Goal: Information Seeking & Learning: Learn about a topic

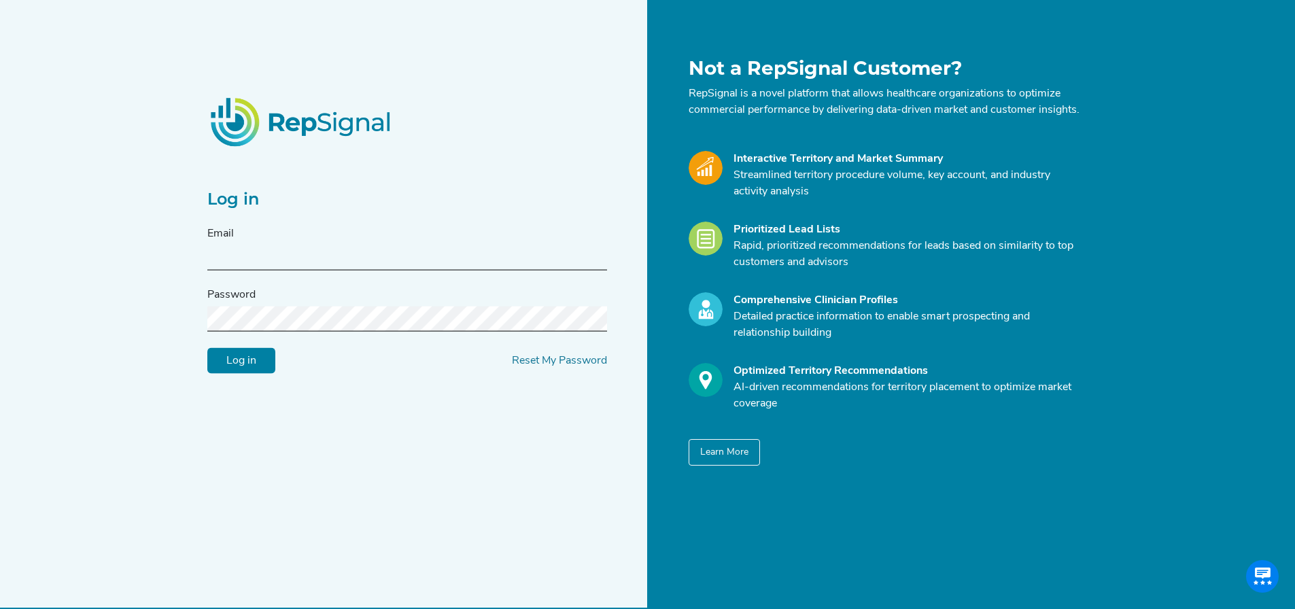
click at [253, 268] on input "text" at bounding box center [407, 257] width 400 height 25
type input "[PERSON_NAME][EMAIL_ADDRESS][PERSON_NAME][DOMAIN_NAME]"
click at [207, 348] on input "Log in" at bounding box center [241, 361] width 68 height 26
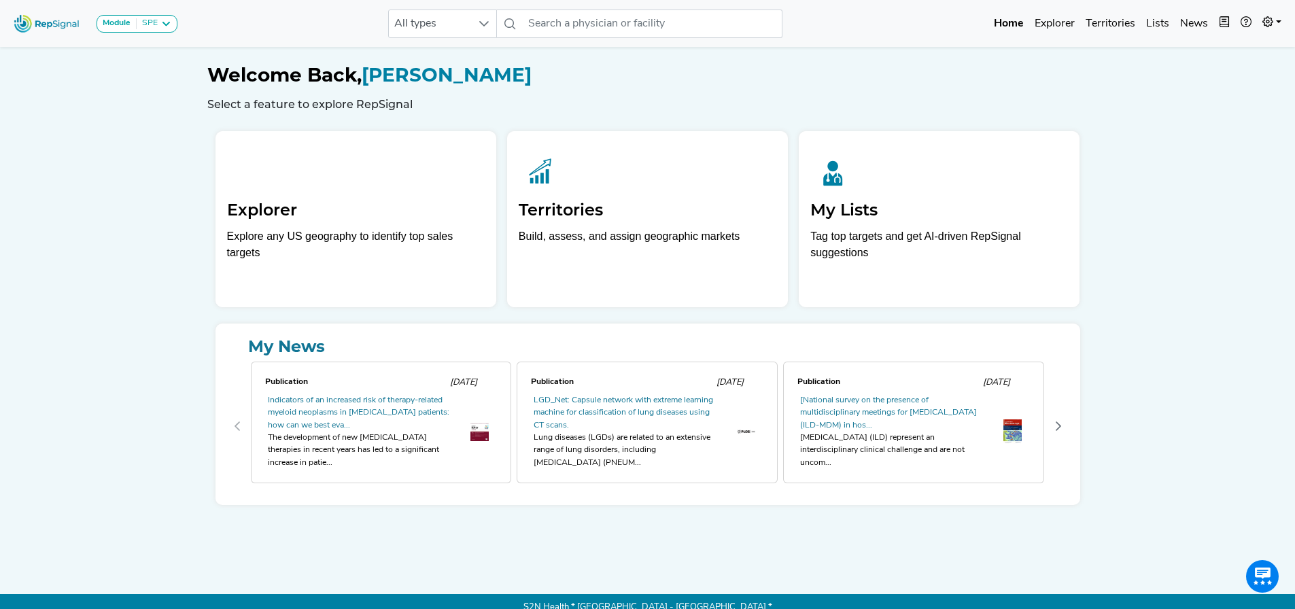
drag, startPoint x: 417, startPoint y: 260, endPoint x: 5, endPoint y: 204, distance: 416.3
click at [417, 258] on div "Explore any US geography to identify top sales targets" at bounding box center [356, 244] width 258 height 33
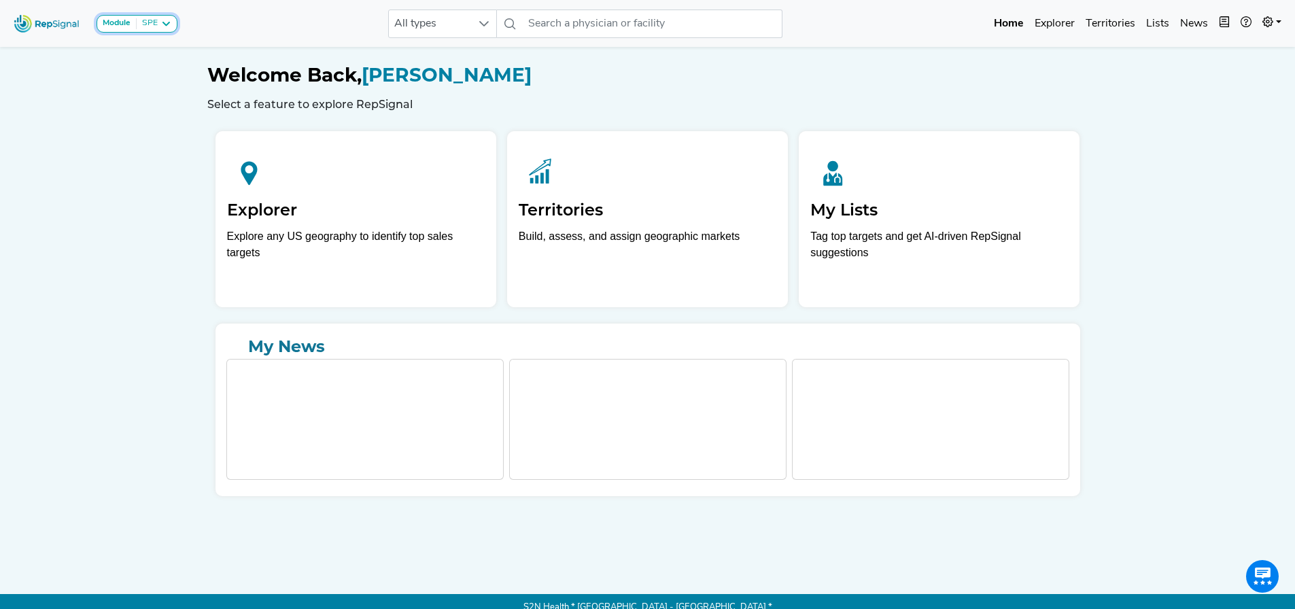
click at [165, 21] on icon at bounding box center [165, 23] width 11 height 11
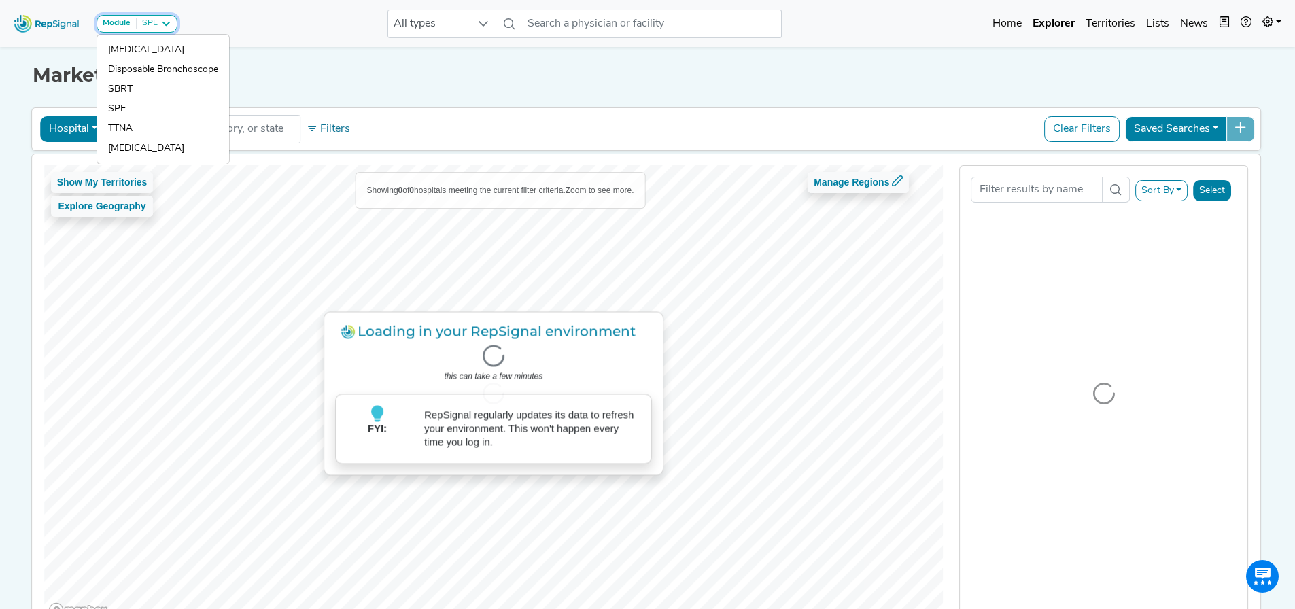
click at [170, 27] on icon at bounding box center [165, 23] width 11 height 11
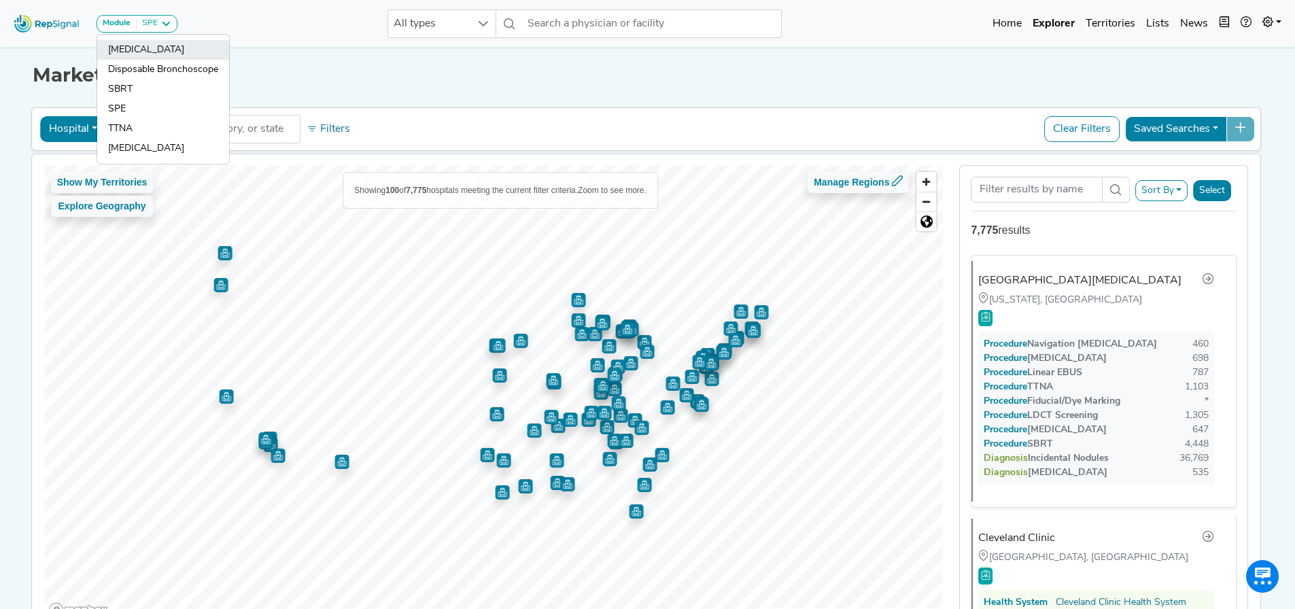
click at [137, 60] on link "[MEDICAL_DATA]" at bounding box center [163, 70] width 132 height 20
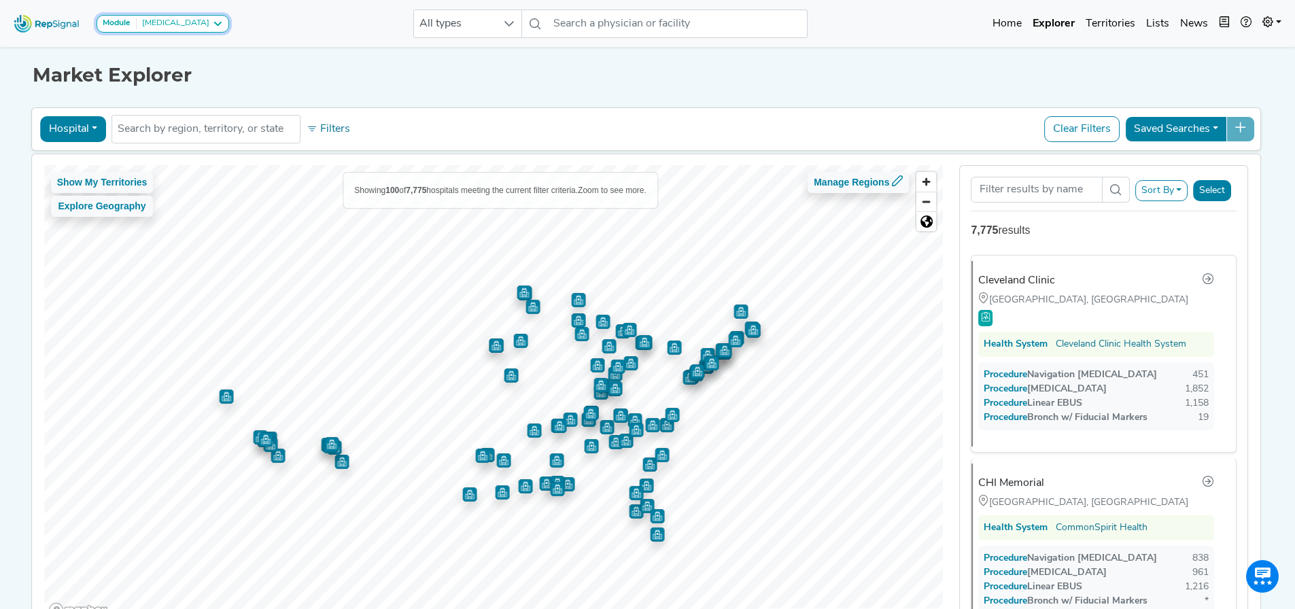
click at [212, 26] on icon at bounding box center [217, 23] width 11 height 11
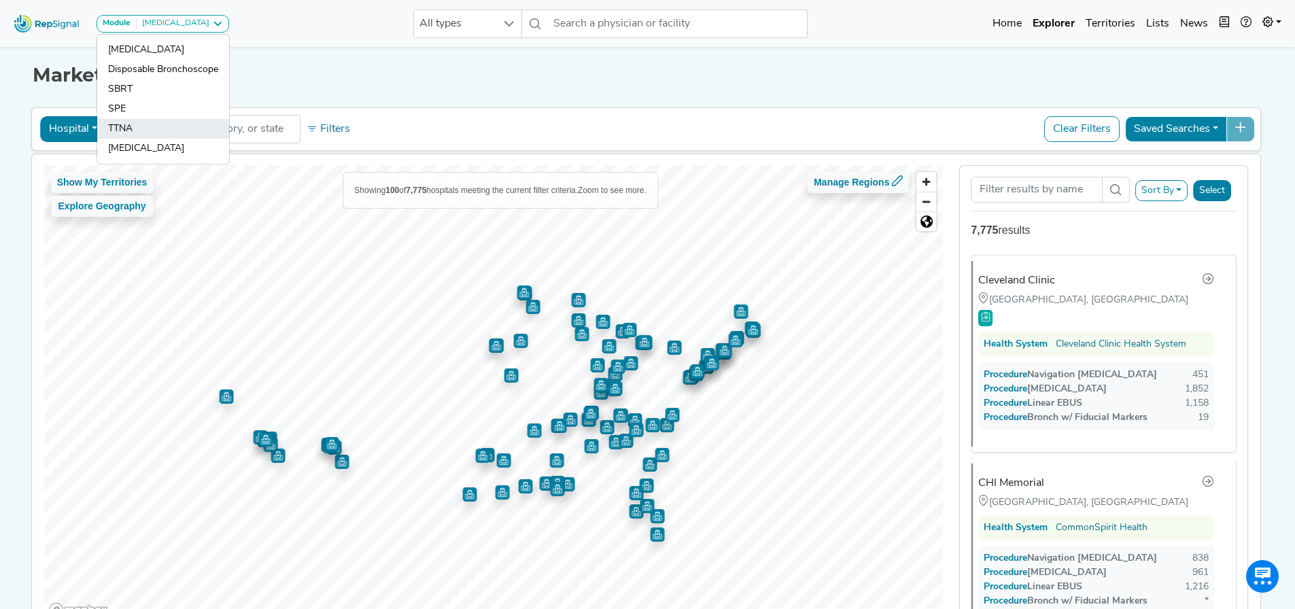
click at [149, 139] on link "TTNA" at bounding box center [163, 149] width 132 height 20
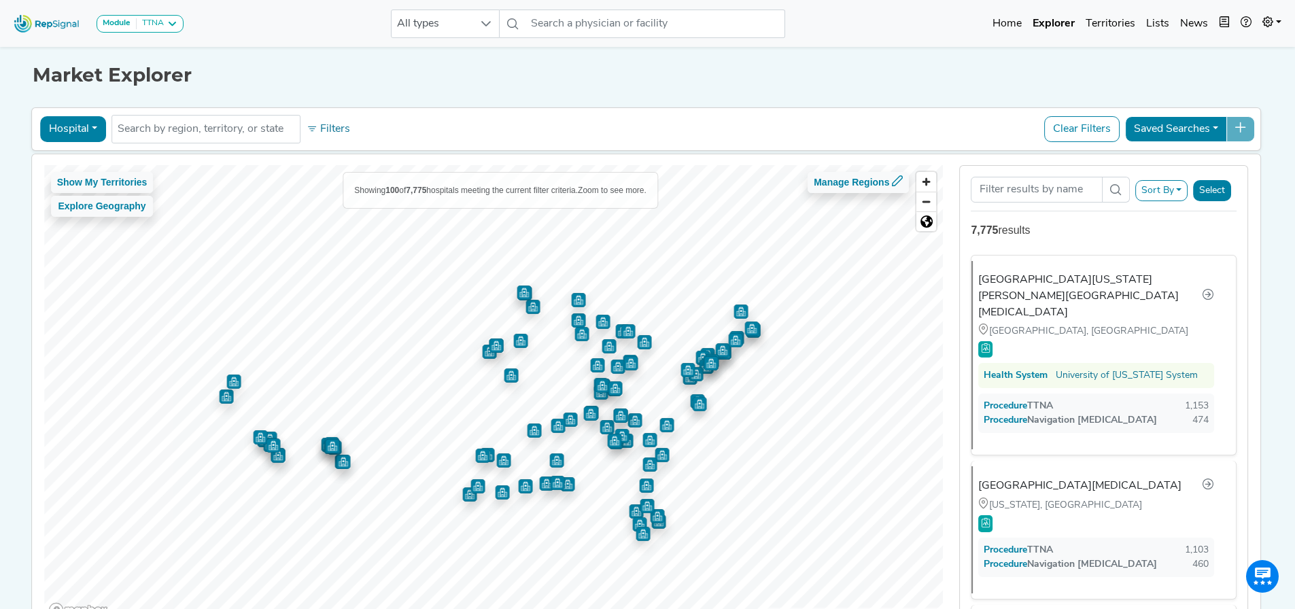
click at [1182, 192] on button "Sort By" at bounding box center [1161, 190] width 53 height 21
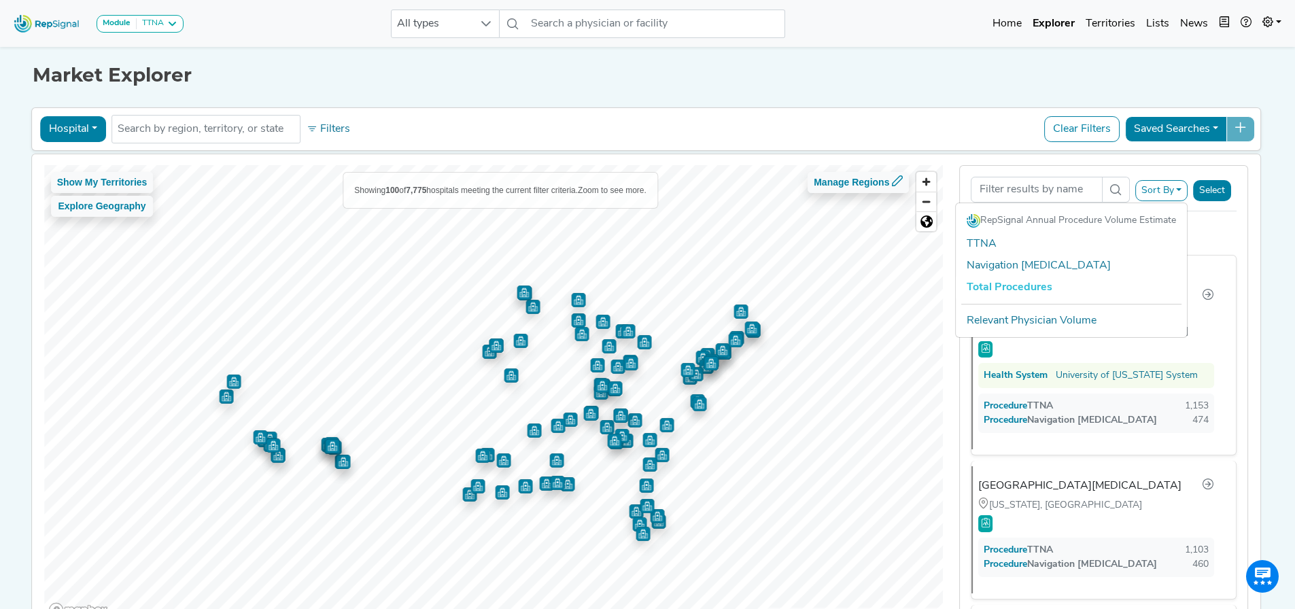
click at [1181, 192] on button "Sort By" at bounding box center [1161, 190] width 53 height 21
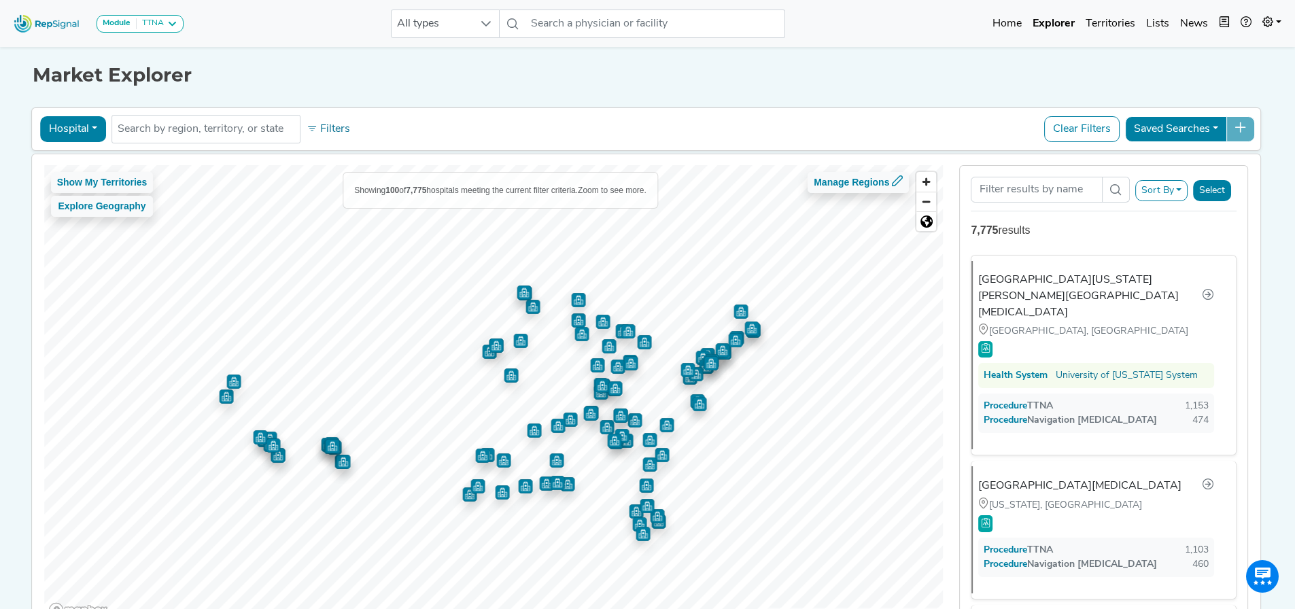
click at [1211, 186] on button "Select" at bounding box center [1212, 190] width 38 height 21
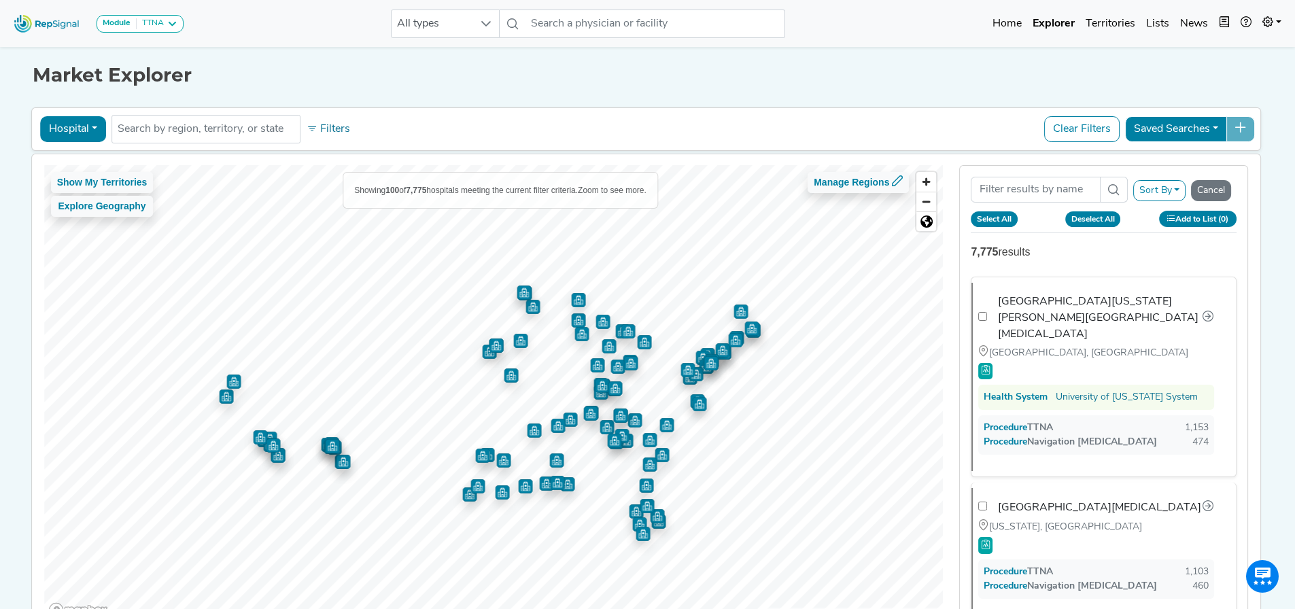
click at [1108, 191] on span at bounding box center [1114, 190] width 28 height 26
click at [1174, 185] on button "Sort By" at bounding box center [1159, 190] width 53 height 21
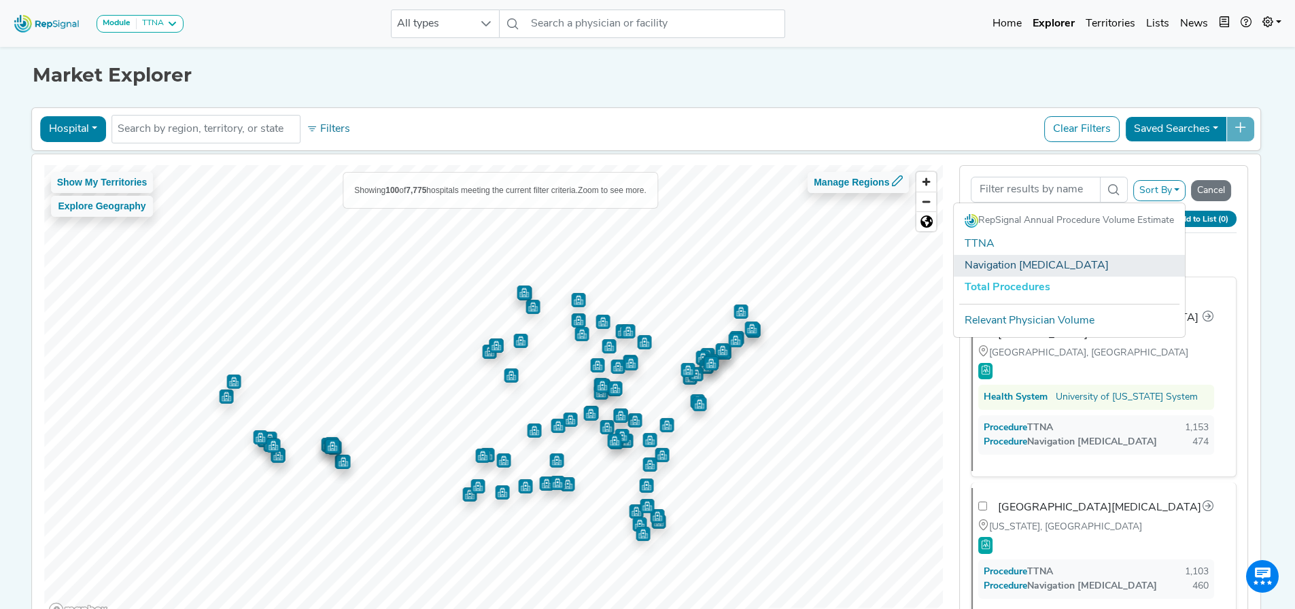
click at [1024, 258] on link "Navigation [MEDICAL_DATA]" at bounding box center [1068, 266] width 231 height 22
checkbox input "false"
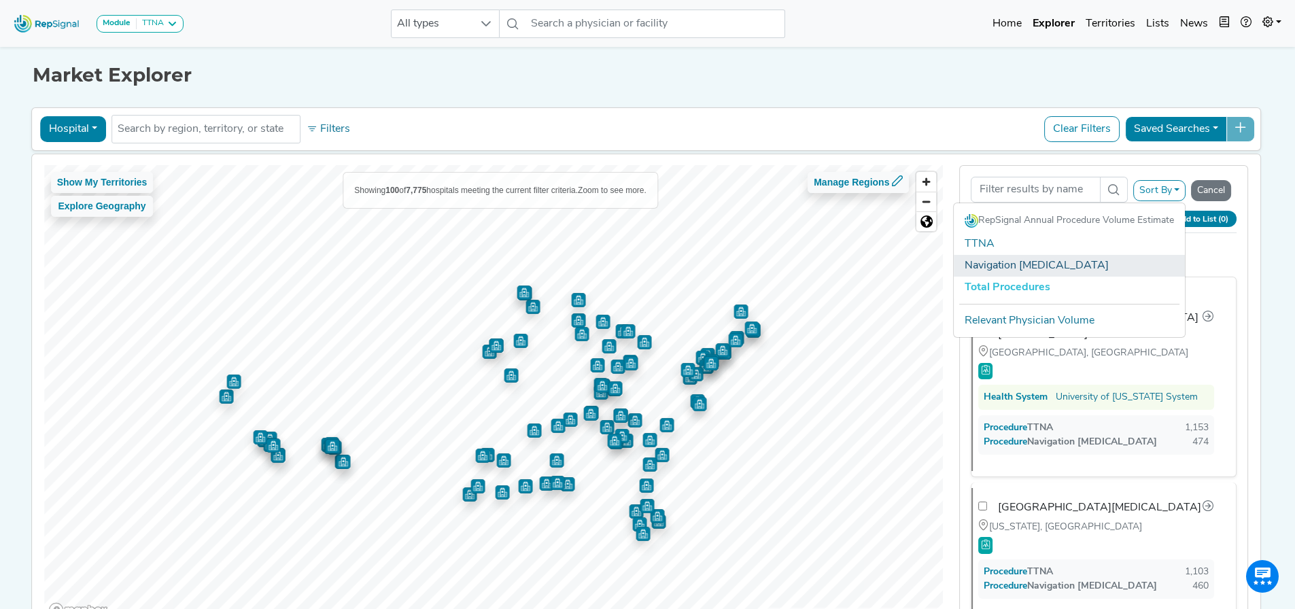
checkbox input "false"
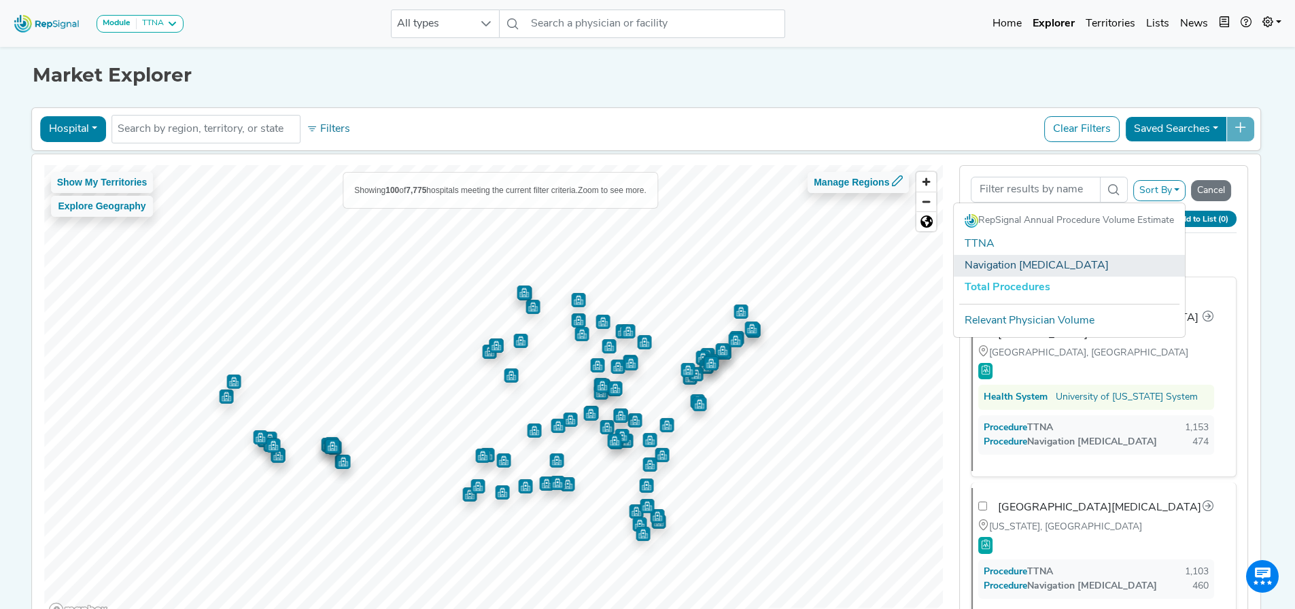
checkbox input "false"
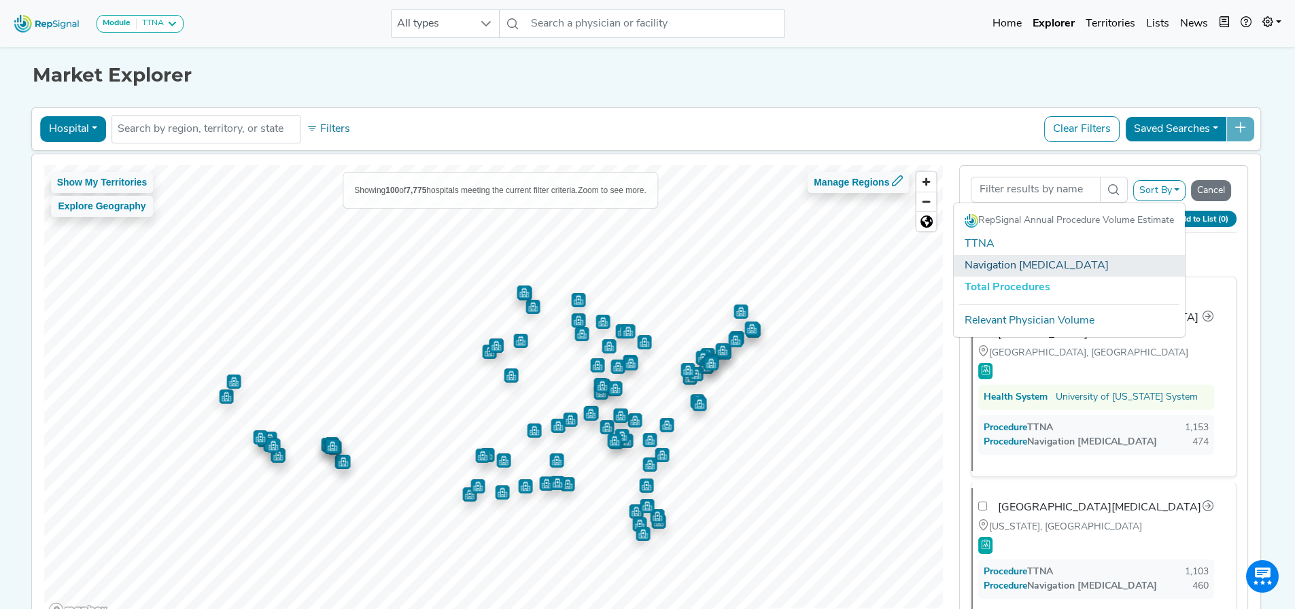
checkbox input "false"
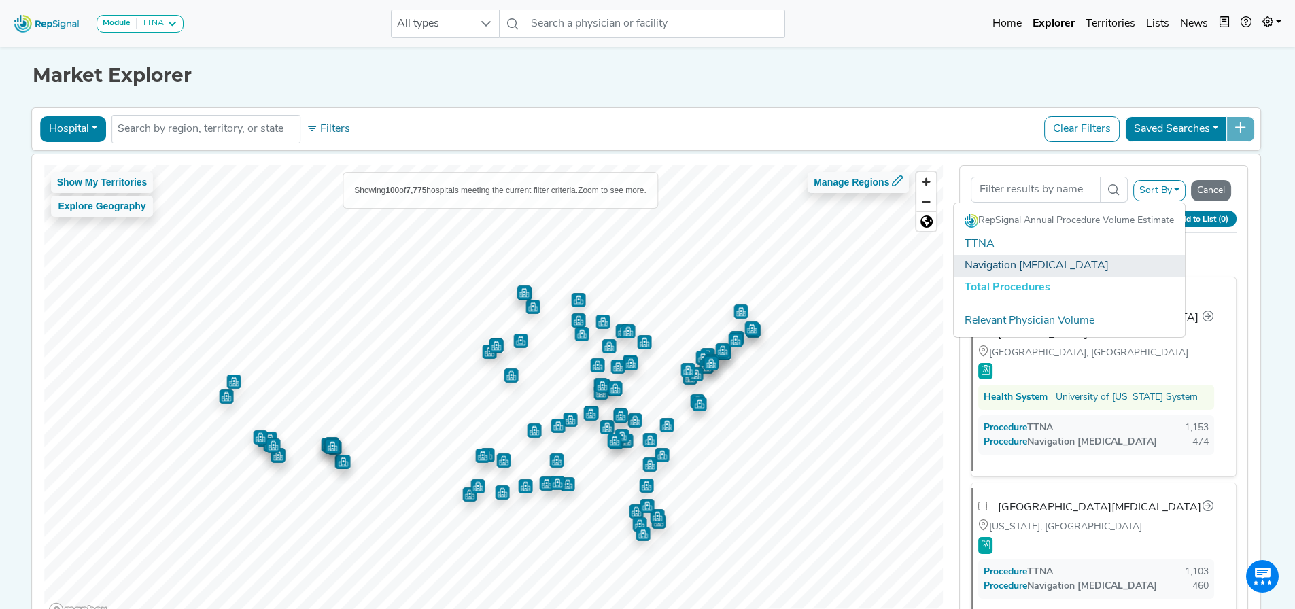
checkbox input "false"
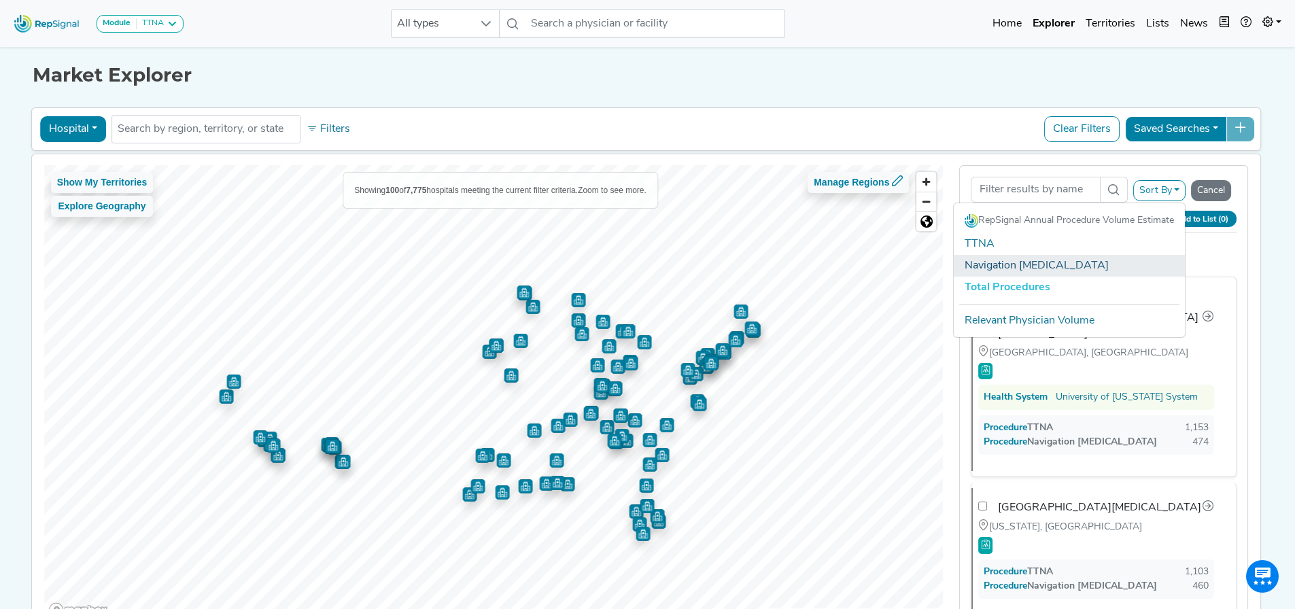
checkbox input "false"
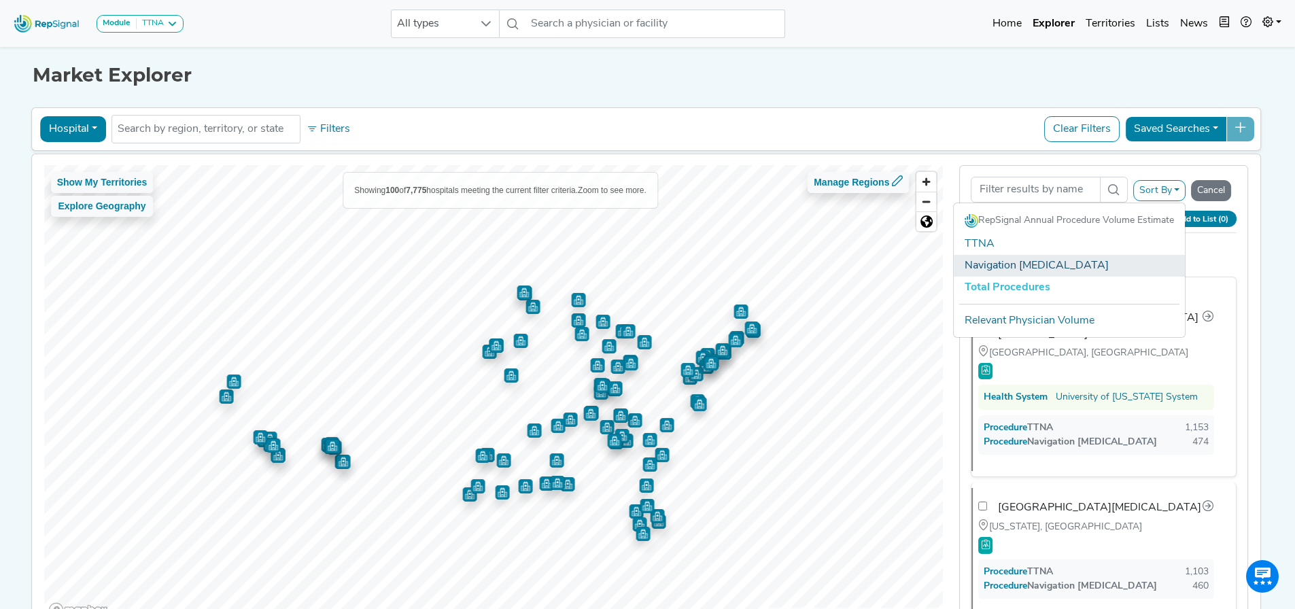
checkbox input "false"
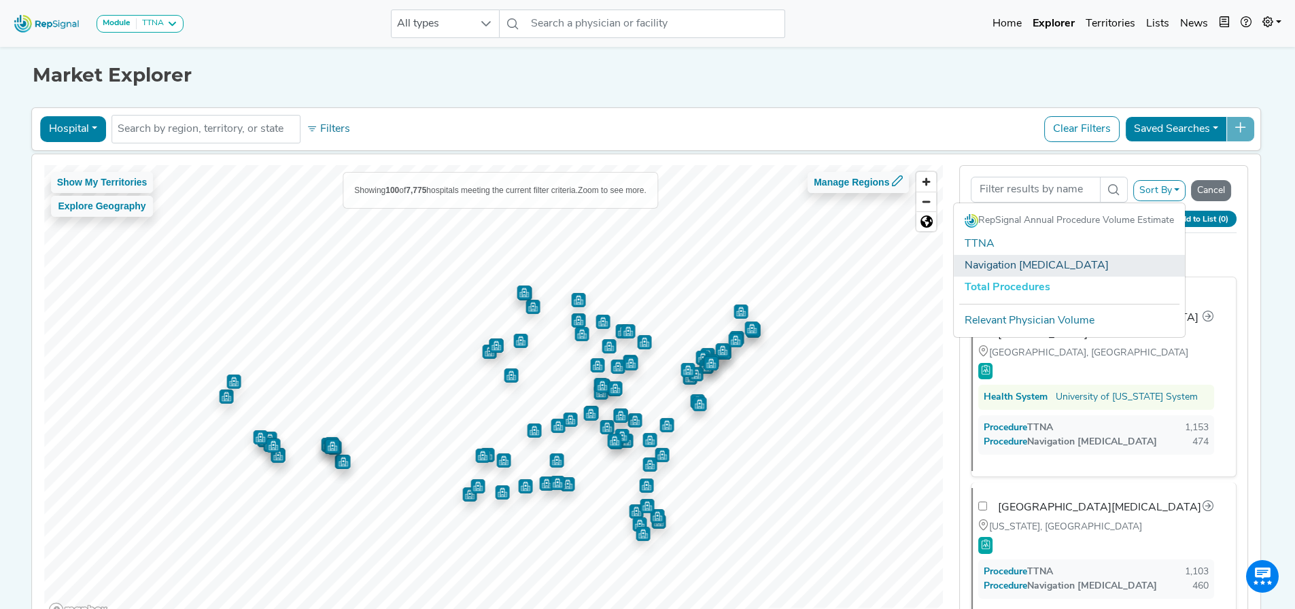
checkbox input "false"
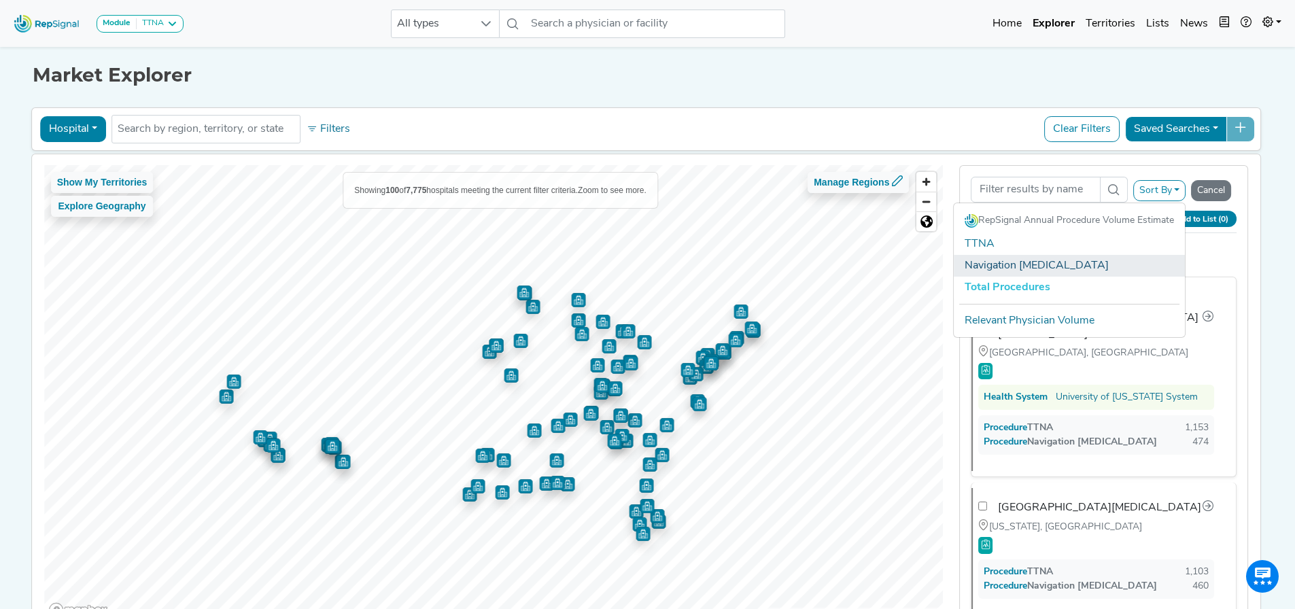
checkbox input "false"
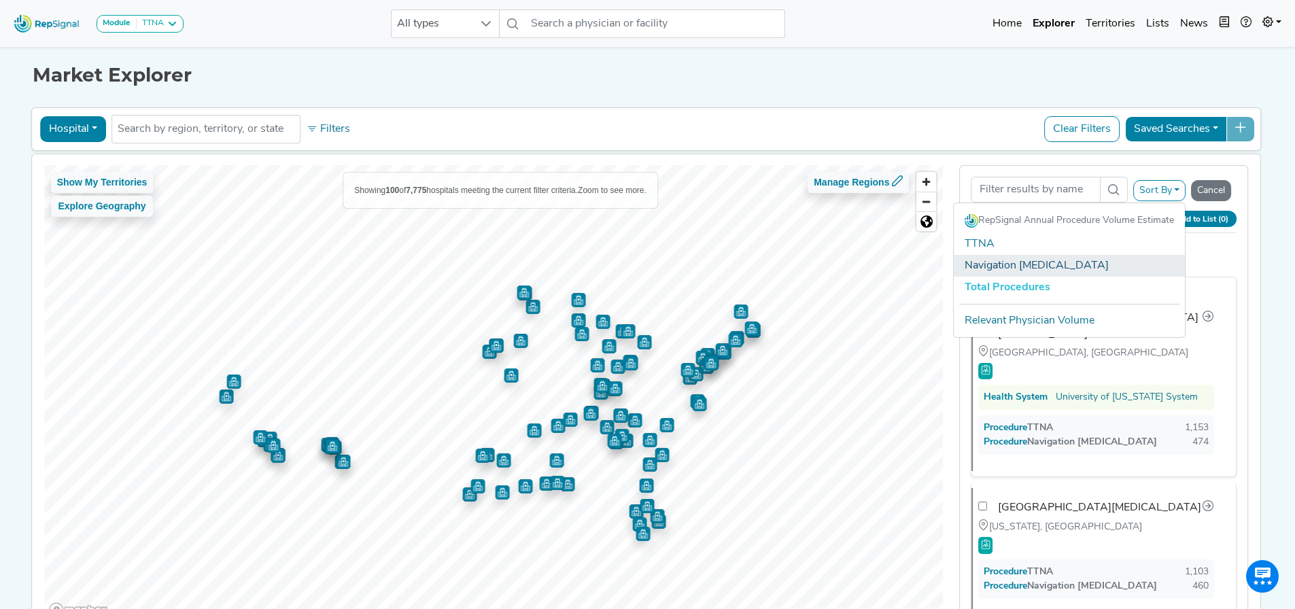
checkbox input "false"
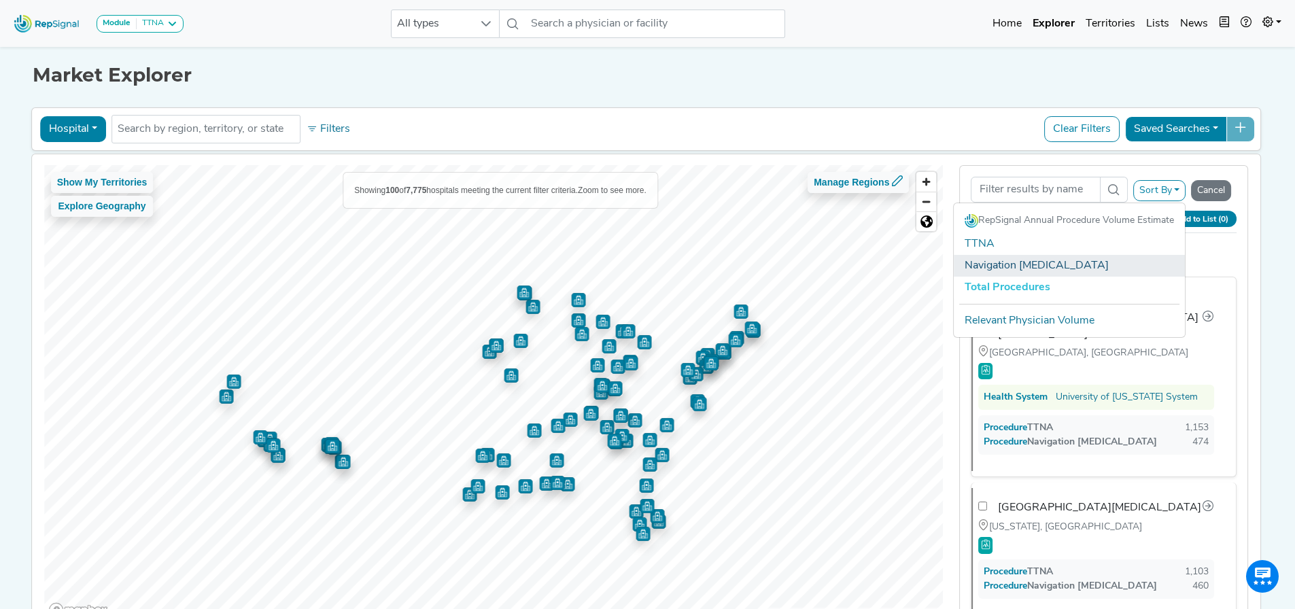
checkbox input "false"
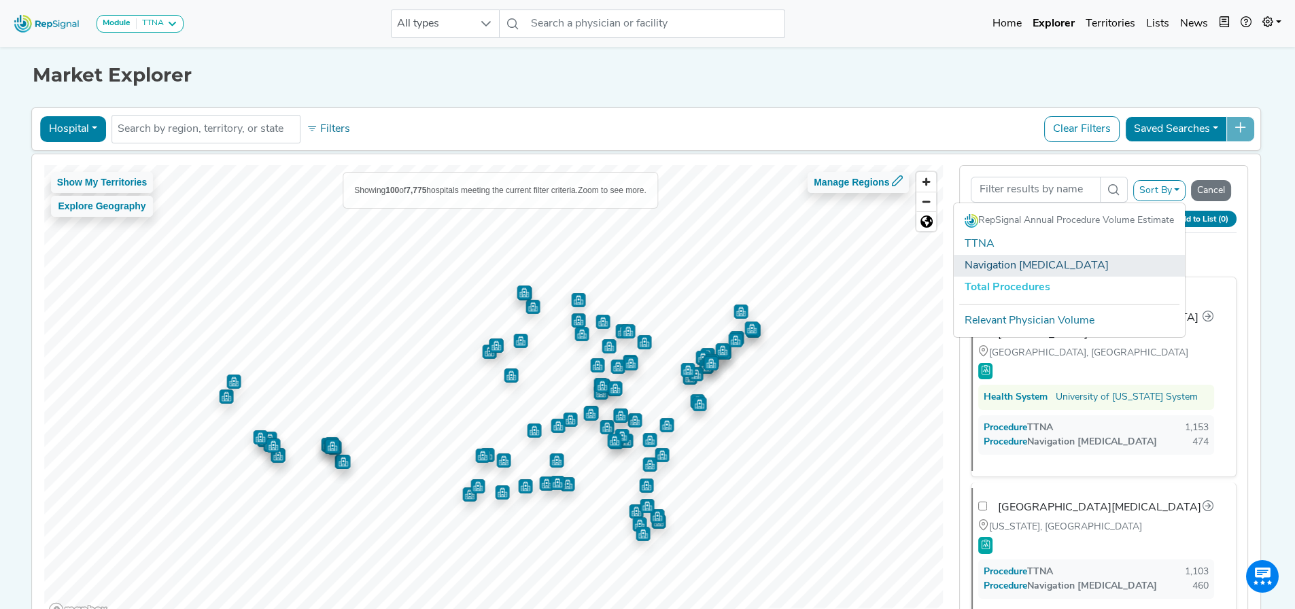
checkbox input "false"
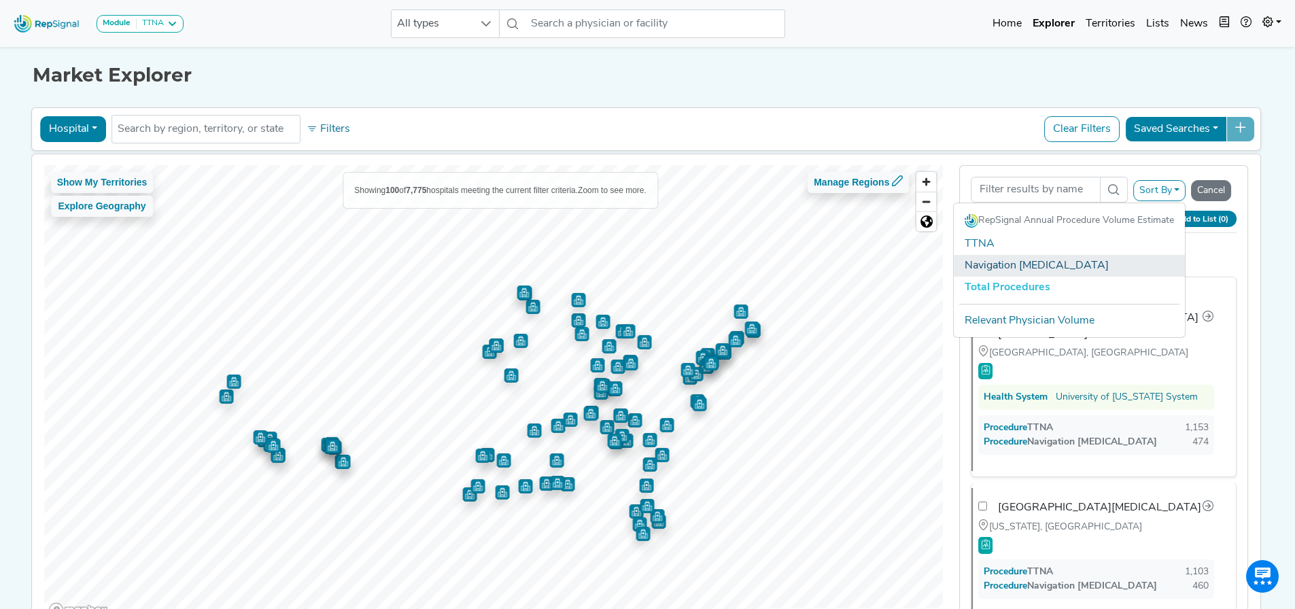
checkbox input "false"
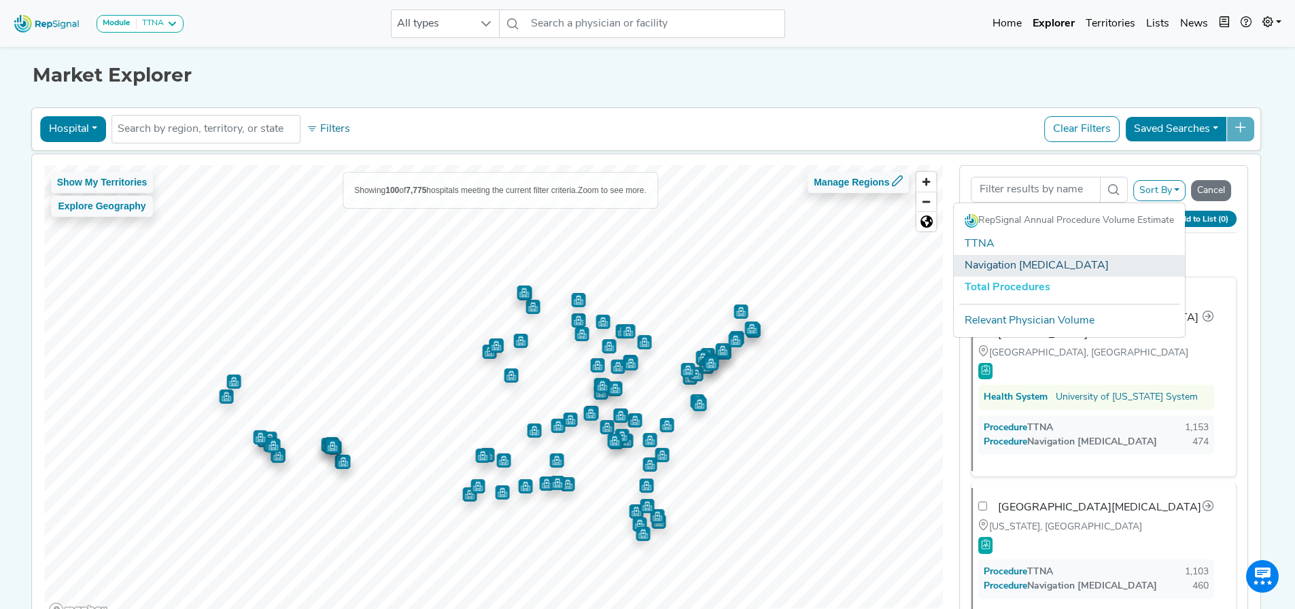
checkbox input "false"
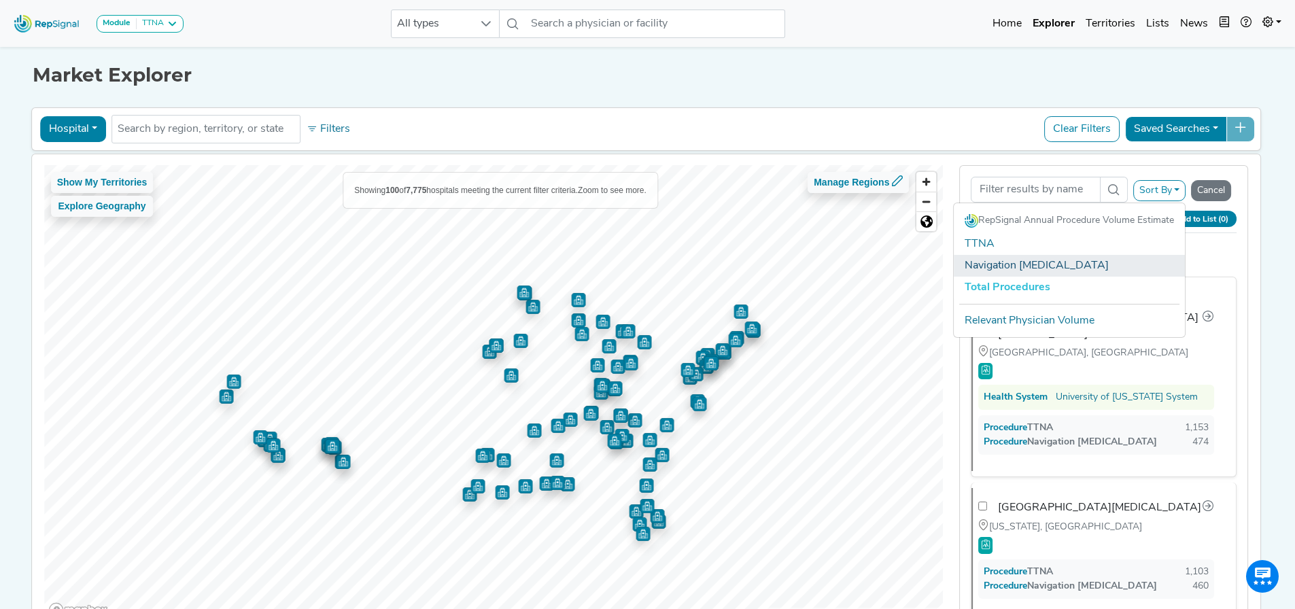
checkbox input "false"
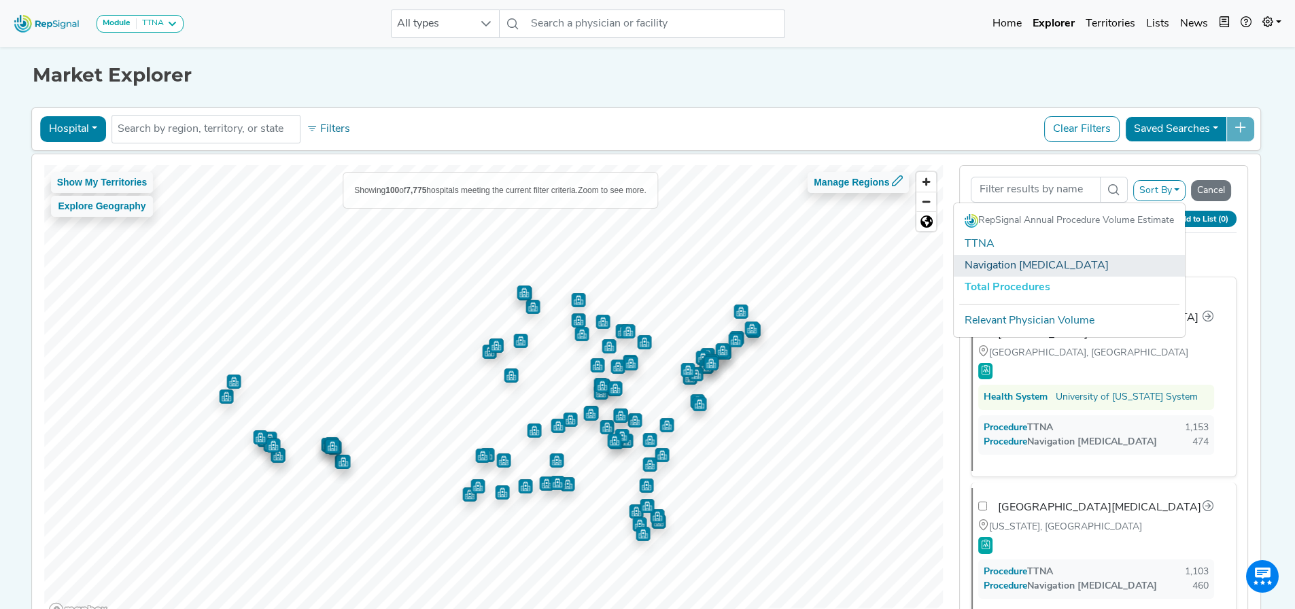
checkbox input "false"
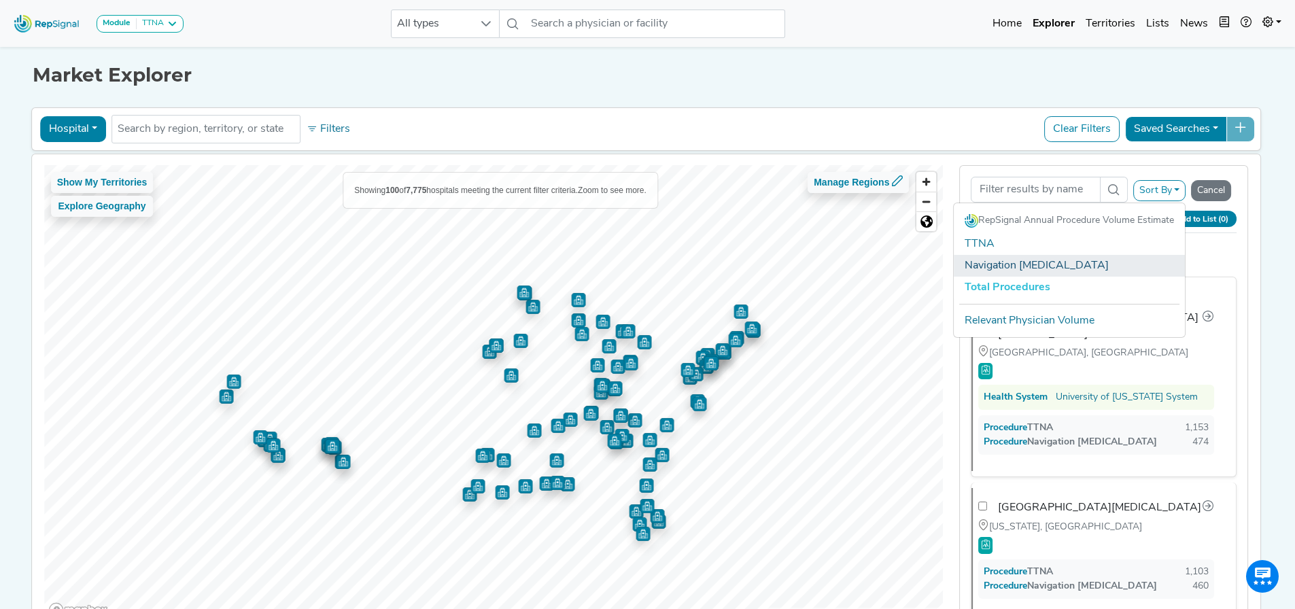
checkbox input "false"
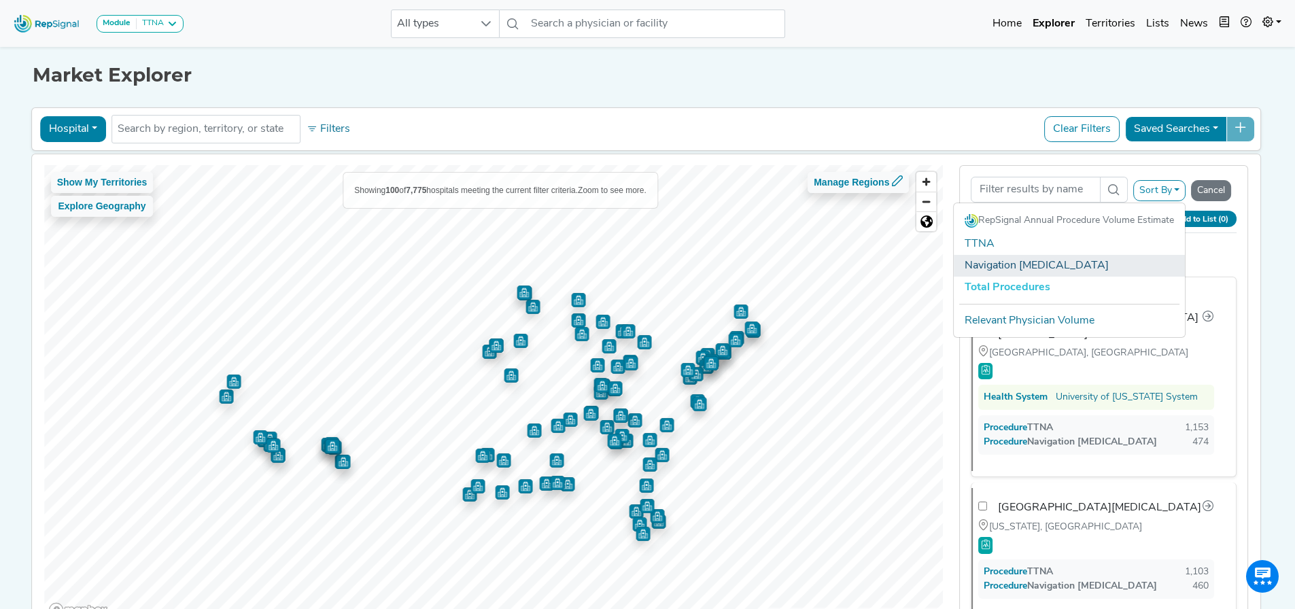
checkbox input "false"
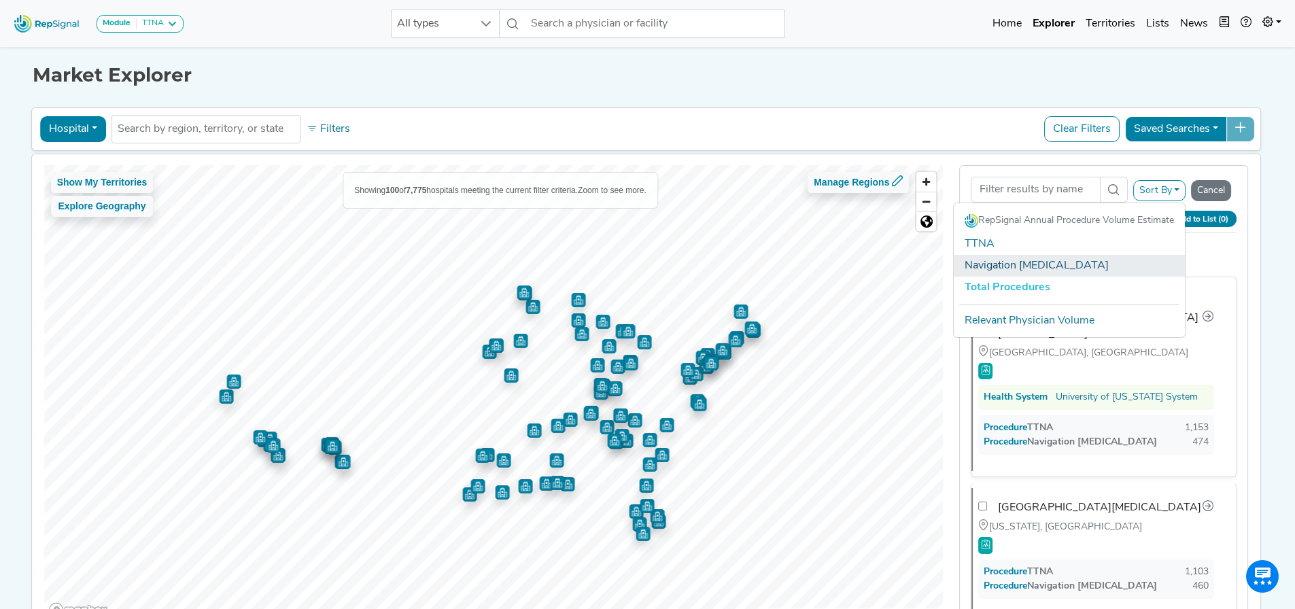
checkbox input "false"
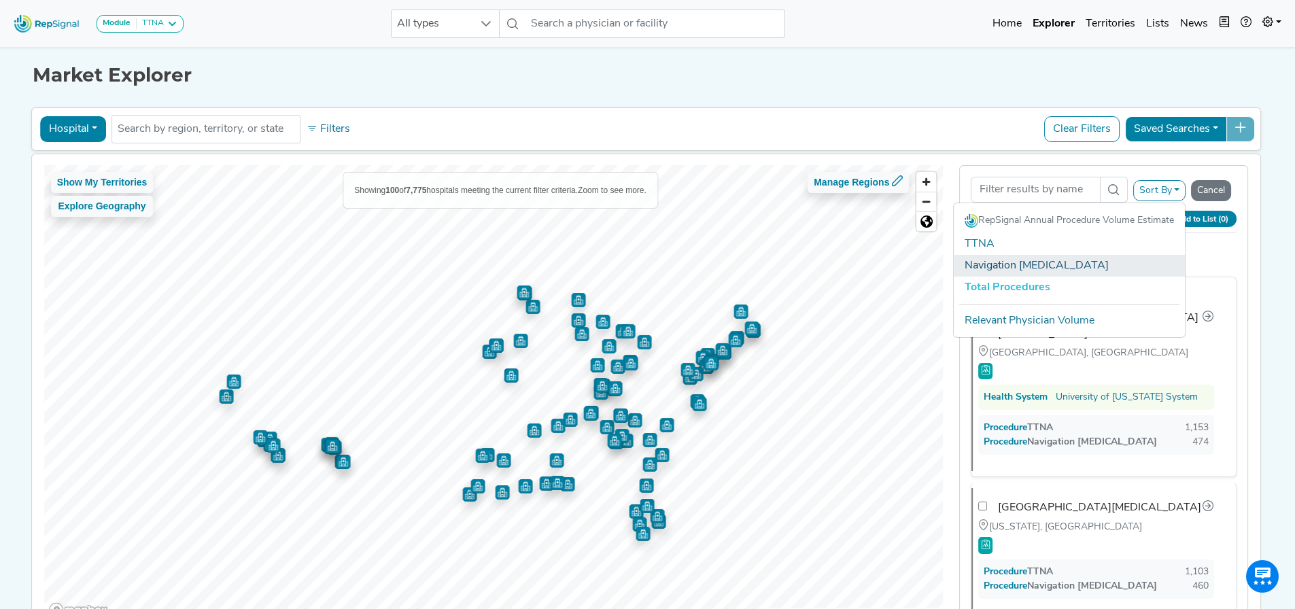
checkbox input "false"
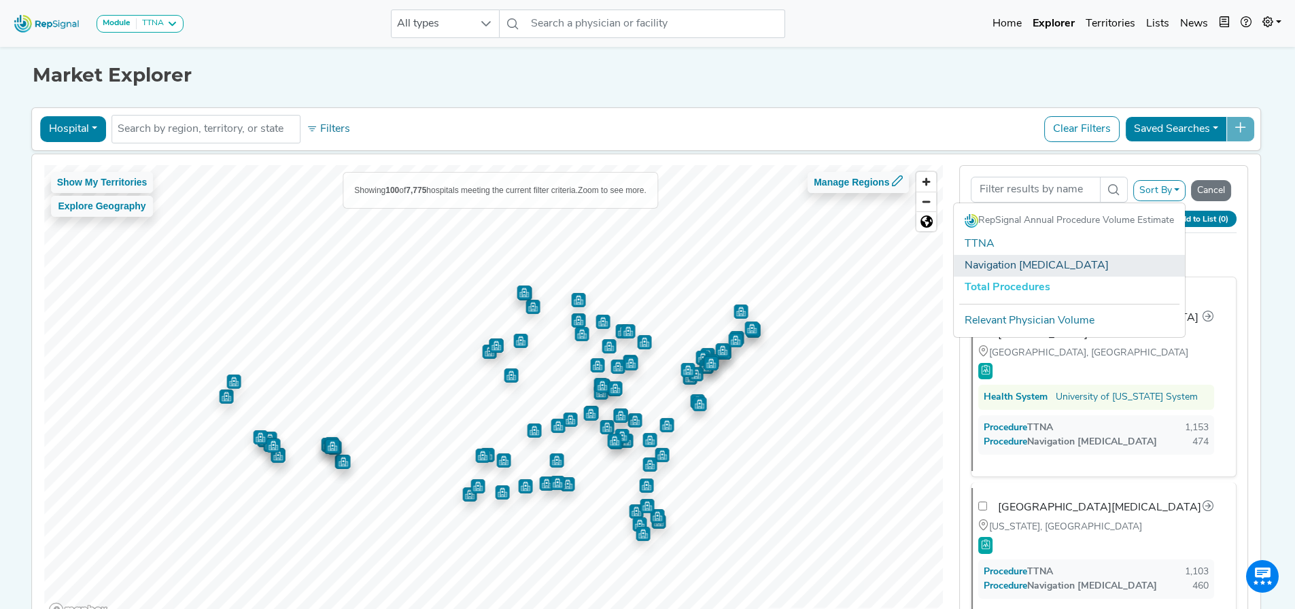
checkbox input "false"
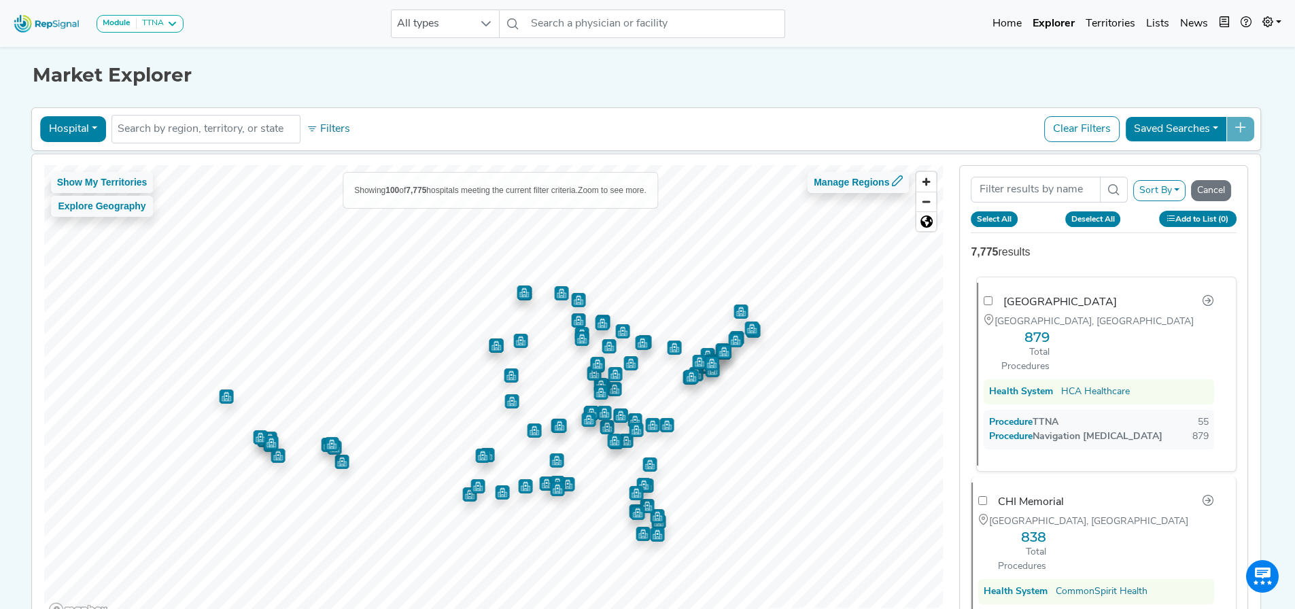
checkbox input "false"
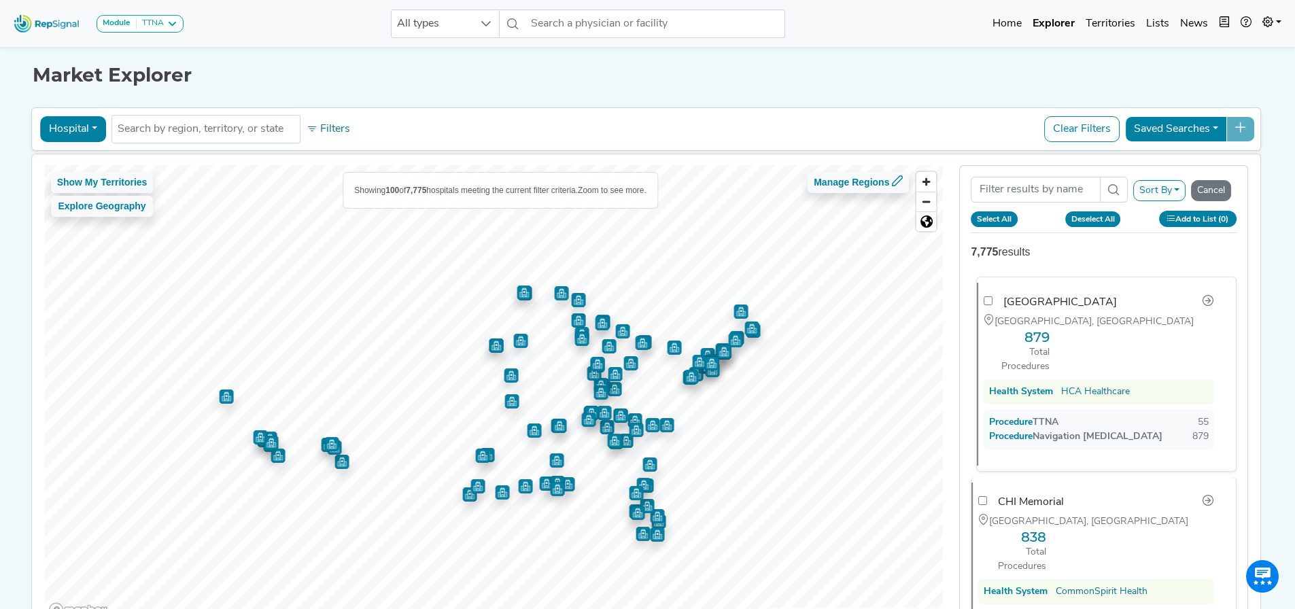
checkbox input "false"
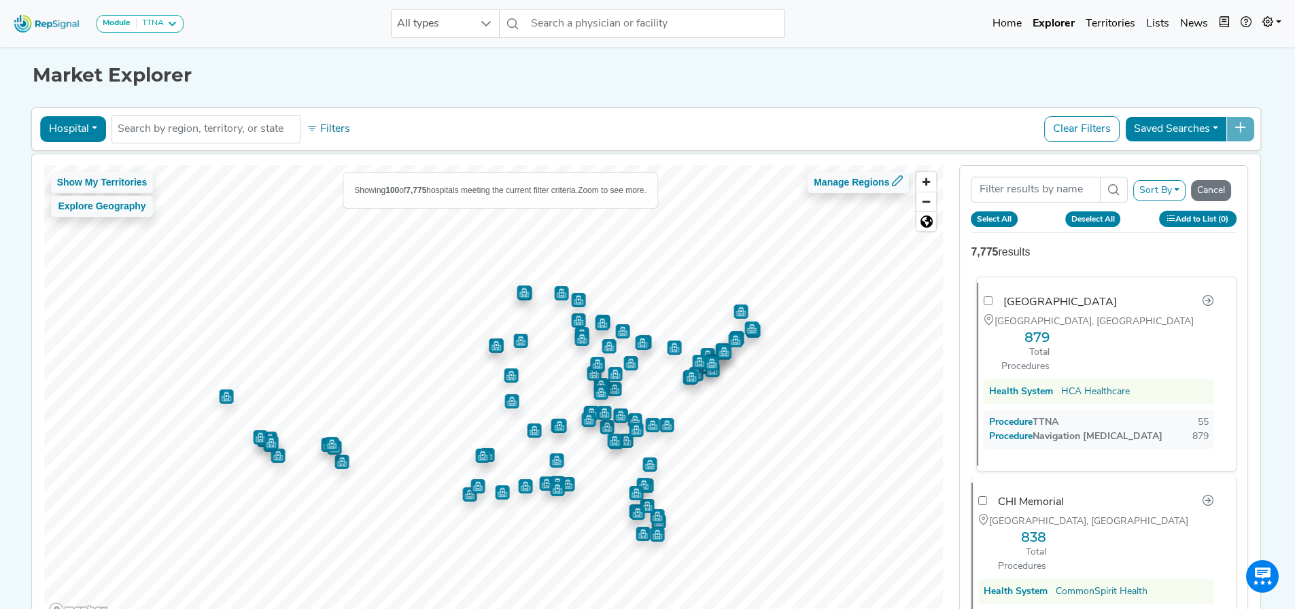
checkbox input "false"
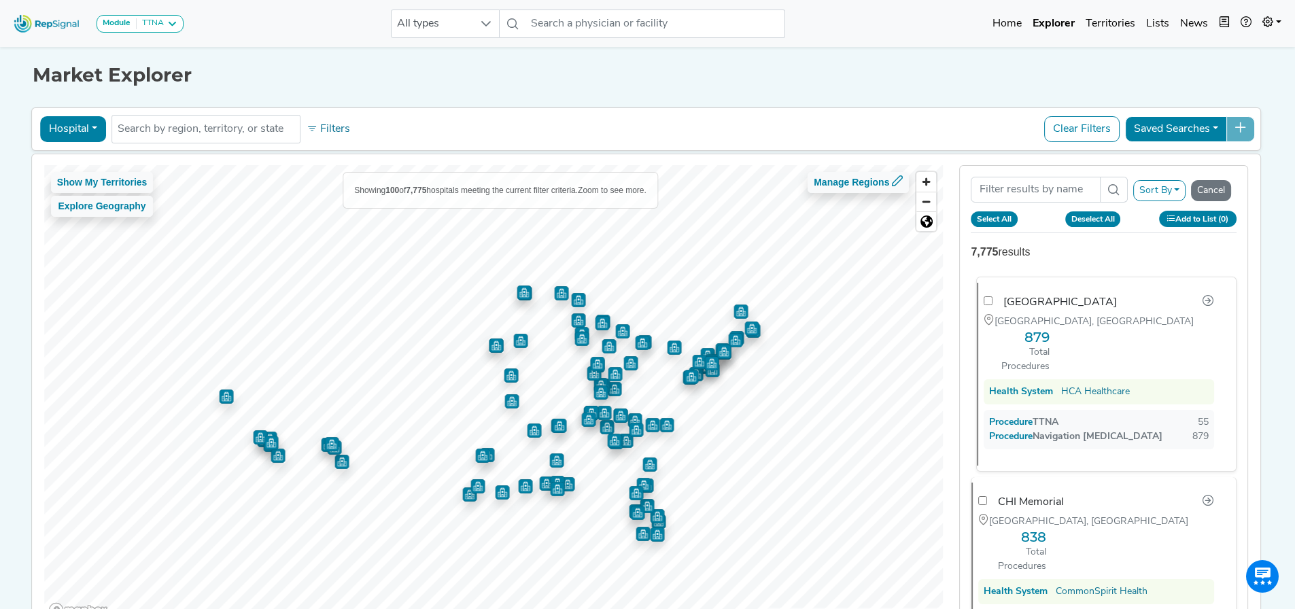
checkbox input "false"
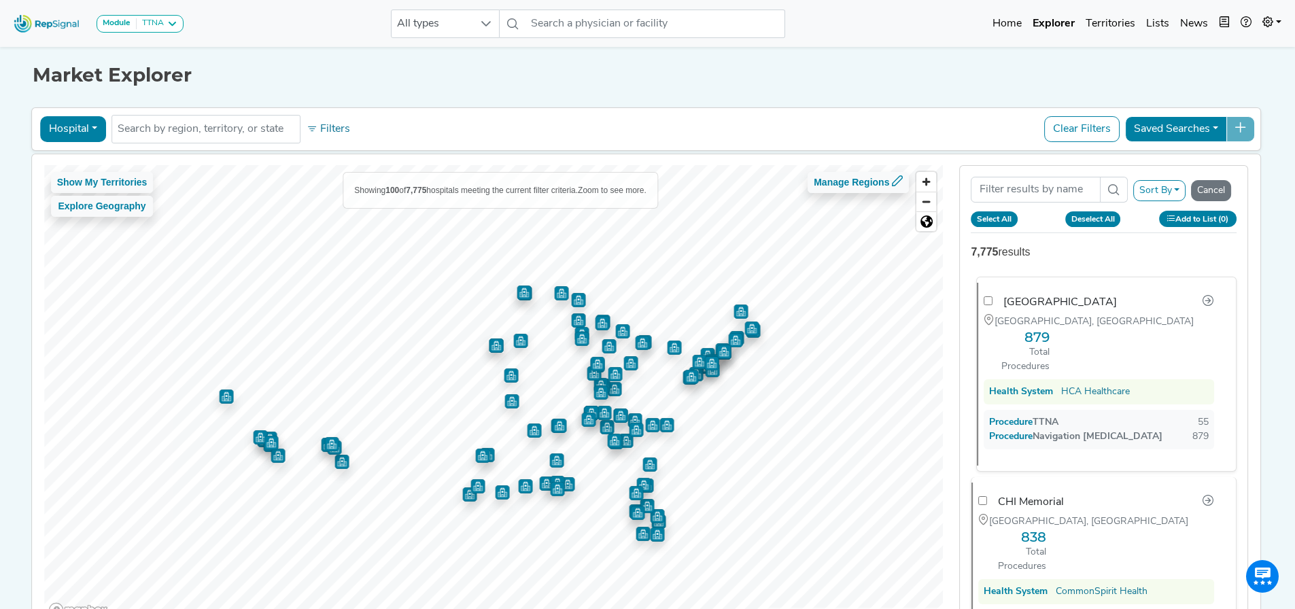
checkbox input "false"
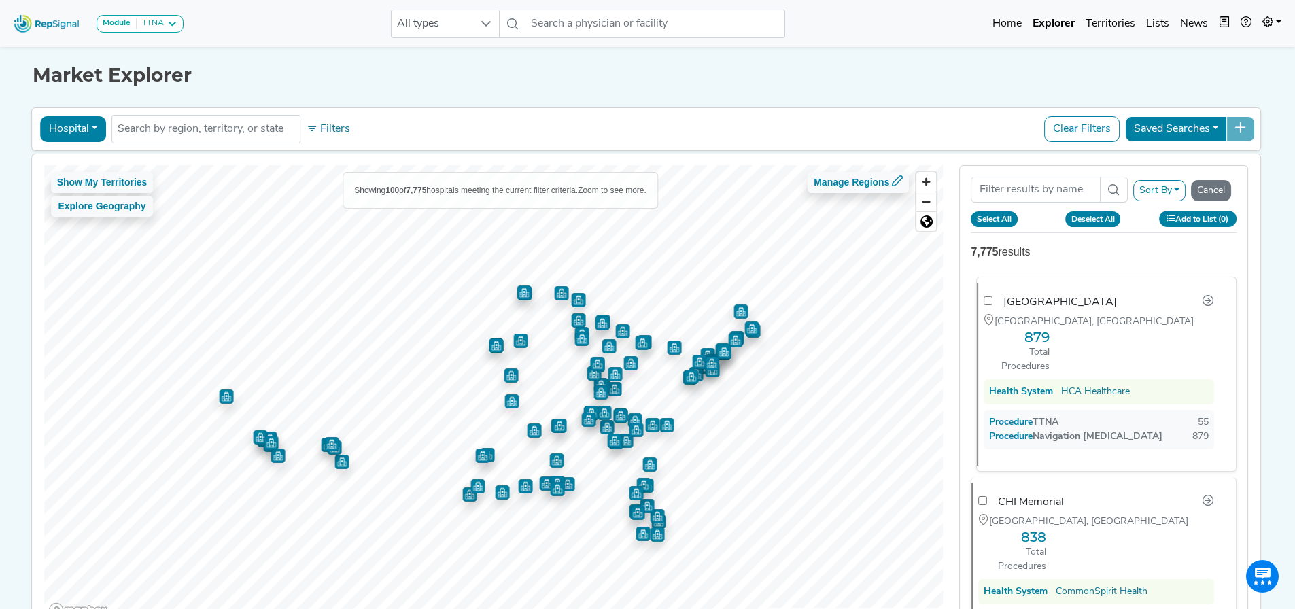
checkbox input "false"
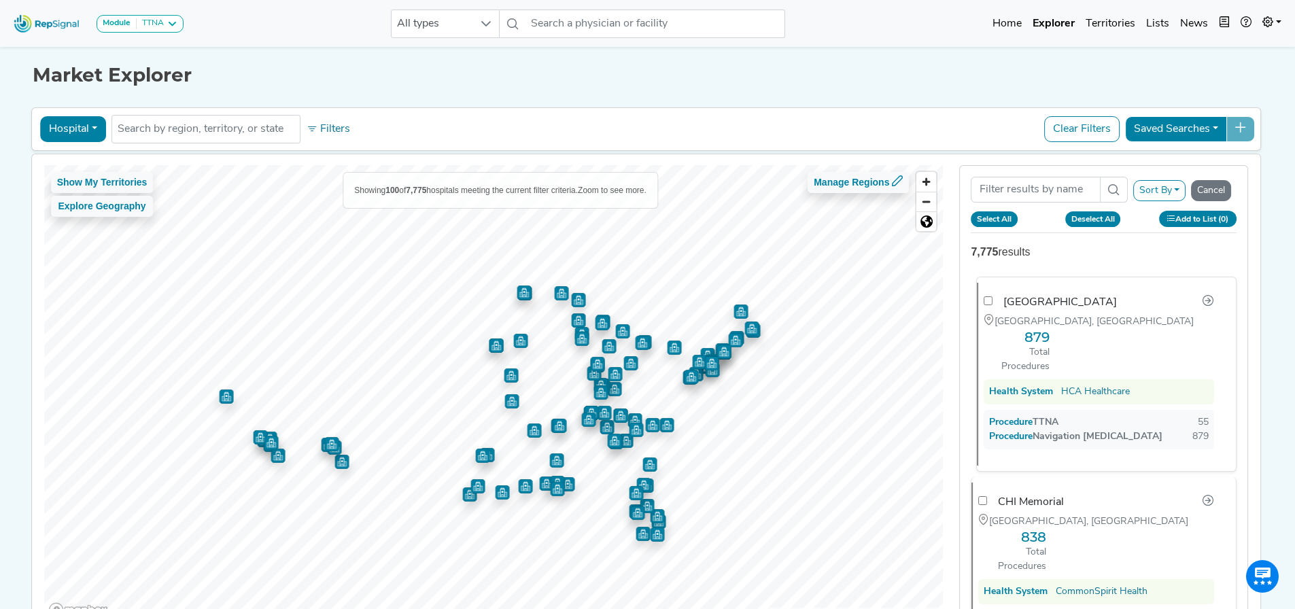
checkbox input "false"
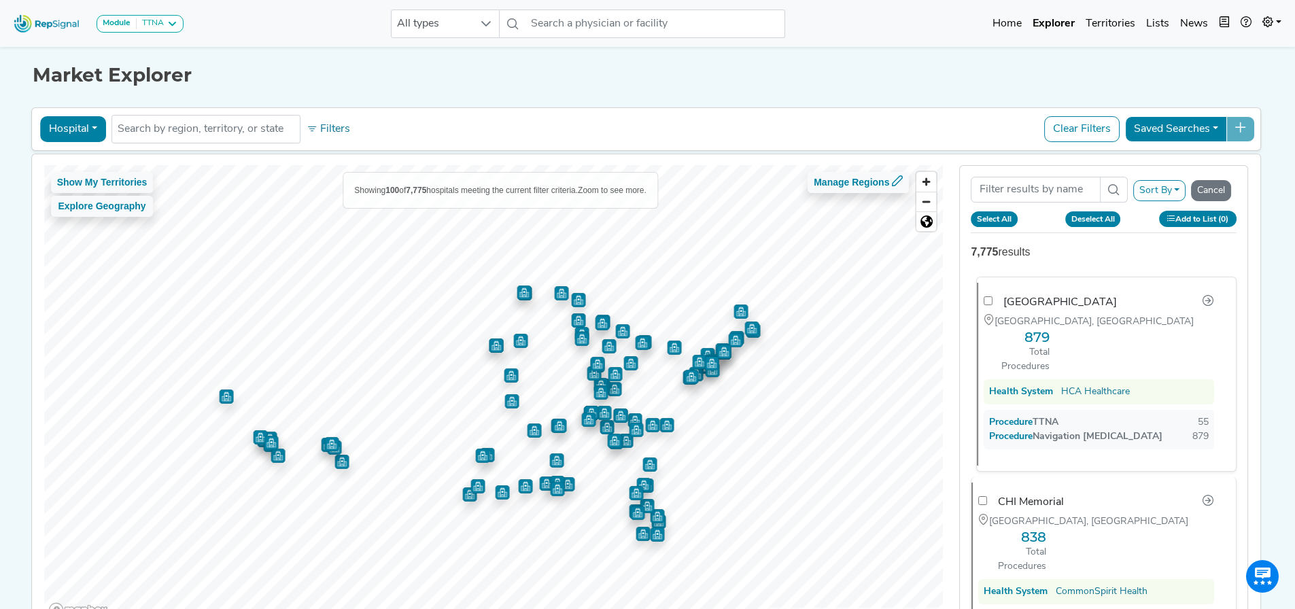
checkbox input "false"
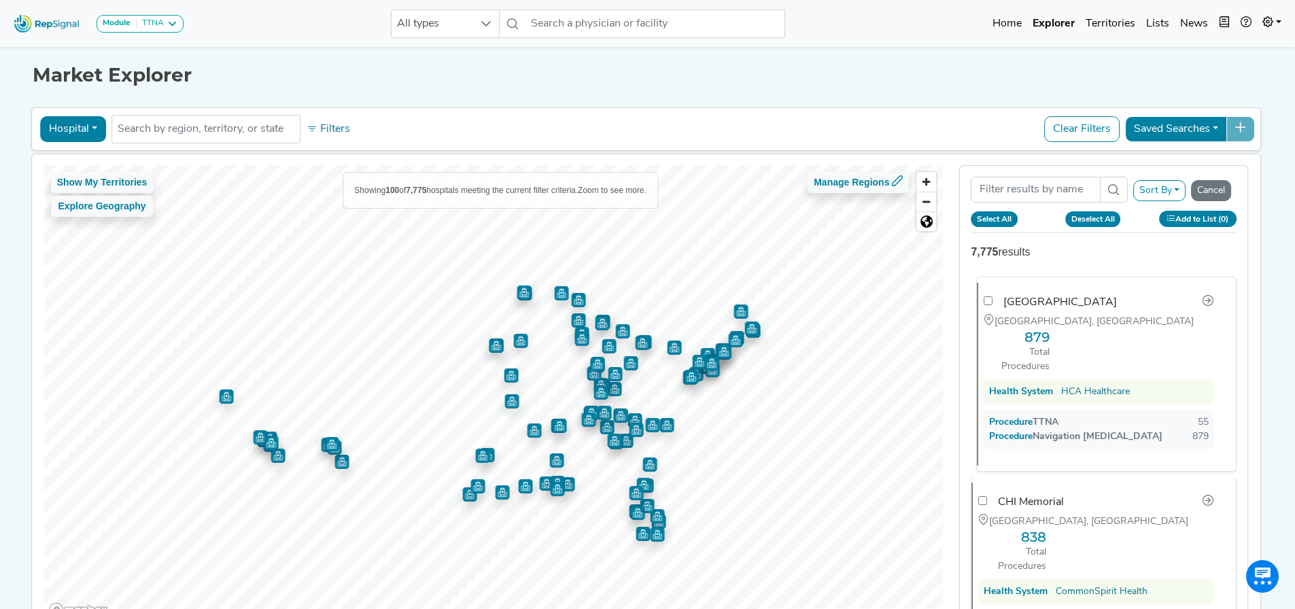
checkbox input "false"
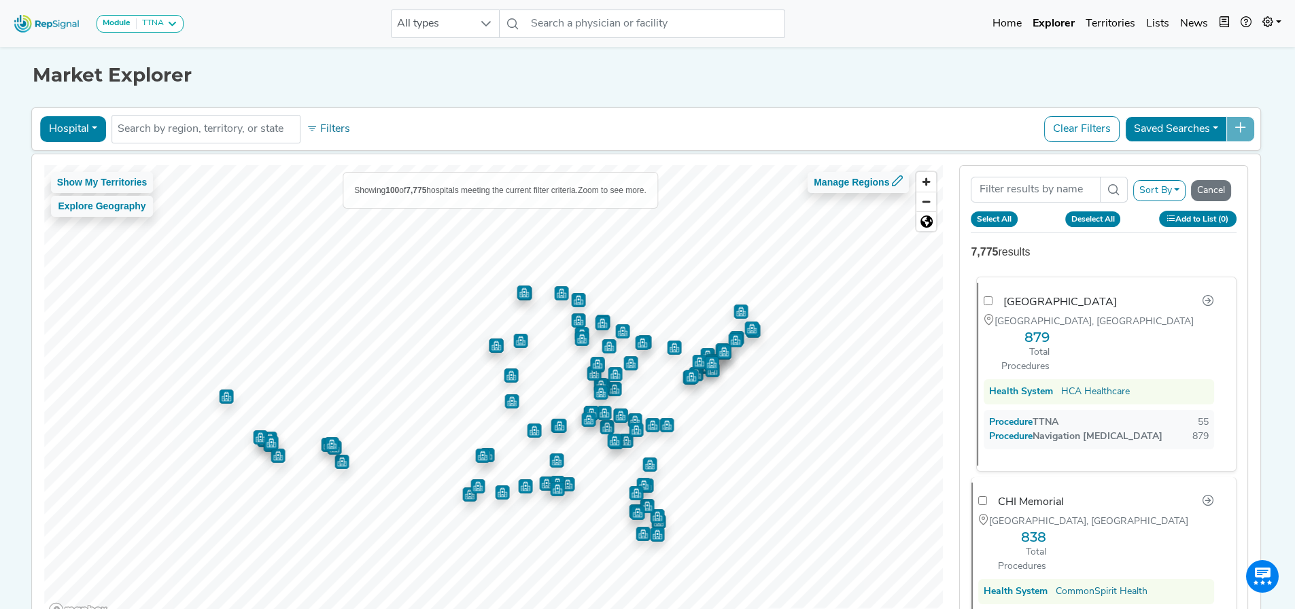
checkbox input "false"
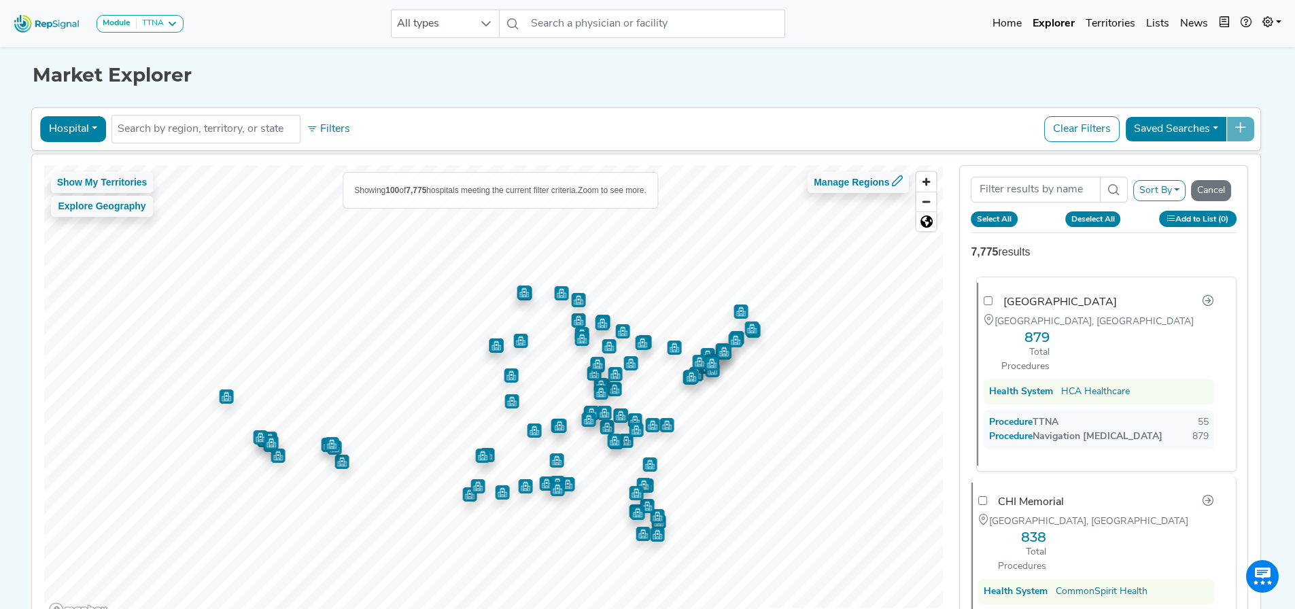
checkbox input "false"
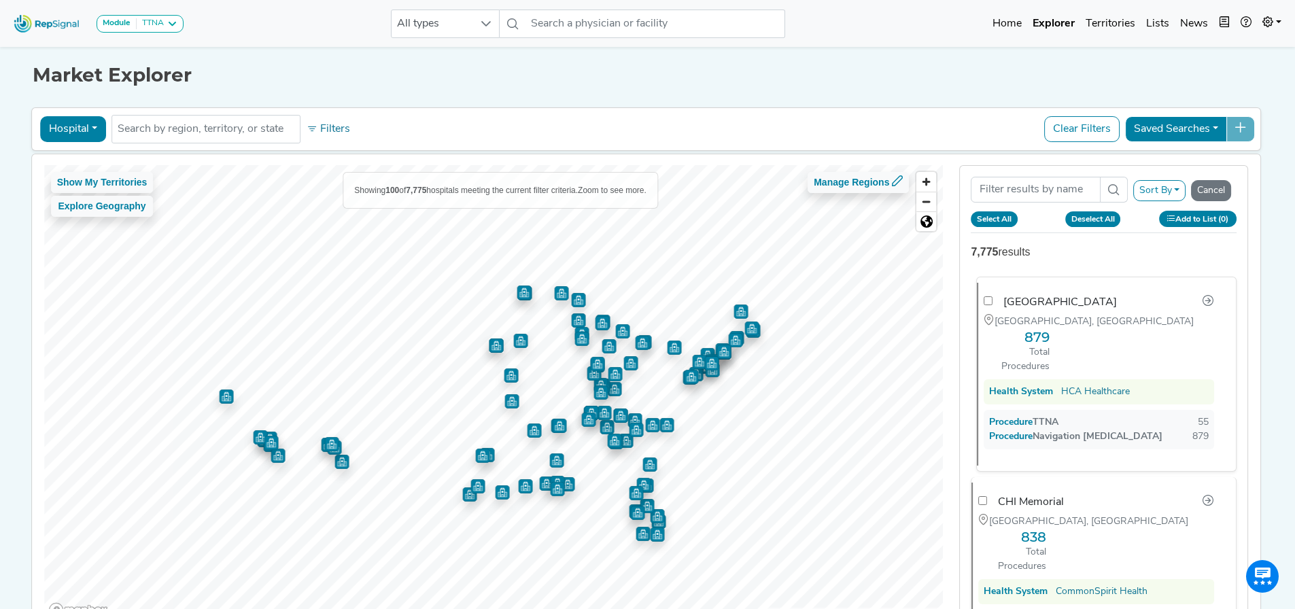
checkbox input "false"
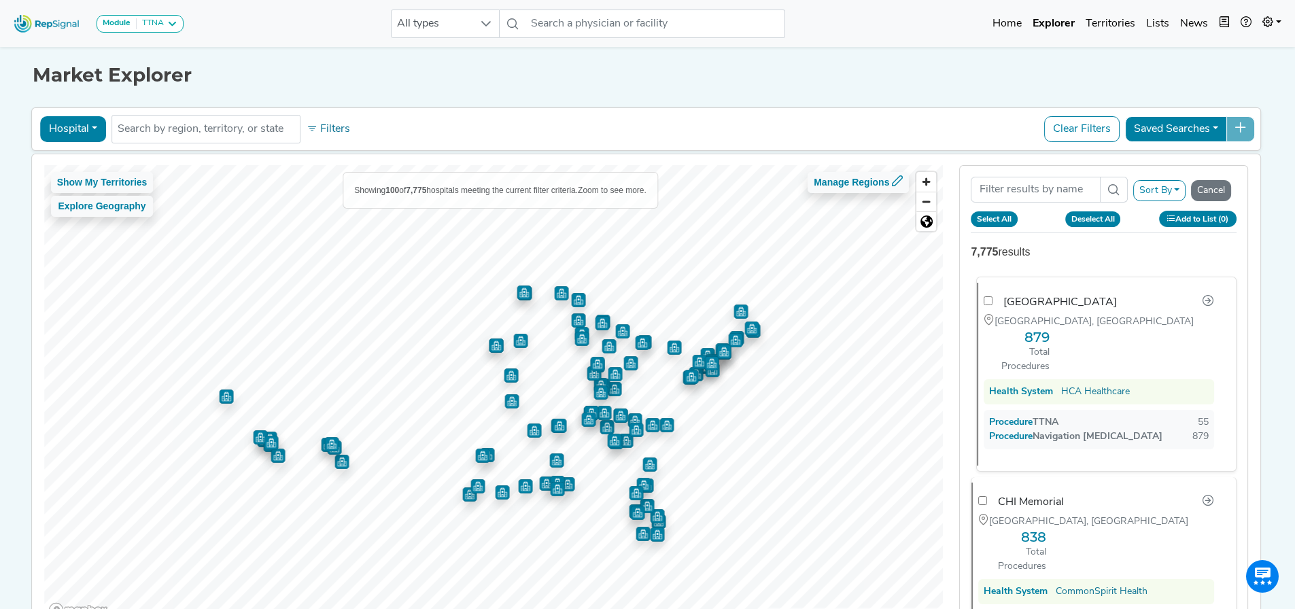
checkbox input "false"
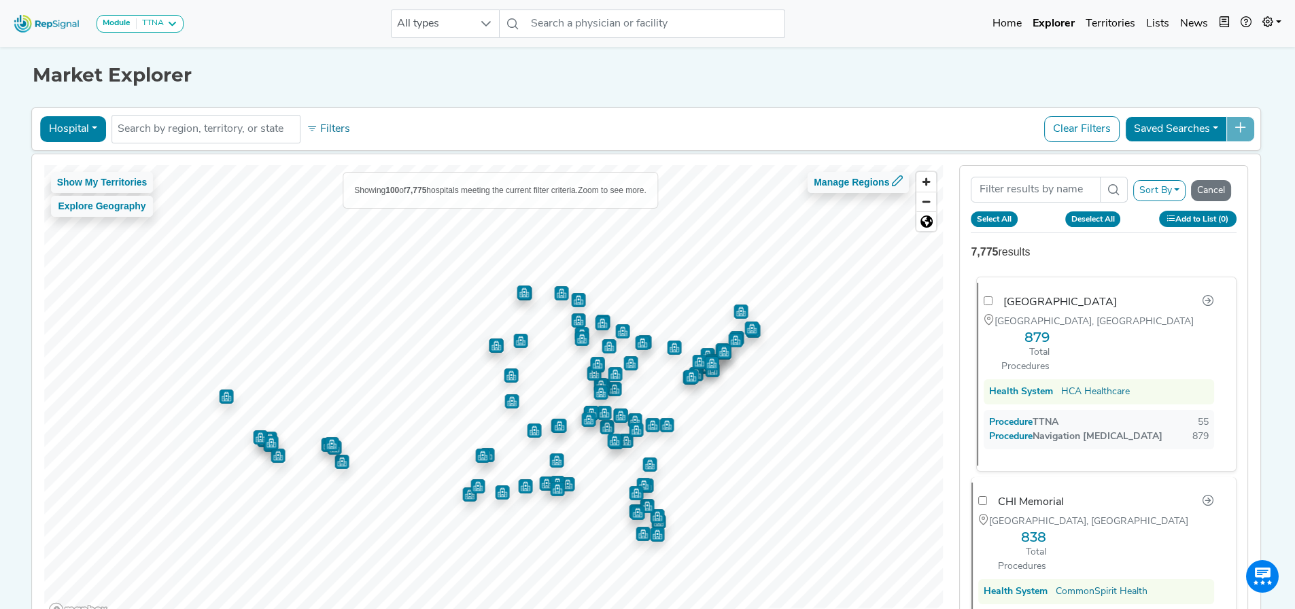
checkbox input "false"
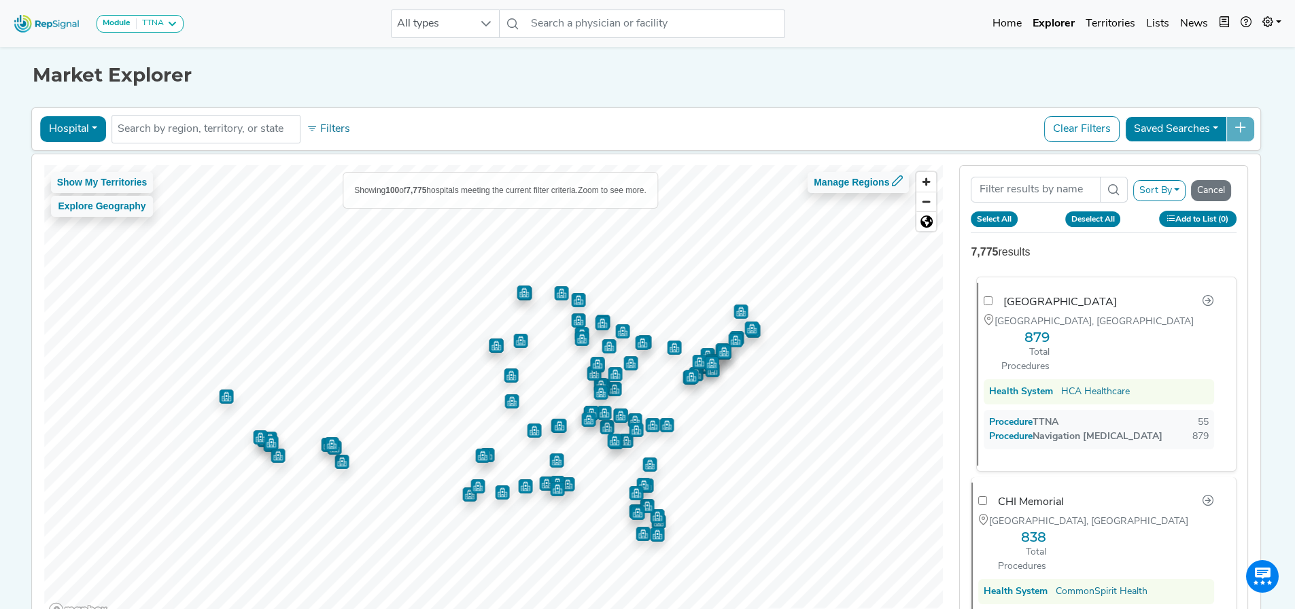
checkbox input "false"
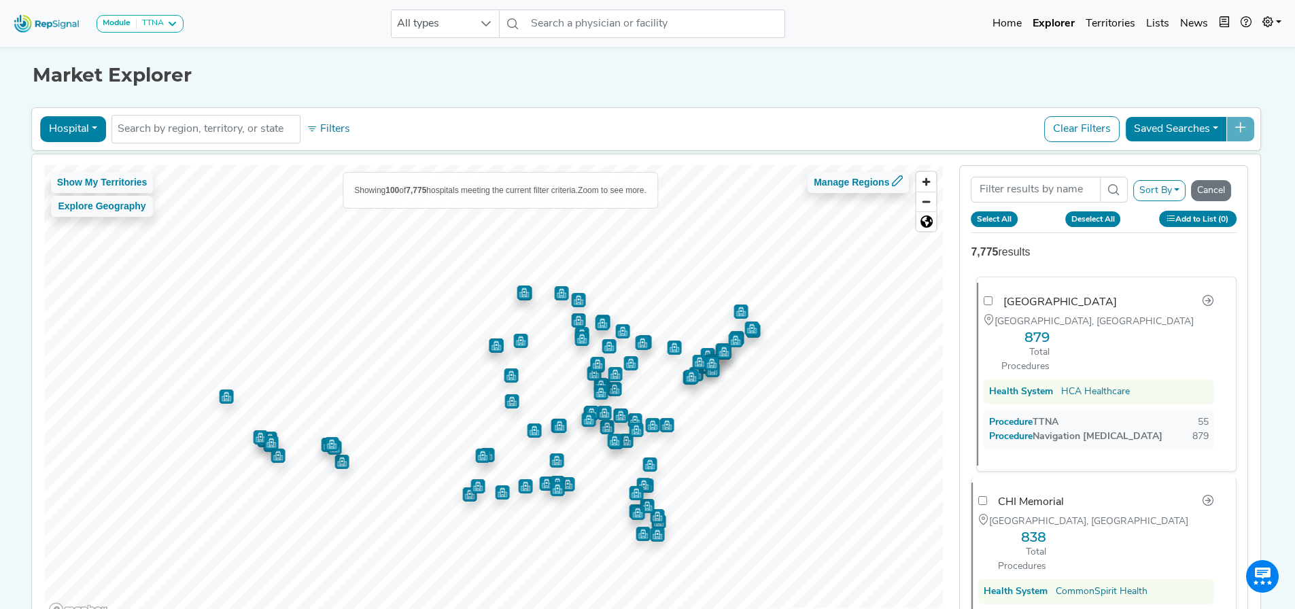
checkbox input "false"
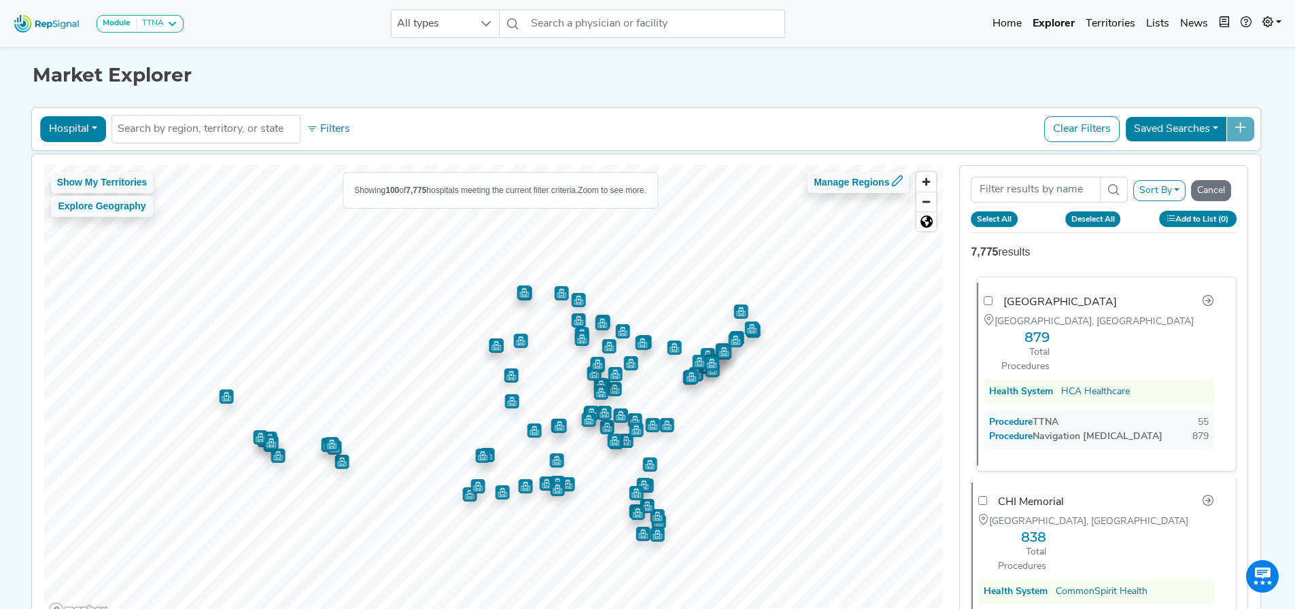
checkbox input "false"
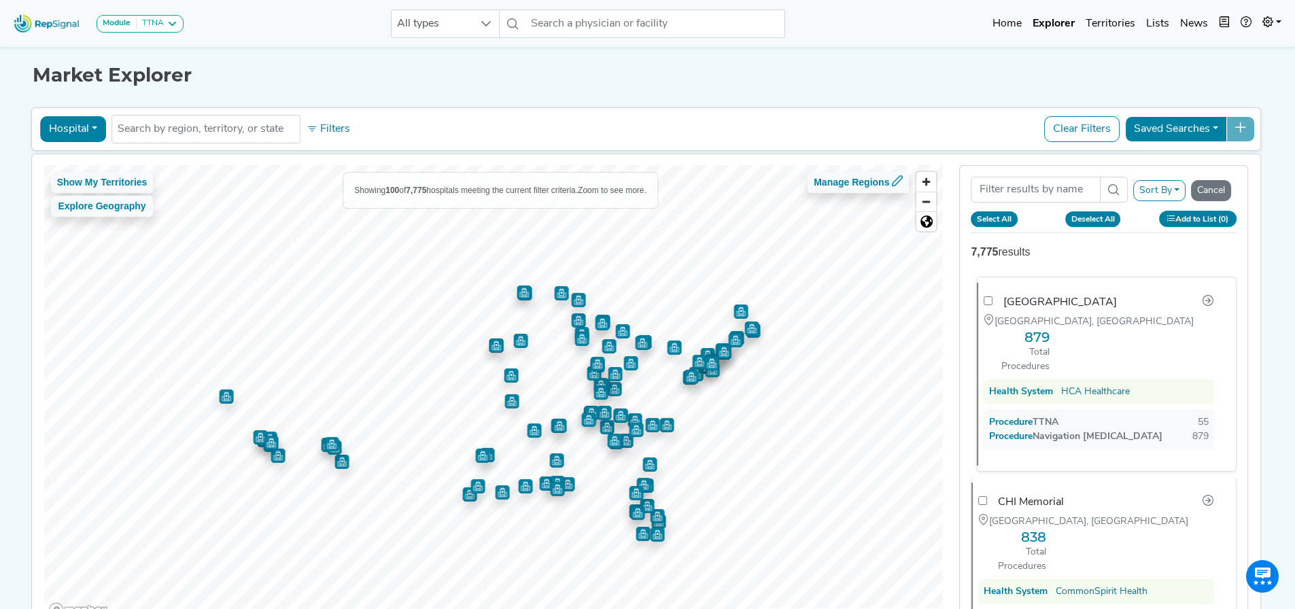
checkbox input "false"
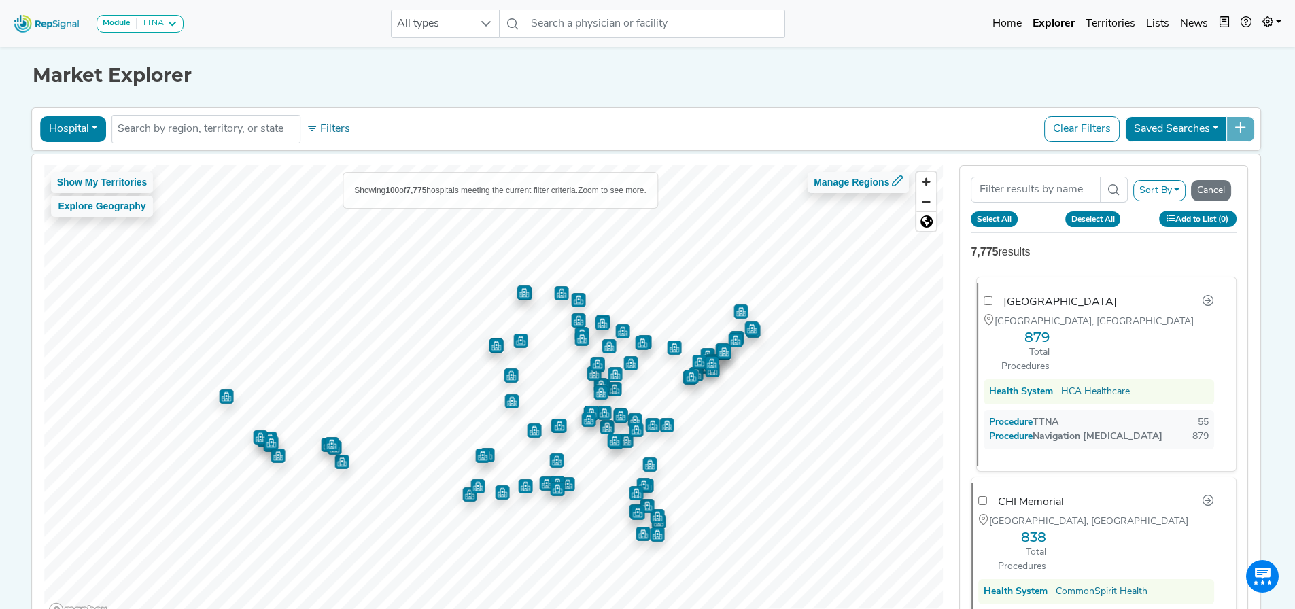
checkbox input "false"
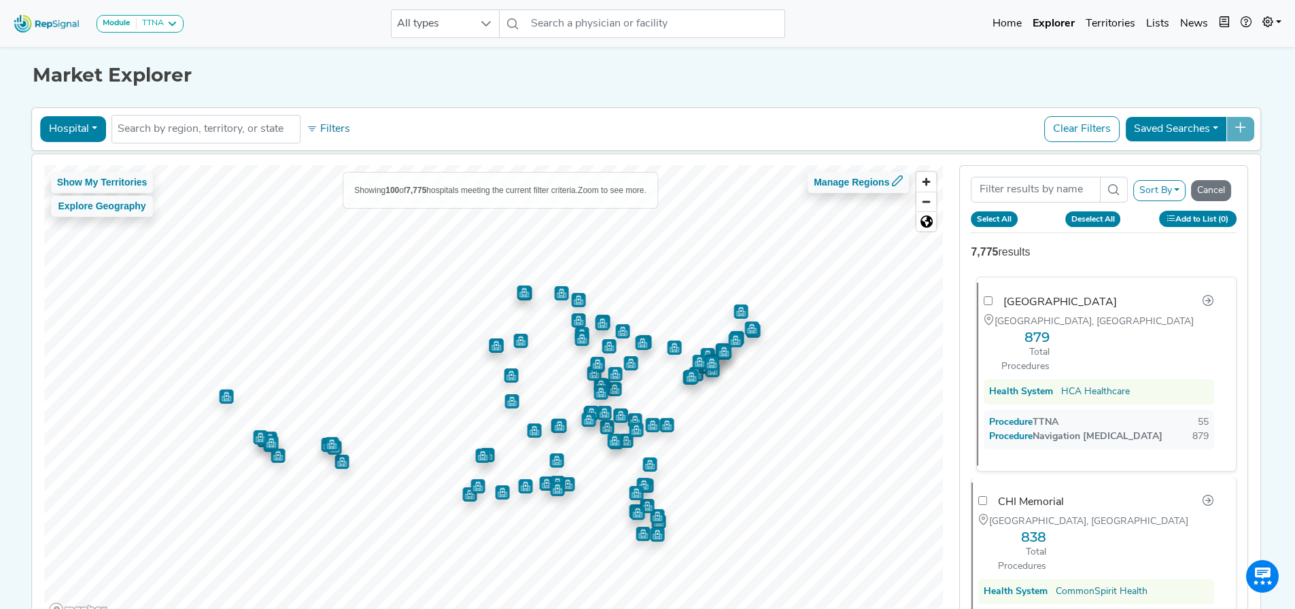
checkbox input "false"
click at [1069, 181] on input "Search Term" at bounding box center [1034, 190] width 129 height 26
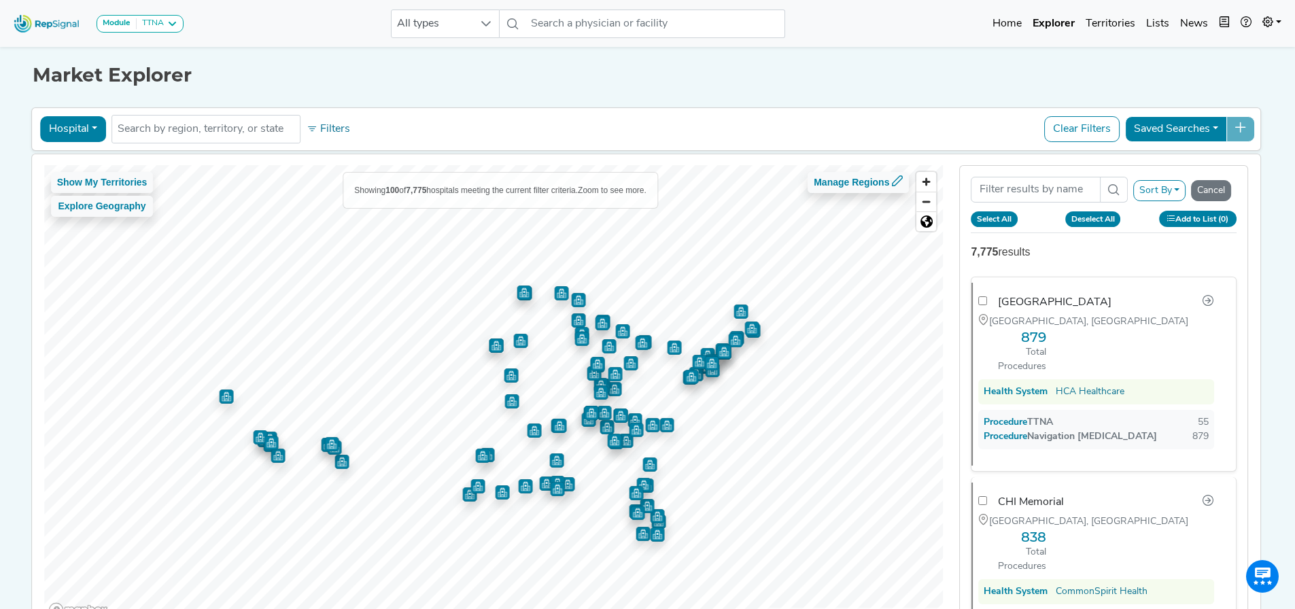
click at [1116, 187] on icon at bounding box center [1113, 189] width 11 height 11
click at [1110, 191] on icon at bounding box center [1113, 189] width 11 height 11
click at [1056, 192] on input "Search Term" at bounding box center [1034, 190] width 129 height 26
click at [1202, 296] on icon at bounding box center [1207, 300] width 11 height 11
click at [1182, 196] on button "Sort By" at bounding box center [1159, 190] width 53 height 21
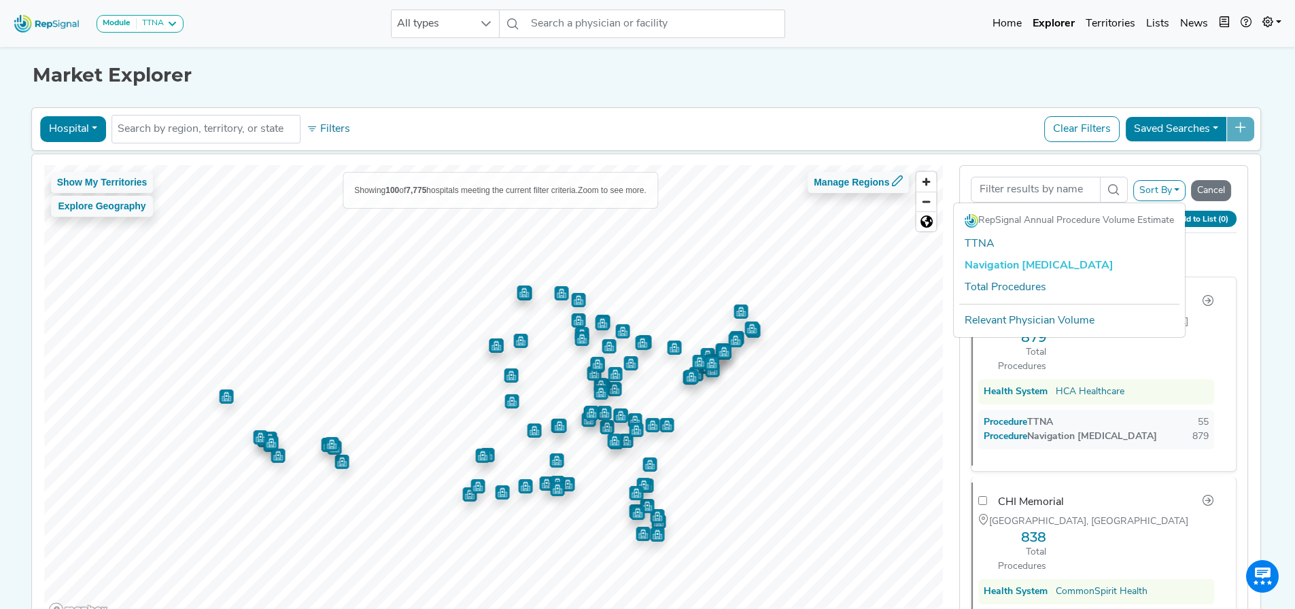
click at [1248, 250] on div "Sort By RepSignal Annual Procedure Volume Estimate TTNA Navigation [MEDICAL_DAT…" at bounding box center [1103, 393] width 289 height 457
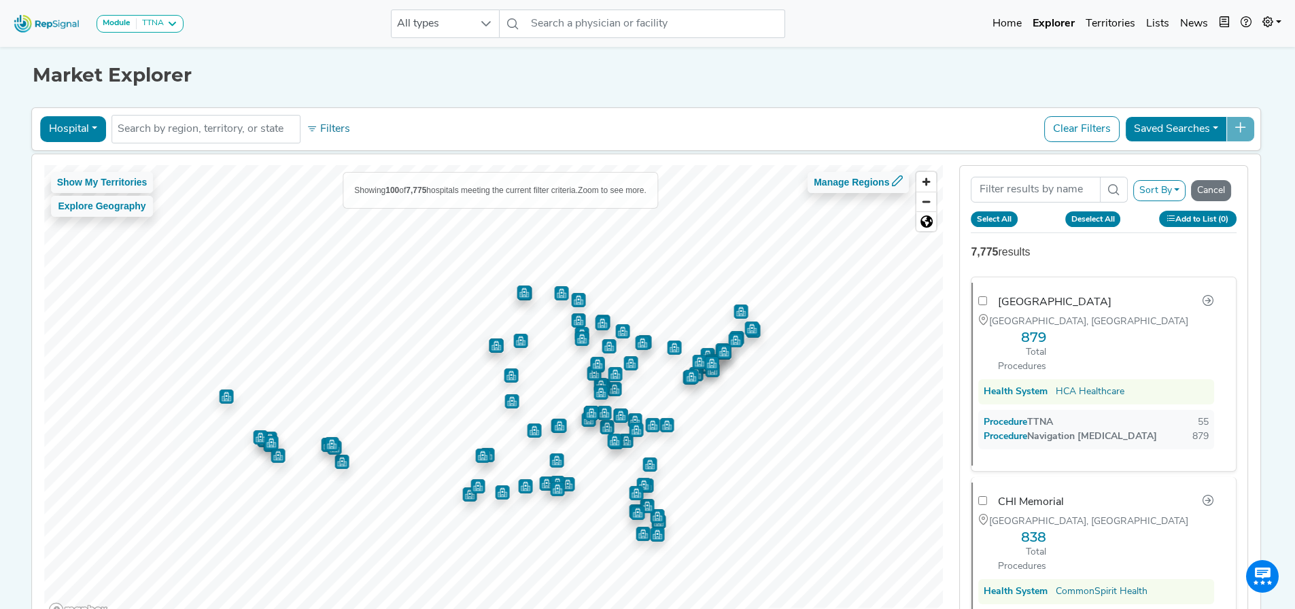
click at [1174, 186] on button "Sort By" at bounding box center [1159, 190] width 53 height 21
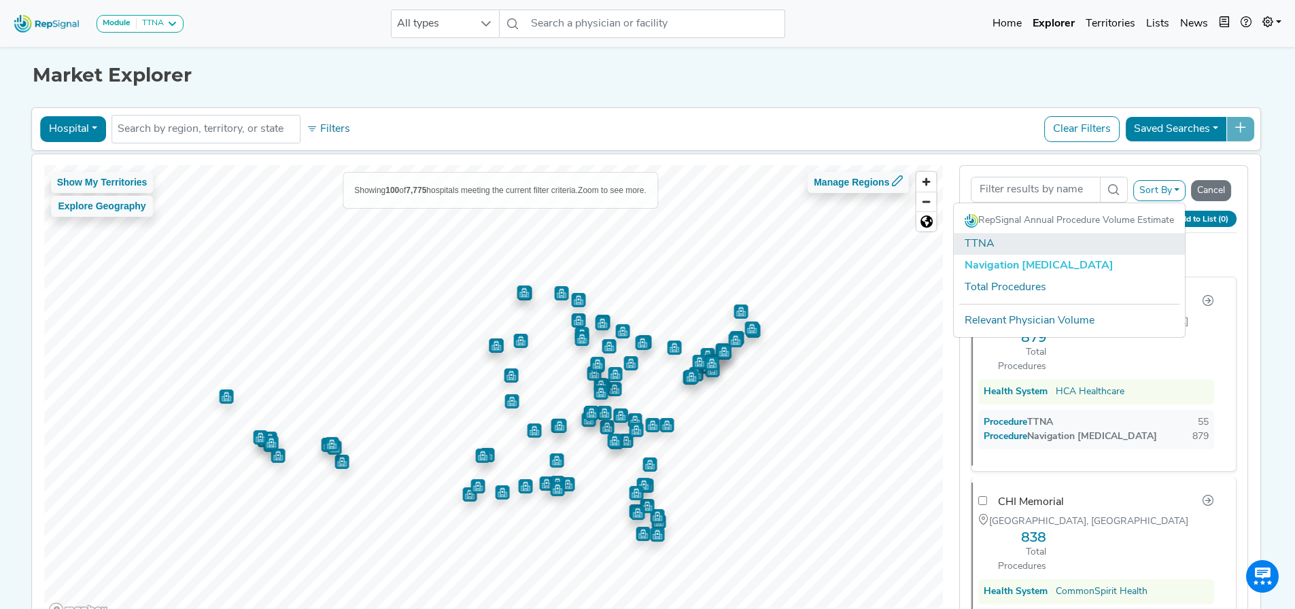
drag, startPoint x: 1068, startPoint y: 241, endPoint x: 1090, endPoint y: 245, distance: 22.7
click at [1068, 241] on link "TTNA" at bounding box center [1068, 244] width 231 height 22
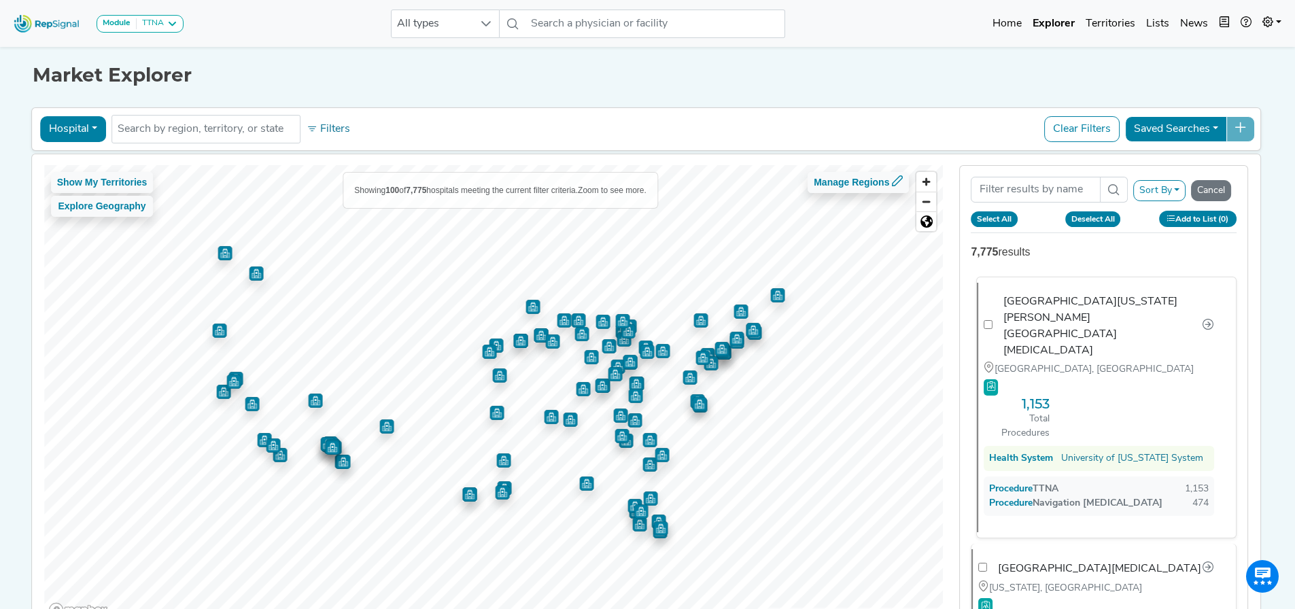
click at [1093, 482] on div "Procedure TTNA 1,153" at bounding box center [1099, 489] width 220 height 14
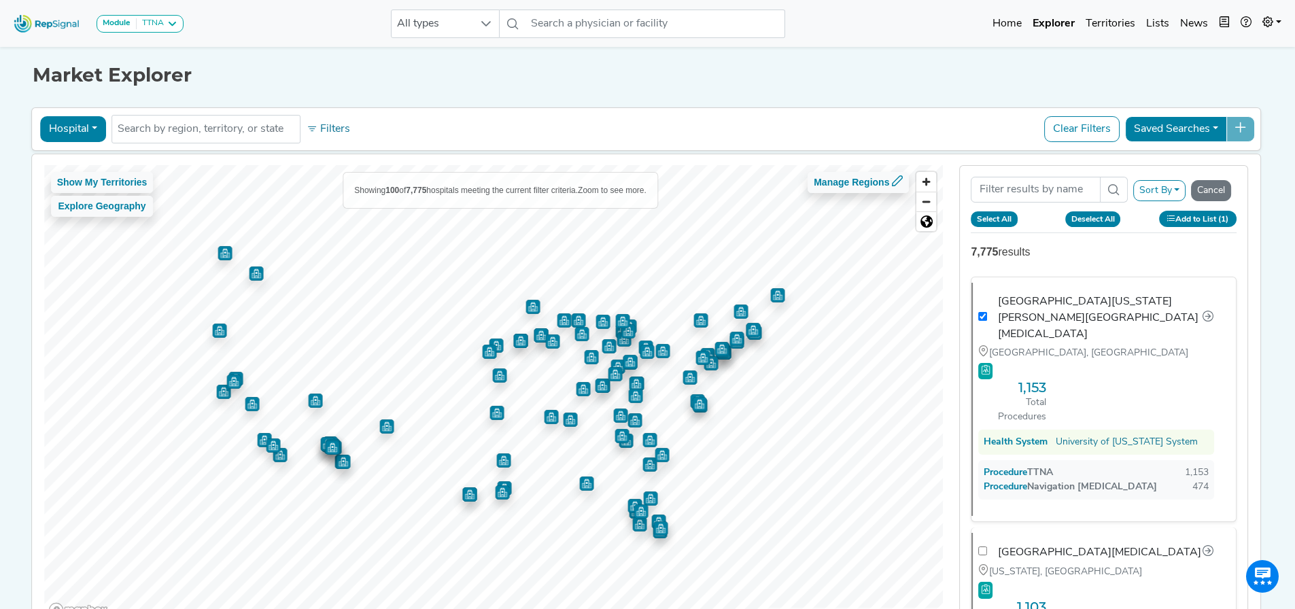
click at [998, 223] on button "Select All" at bounding box center [993, 218] width 47 height 15
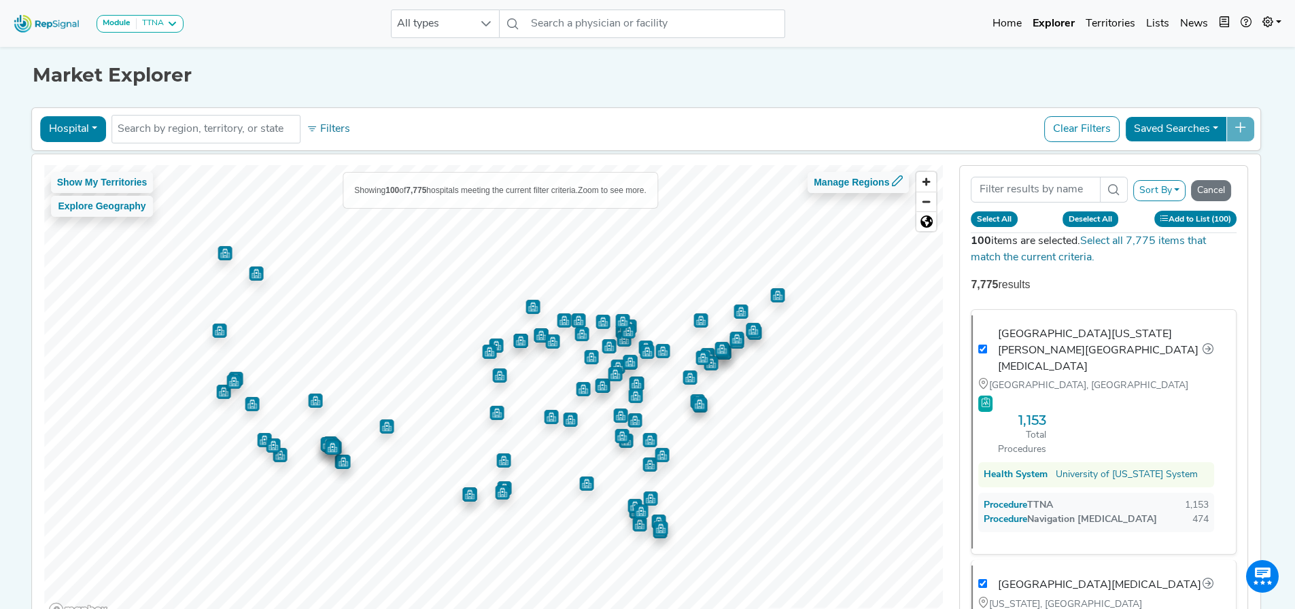
click at [1093, 215] on button "Deselect All" at bounding box center [1090, 218] width 56 height 15
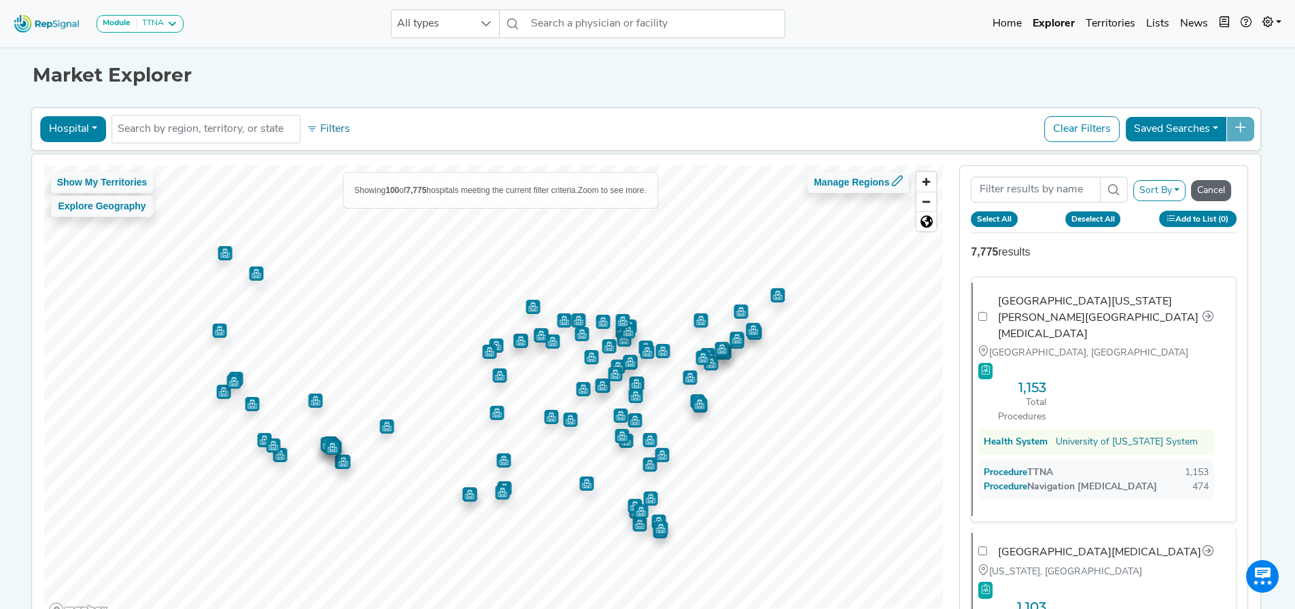
click at [1227, 188] on button "Cancel" at bounding box center [1211, 190] width 40 height 21
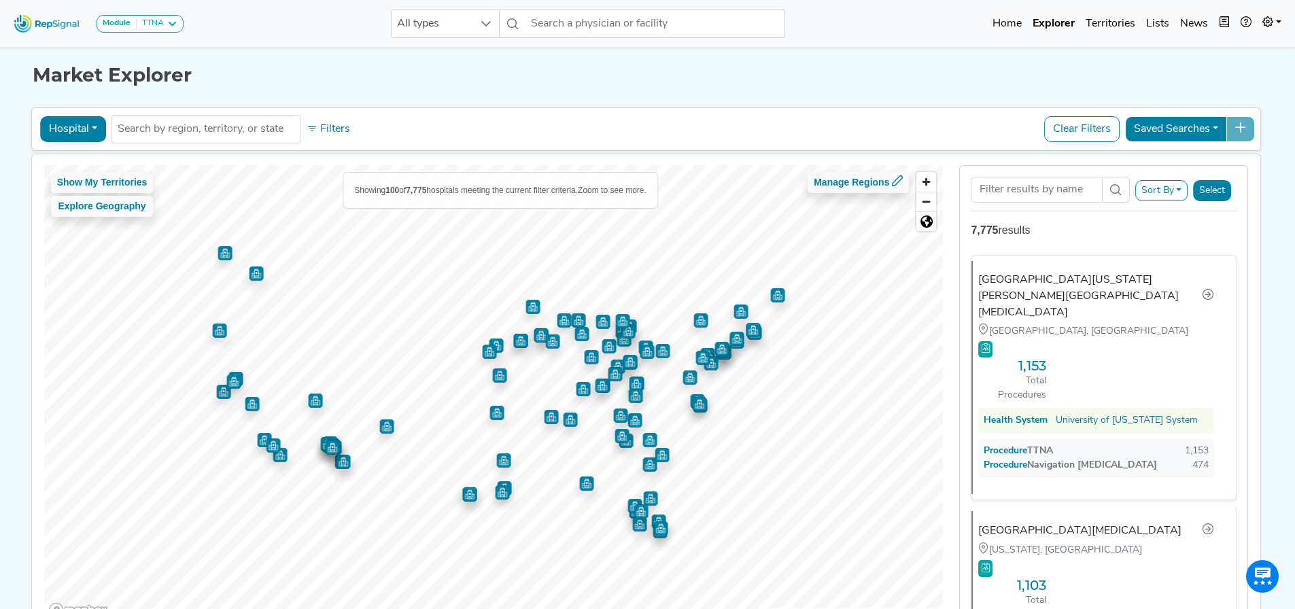
drag, startPoint x: 1100, startPoint y: 238, endPoint x: 1061, endPoint y: 223, distance: 41.5
drag, startPoint x: 1061, startPoint y: 223, endPoint x: 894, endPoint y: 183, distance: 172.6
click at [894, 183] on button "Manage Regions" at bounding box center [857, 182] width 101 height 21
click at [1038, 228] on div "7,775 results" at bounding box center [1103, 230] width 266 height 16
click at [1010, 231] on div "7,775 results" at bounding box center [1103, 230] width 266 height 16
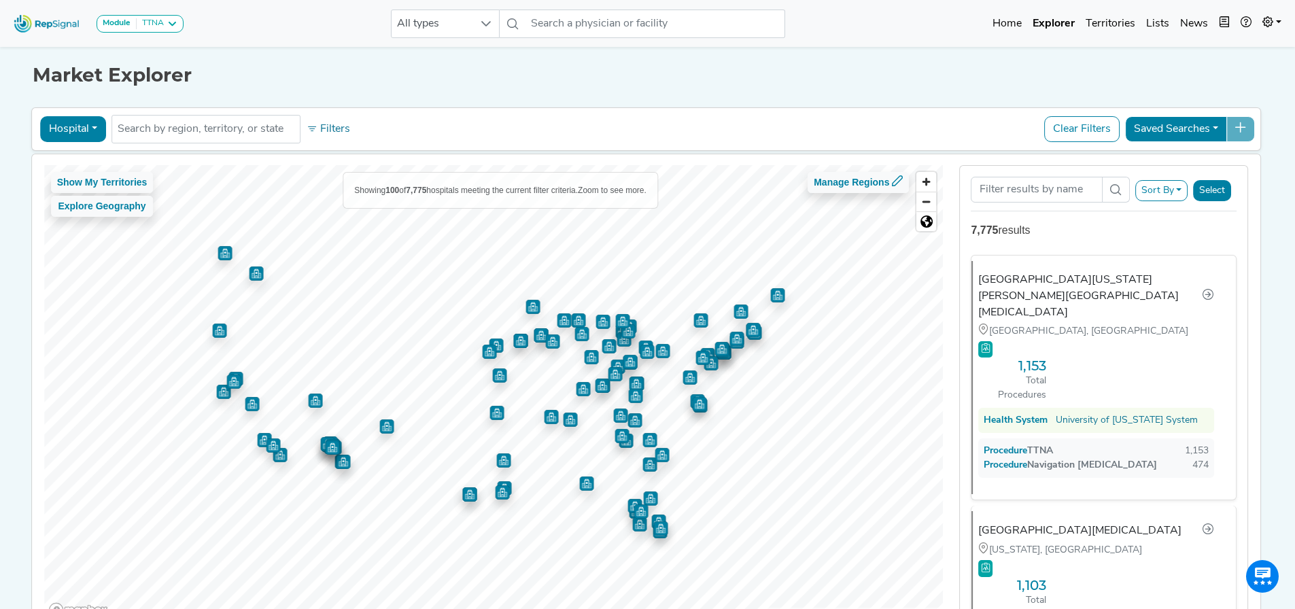
click at [1215, 123] on button "Saved Searches" at bounding box center [1176, 129] width 102 height 26
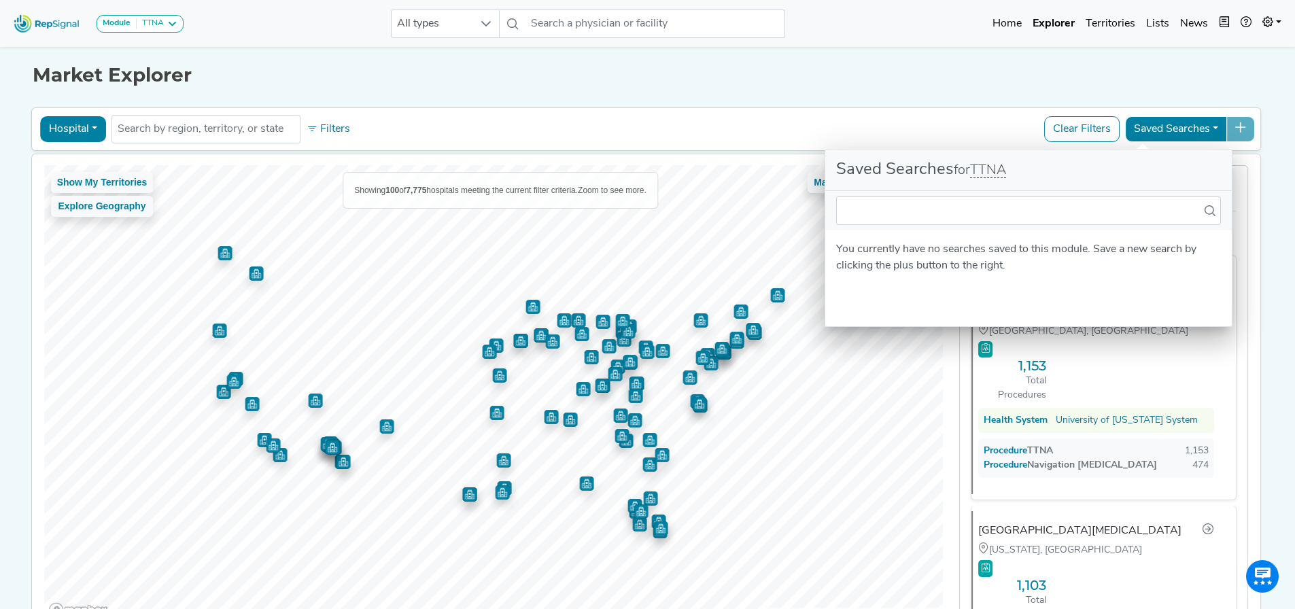
click at [1215, 123] on button "Saved Searches" at bounding box center [1176, 129] width 102 height 26
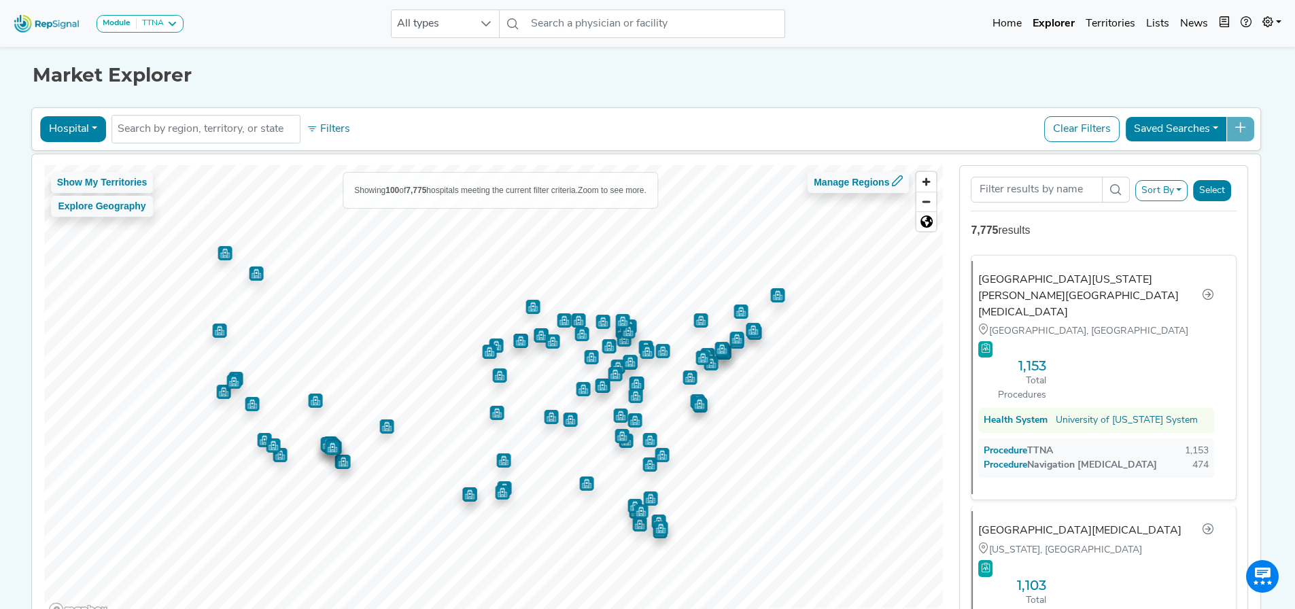
click at [1243, 126] on div "Saved Searches" at bounding box center [1190, 129] width 130 height 26
click at [1246, 133] on div "Saved Searches" at bounding box center [1190, 129] width 130 height 26
click at [331, 130] on button "Filters" at bounding box center [328, 129] width 50 height 23
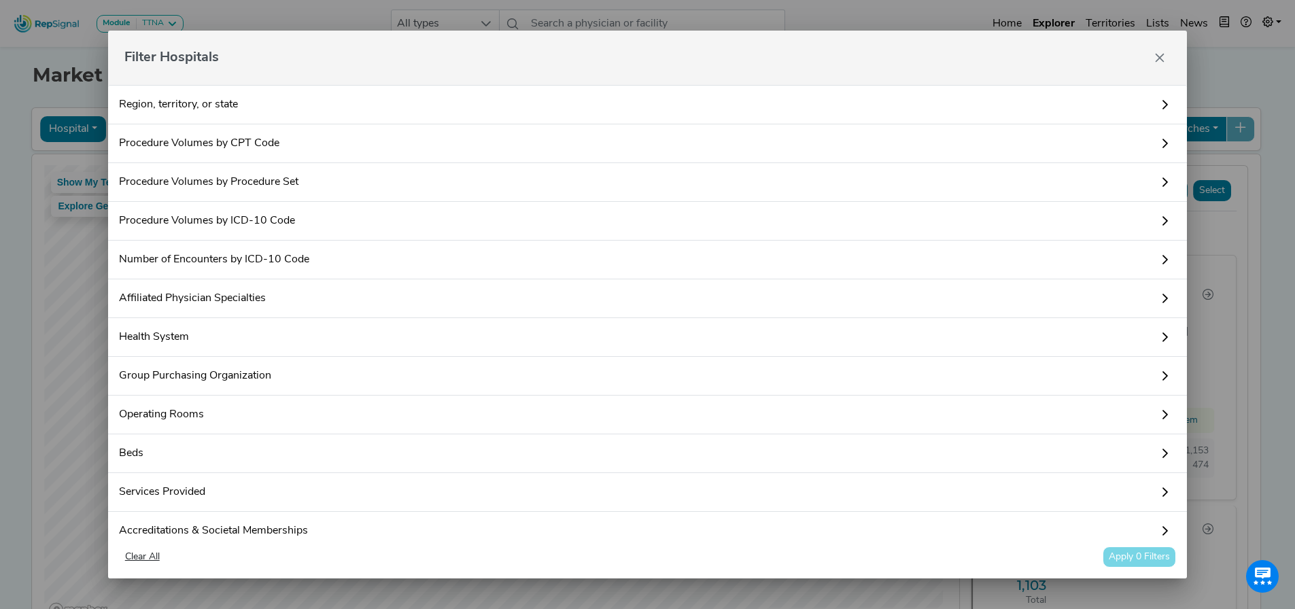
click at [1159, 179] on icon at bounding box center [1164, 182] width 11 height 11
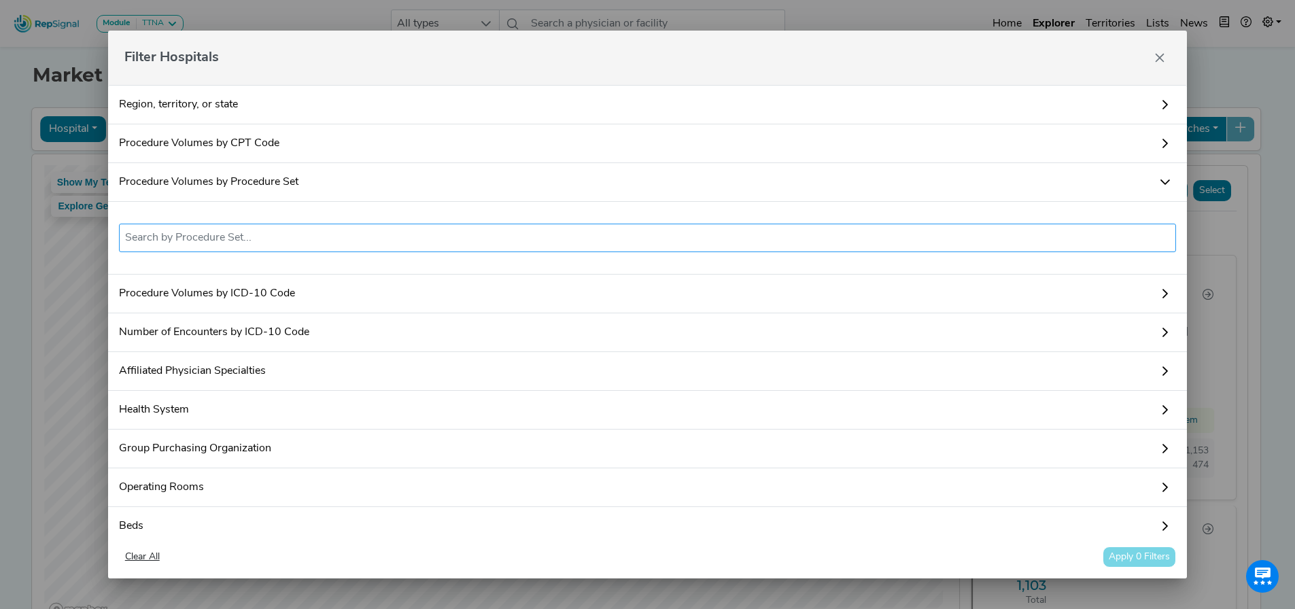
click at [882, 249] on ul at bounding box center [647, 238] width 1057 height 29
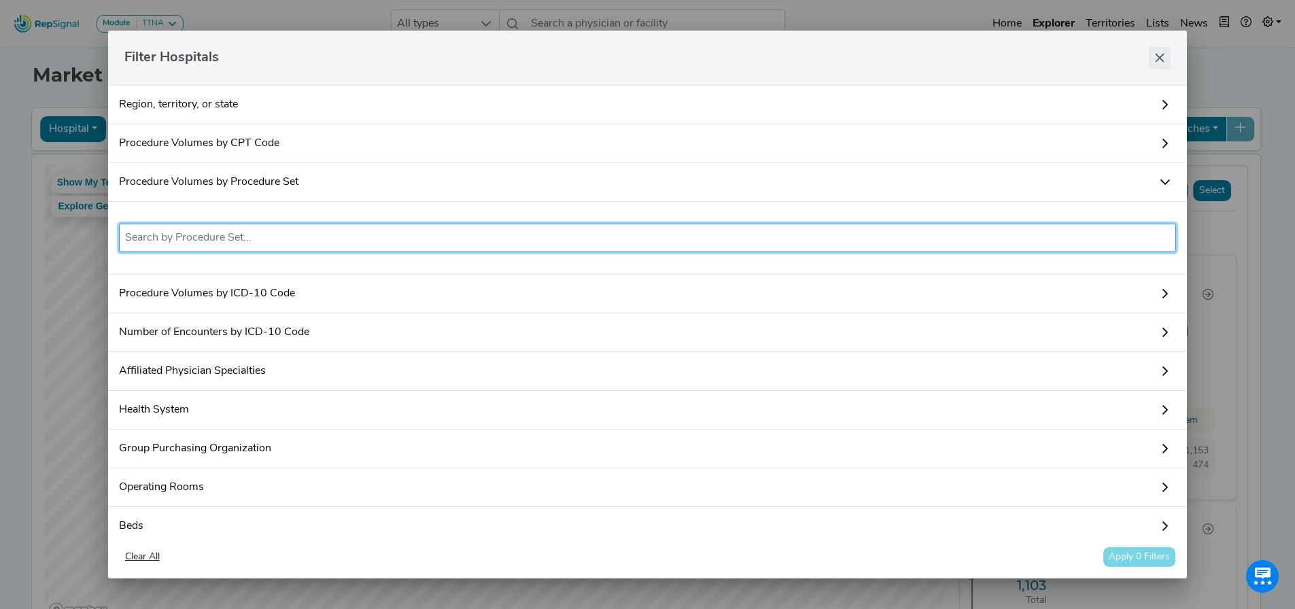
click at [1166, 54] on button "Close" at bounding box center [1159, 58] width 22 height 22
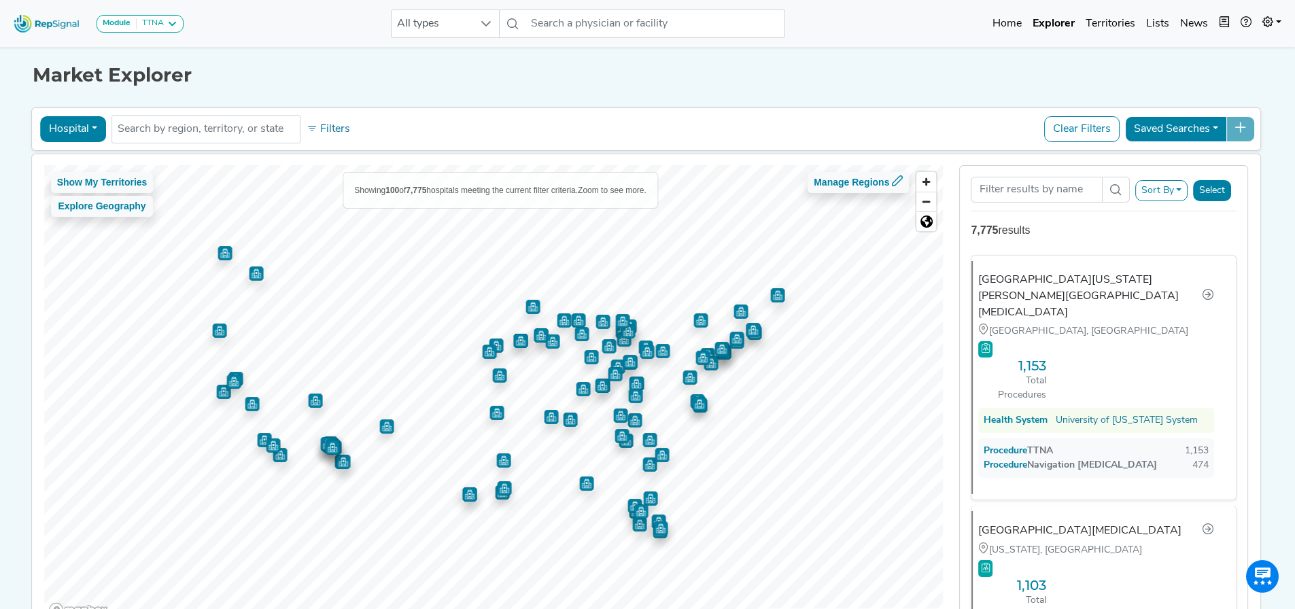
click at [1159, 191] on button "Sort By" at bounding box center [1161, 190] width 53 height 21
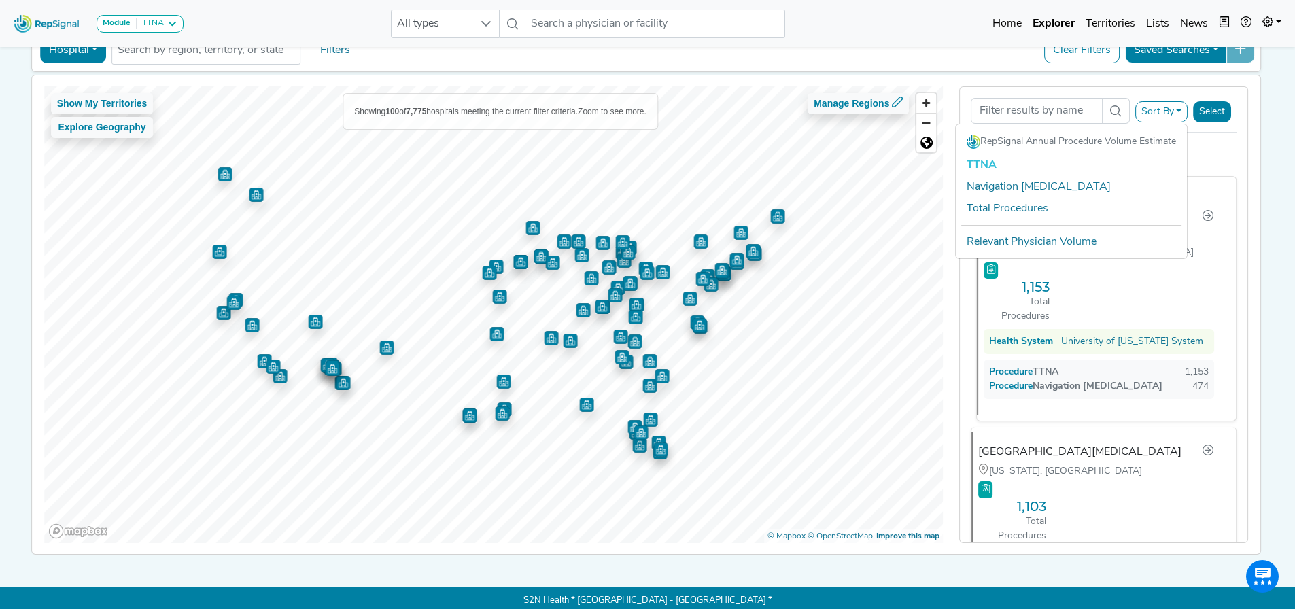
scroll to position [92, 0]
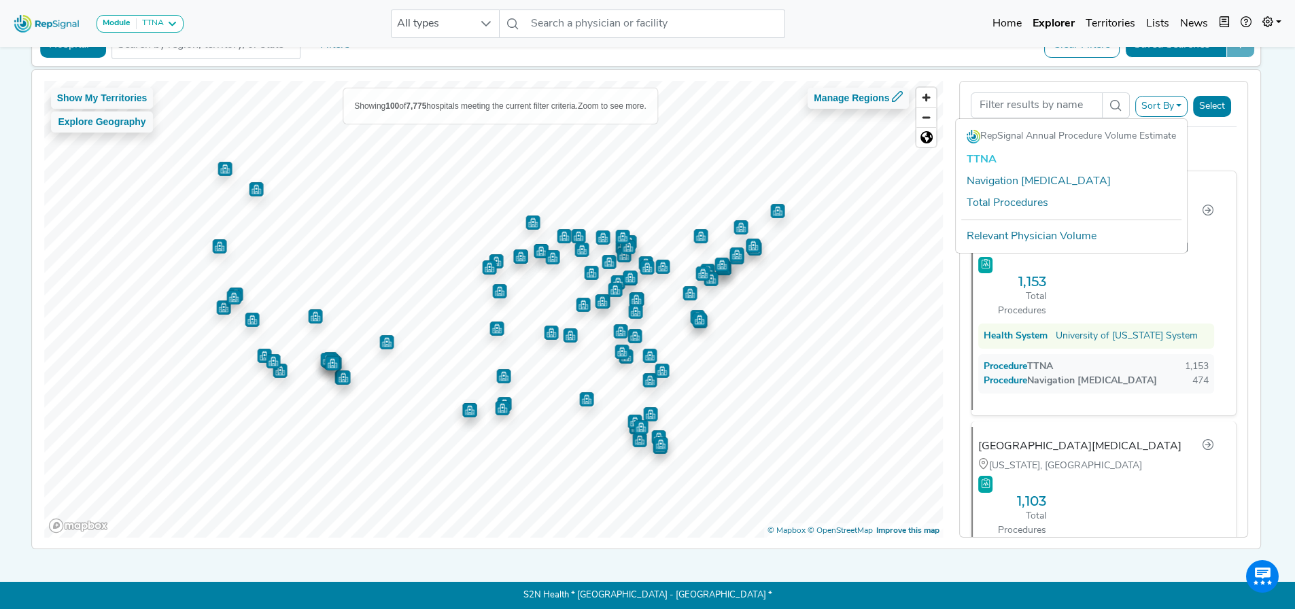
click at [1256, 256] on div "Sort By RepSignal Annual Procedure Volume Estimate TTNA Navigation [MEDICAL_DAT…" at bounding box center [1103, 309] width 305 height 457
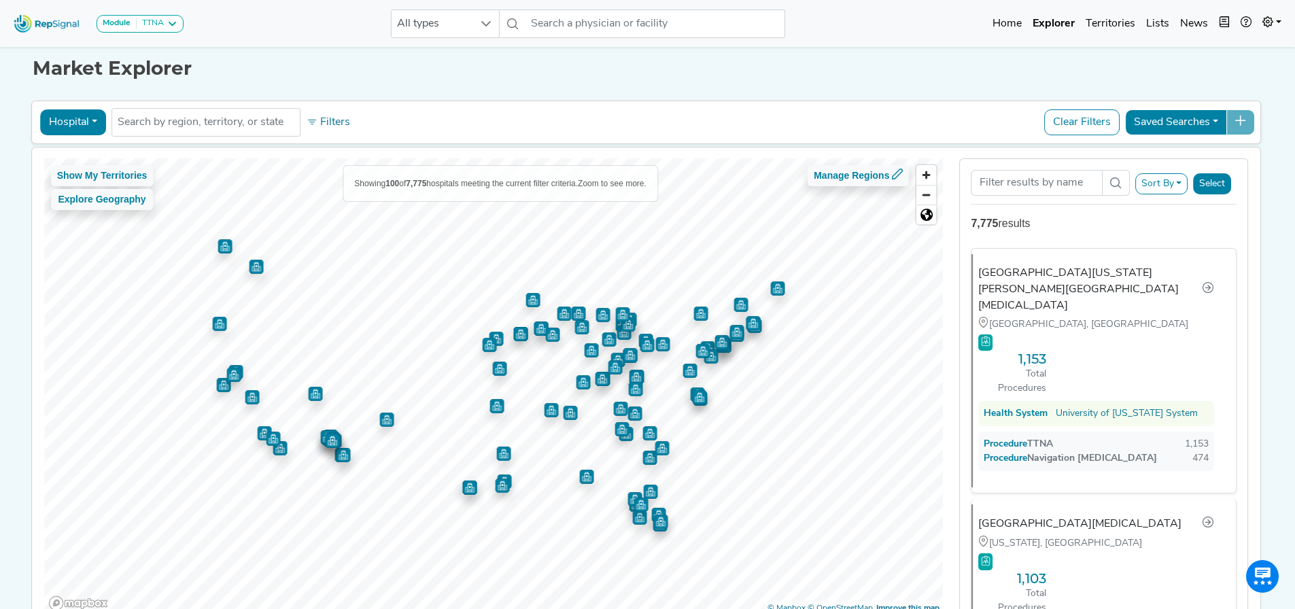
scroll to position [0, 0]
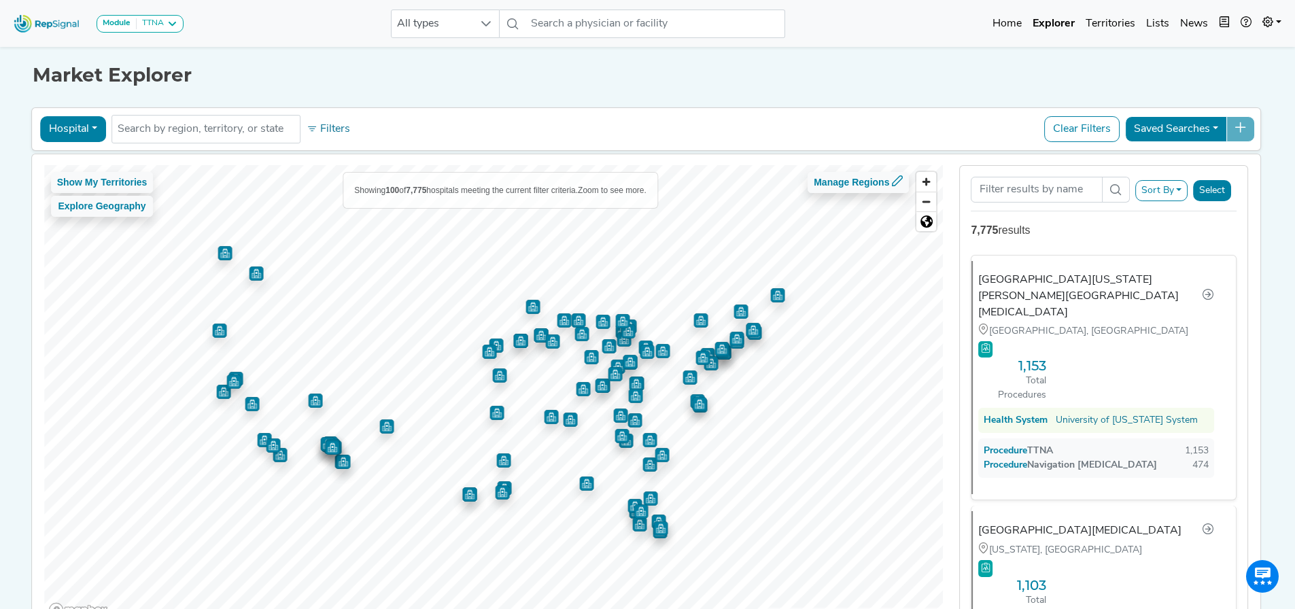
drag, startPoint x: 1100, startPoint y: 238, endPoint x: 1125, endPoint y: 236, distance: 24.5
drag, startPoint x: 1095, startPoint y: 222, endPoint x: 1095, endPoint y: 230, distance: 8.9
click at [1096, 224] on div "7,775 results" at bounding box center [1103, 230] width 266 height 16
click at [1094, 137] on button "Clear Filters" at bounding box center [1081, 129] width 75 height 26
click at [1085, 124] on button "Clear Filters" at bounding box center [1081, 129] width 75 height 26
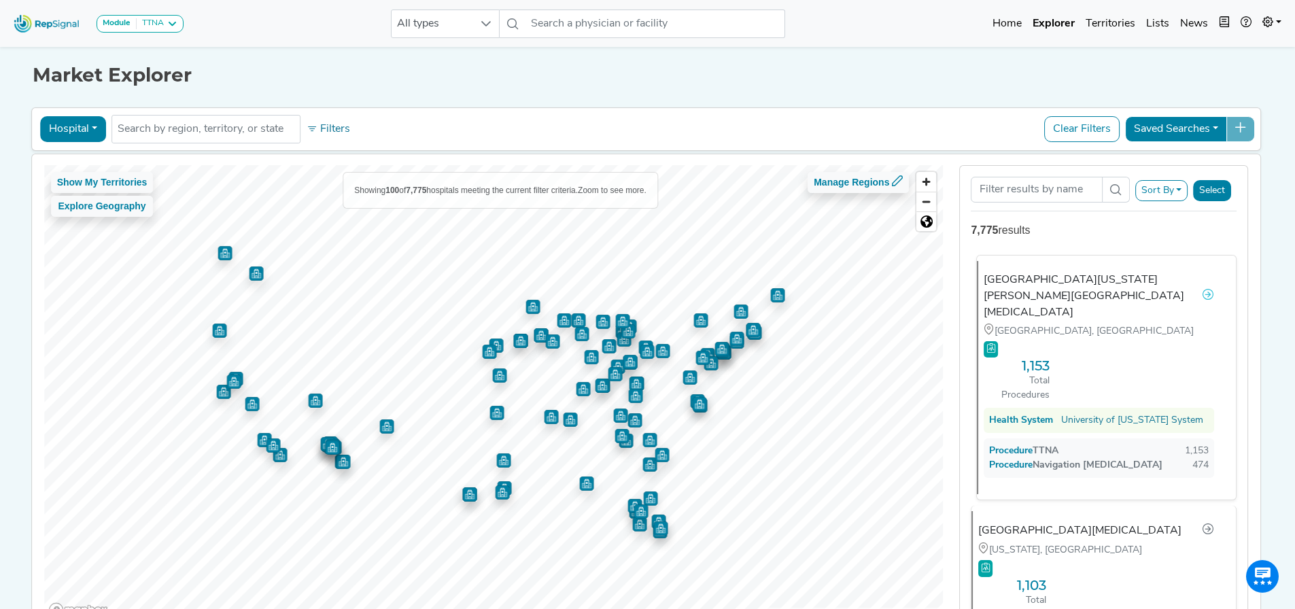
click at [1206, 289] on icon at bounding box center [1207, 294] width 11 height 11
click at [92, 131] on button "Hospital" at bounding box center [73, 129] width 66 height 26
click at [316, 133] on button "Filters" at bounding box center [328, 129] width 50 height 23
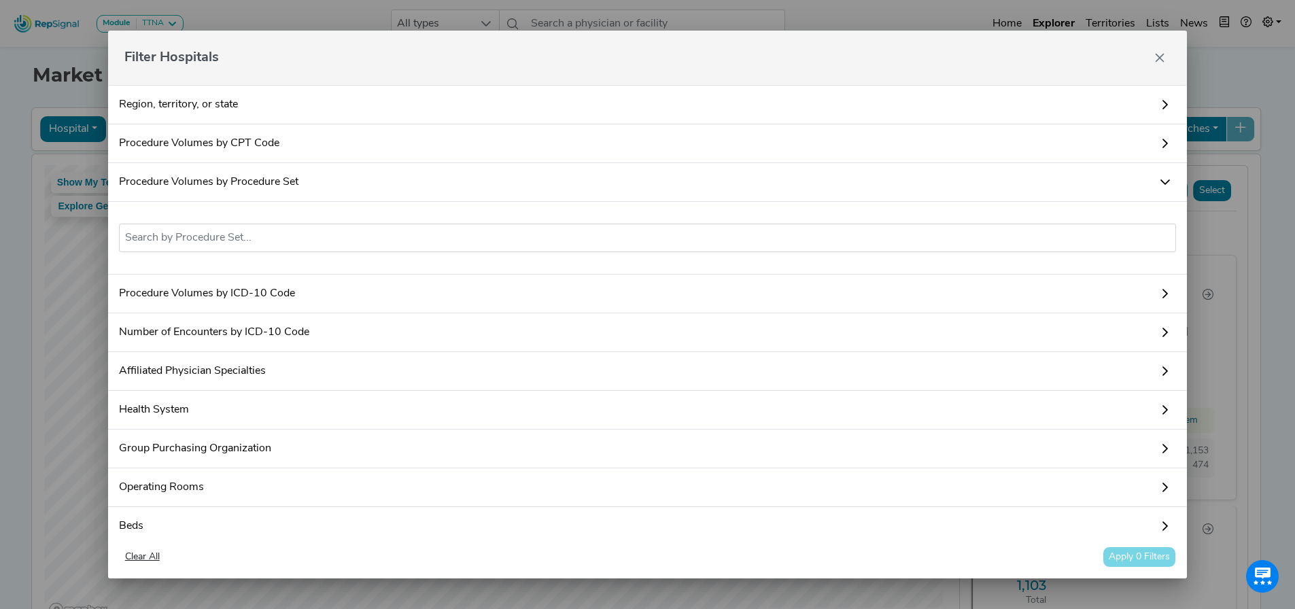
click at [213, 150] on link "Procedure Volumes by CPT Code" at bounding box center [647, 143] width 1079 height 39
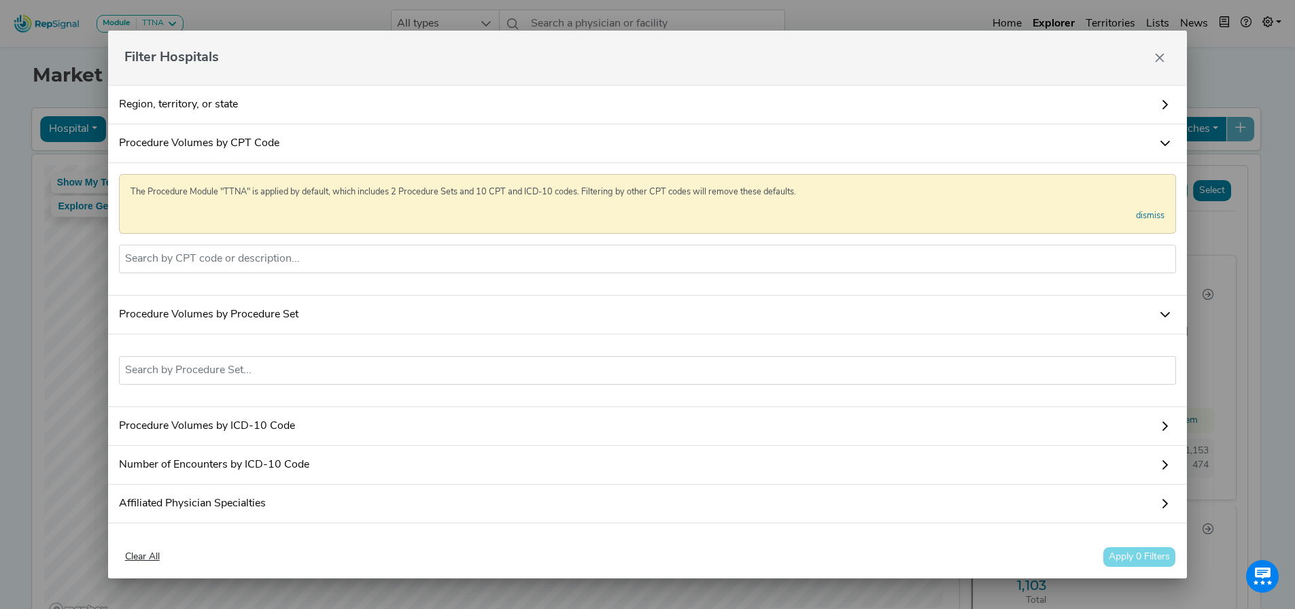
click at [260, 143] on link "Procedure Volumes by CPT Code" at bounding box center [647, 143] width 1079 height 39
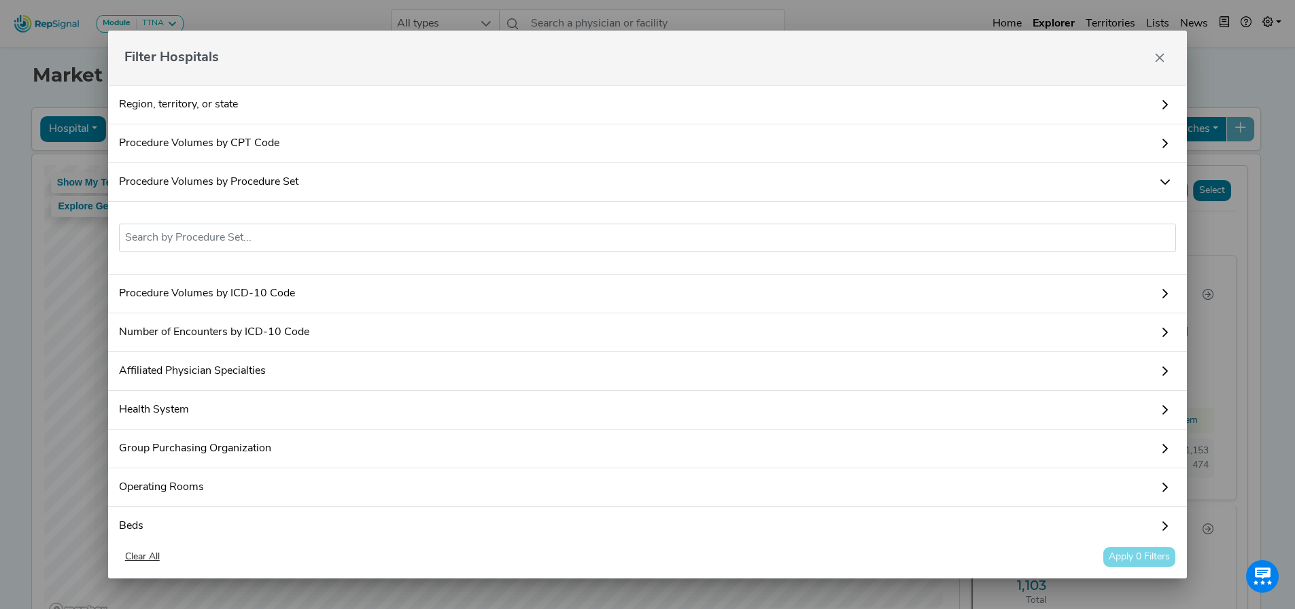
click at [260, 143] on link "Procedure Volumes by CPT Code" at bounding box center [647, 143] width 1079 height 39
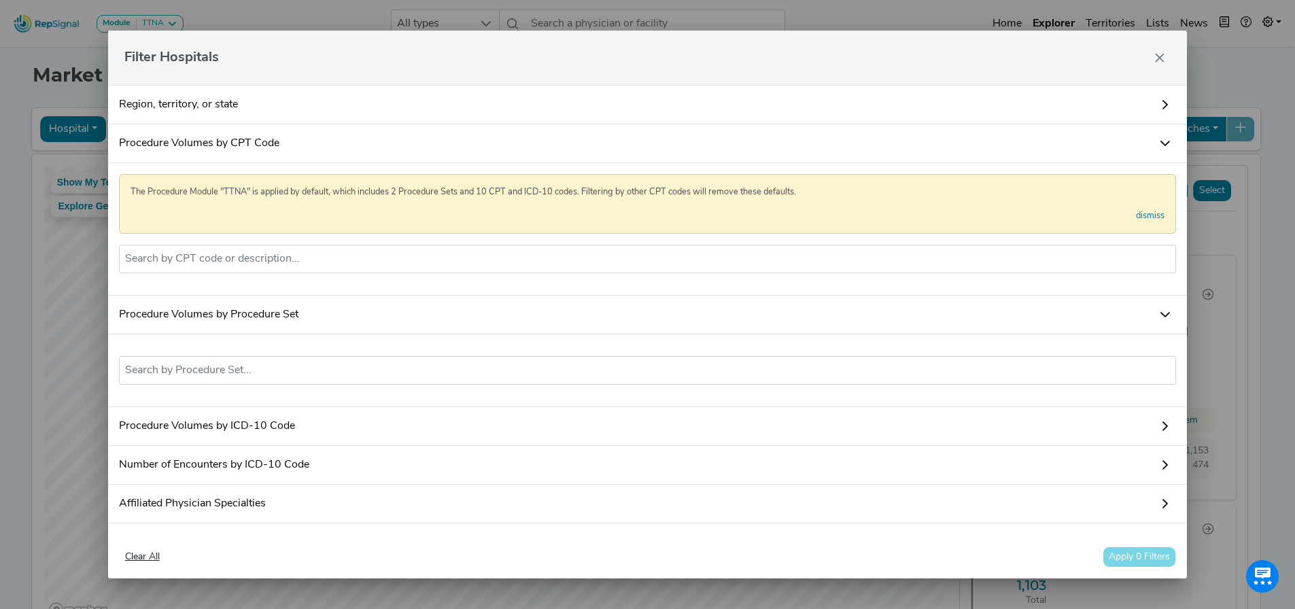
scroll to position [204, 0]
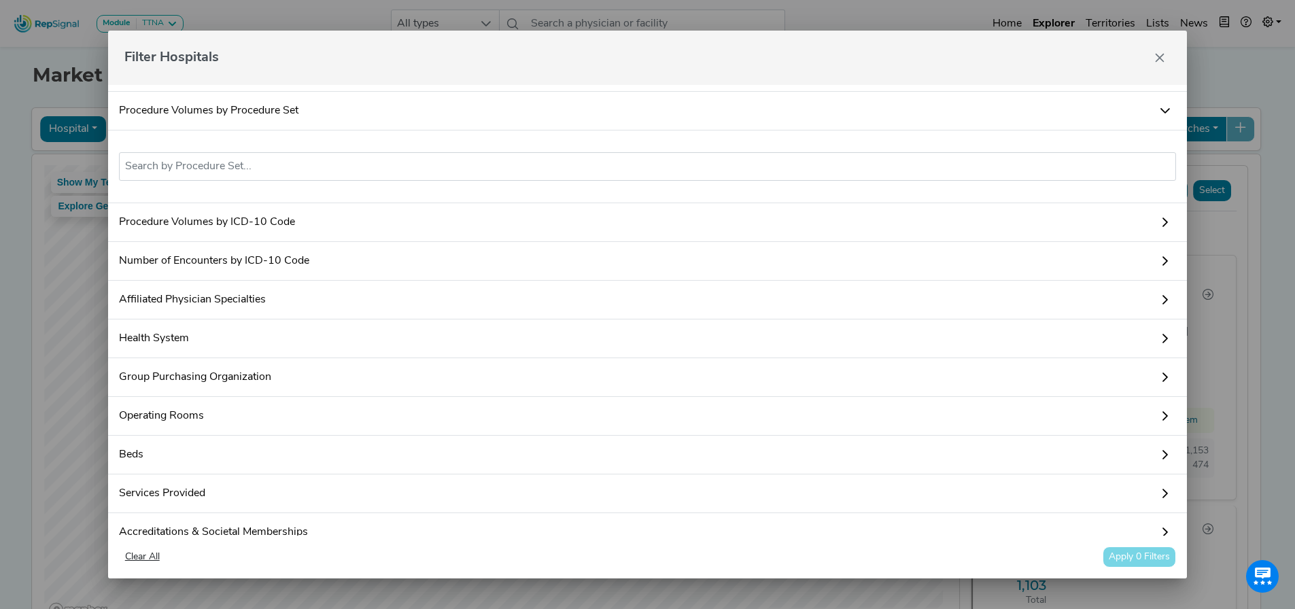
click at [307, 241] on link "Procedure Volumes by ICD-10 Code" at bounding box center [647, 222] width 1079 height 39
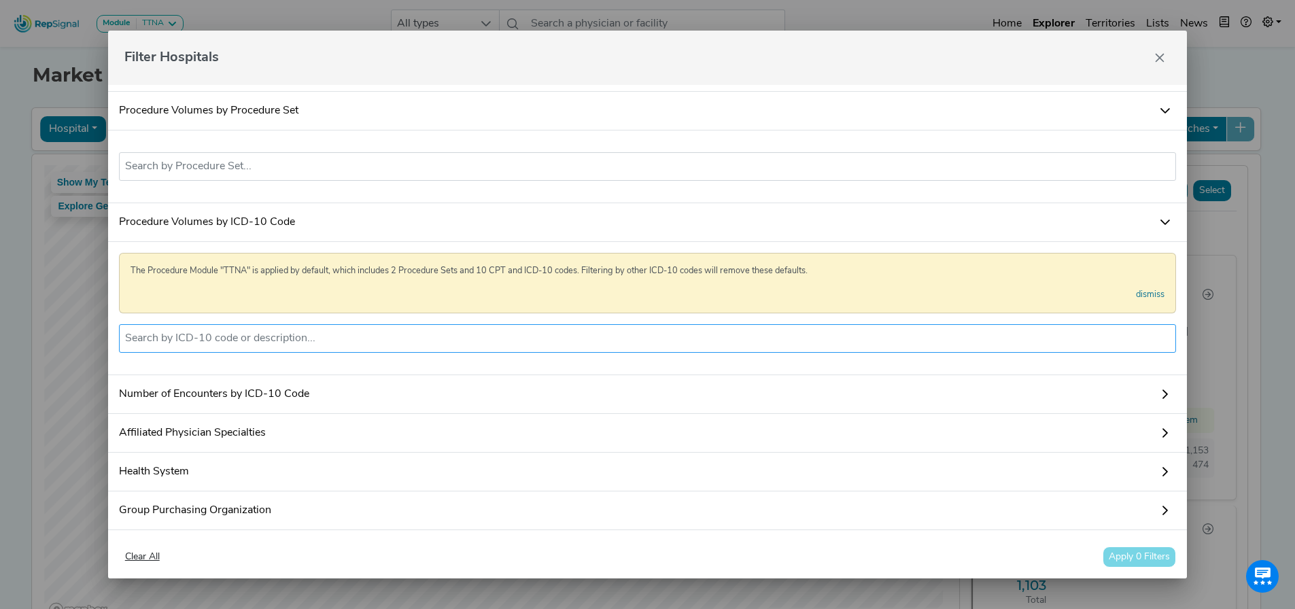
click at [302, 347] on input "text" at bounding box center [647, 338] width 1045 height 16
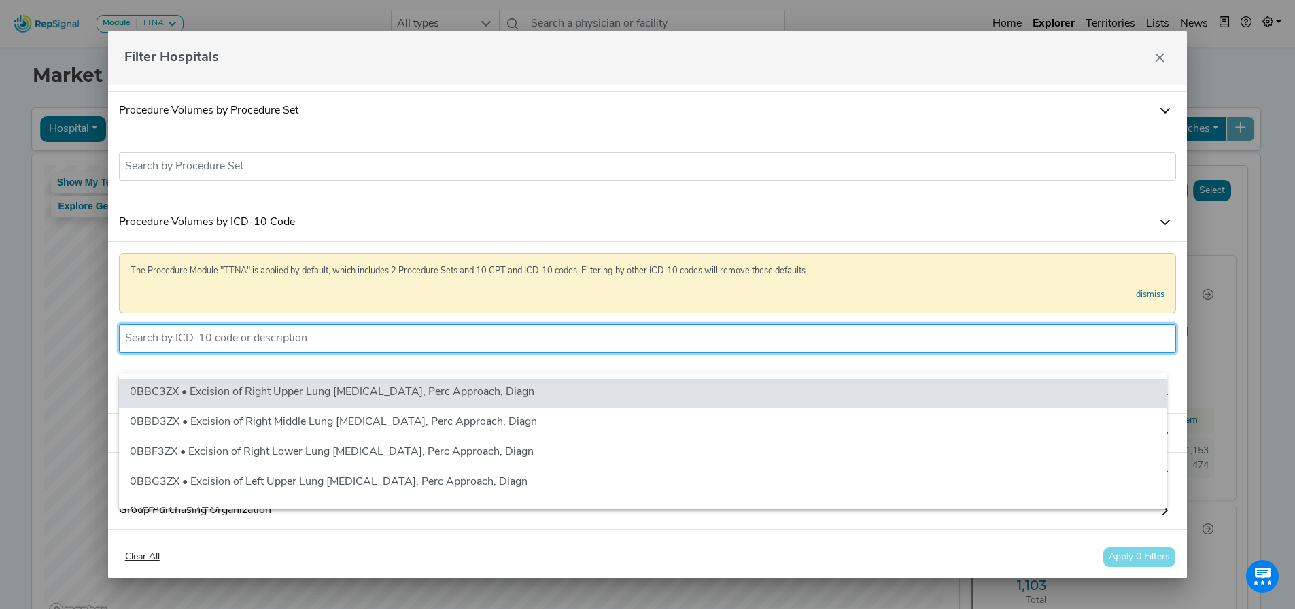
click at [302, 347] on input "text" at bounding box center [647, 338] width 1045 height 16
click at [337, 175] on input "text" at bounding box center [647, 166] width 1045 height 16
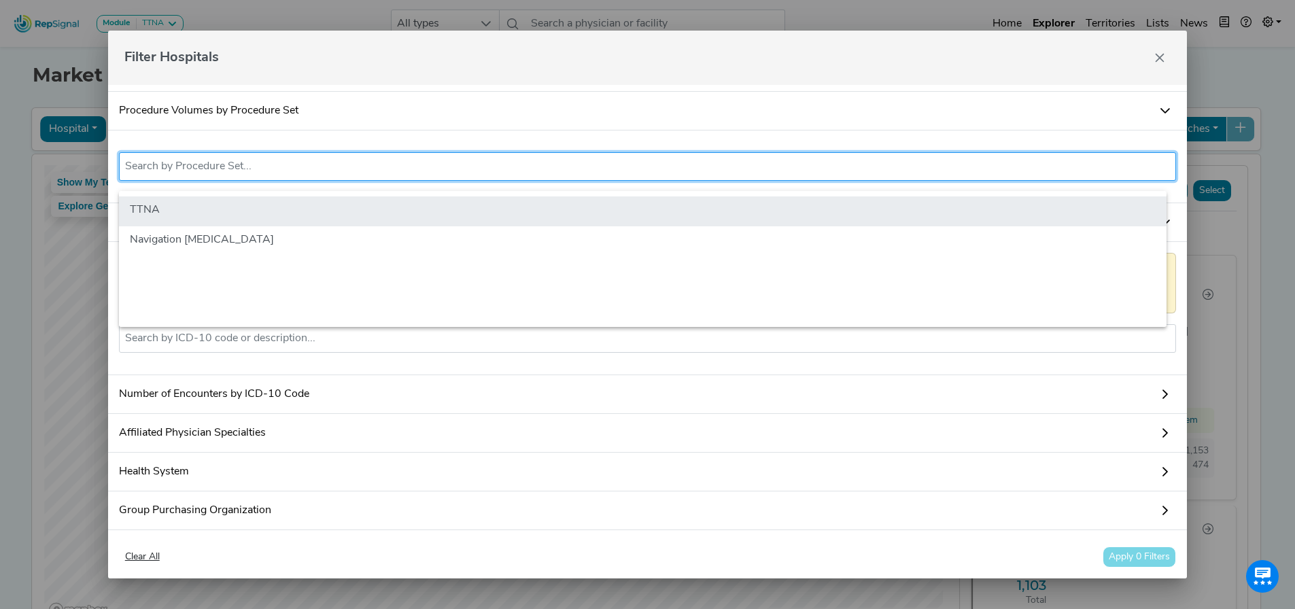
click at [192, 213] on li "TTNA" at bounding box center [642, 211] width 1047 height 30
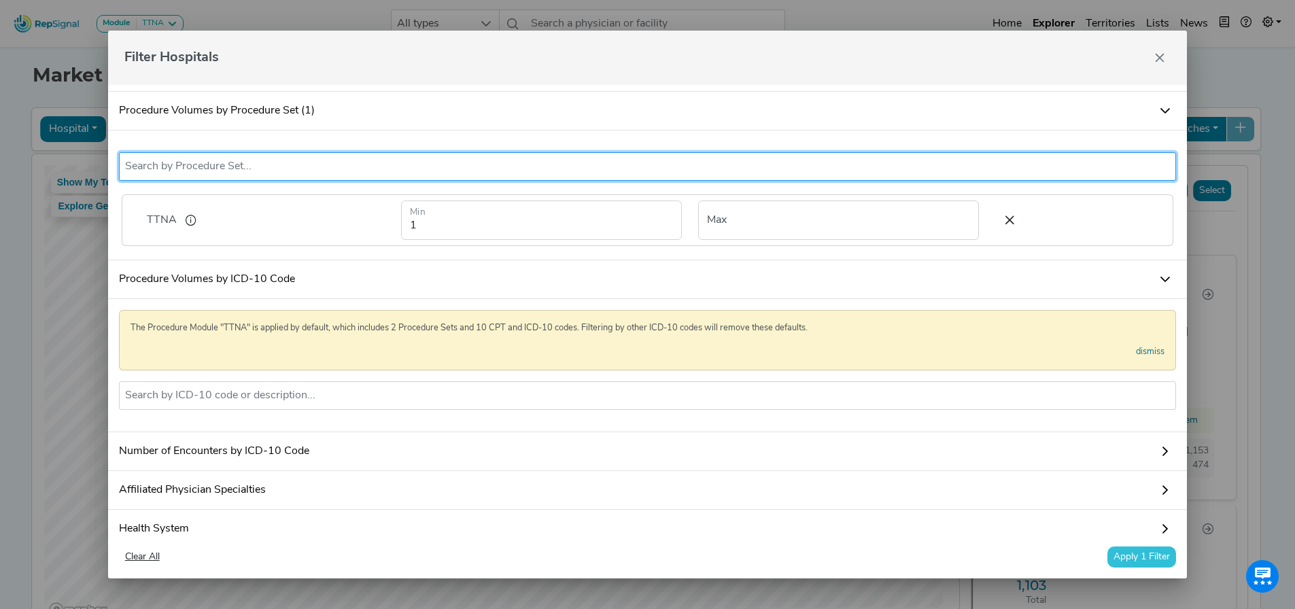
click at [310, 175] on input "text" at bounding box center [647, 166] width 1045 height 16
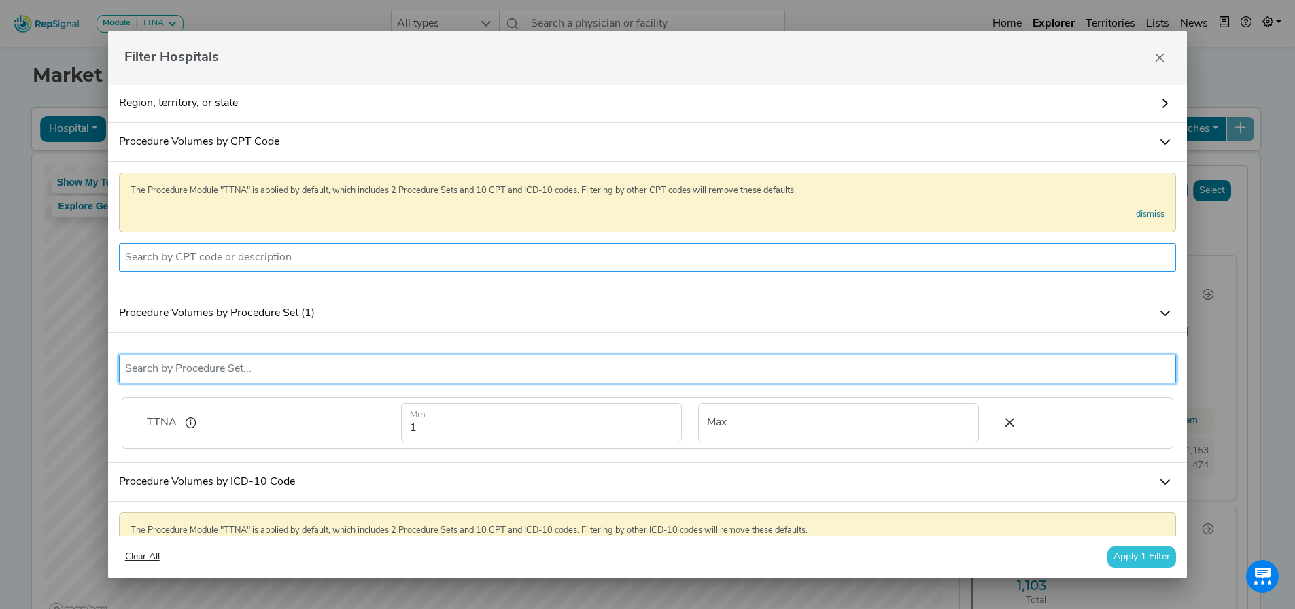
scroll to position [0, 0]
click at [184, 434] on icon at bounding box center [191, 424] width 29 height 20
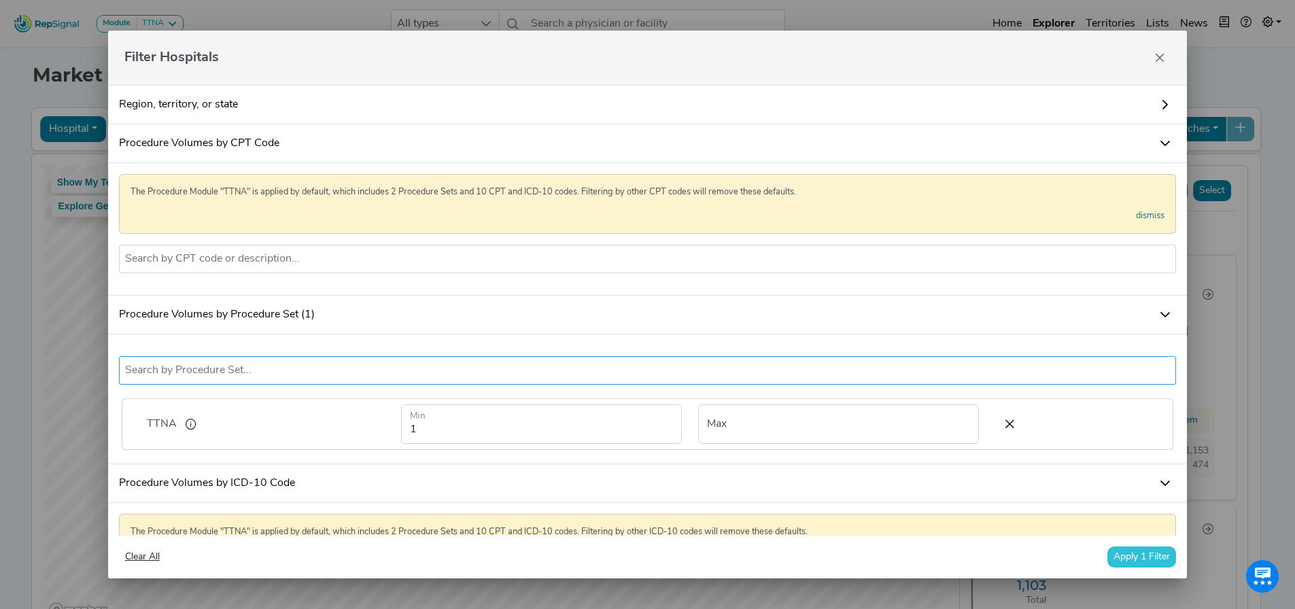
click at [282, 379] on input "text" at bounding box center [647, 370] width 1045 height 16
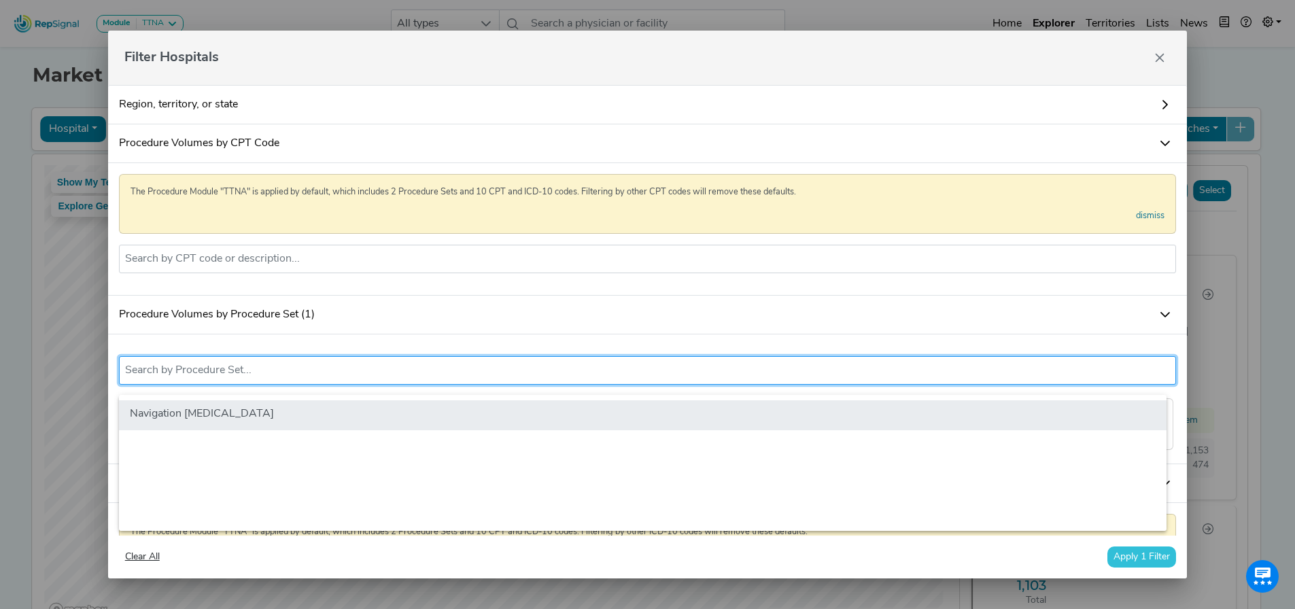
click at [282, 415] on li "Navigation [MEDICAL_DATA]" at bounding box center [642, 415] width 1047 height 30
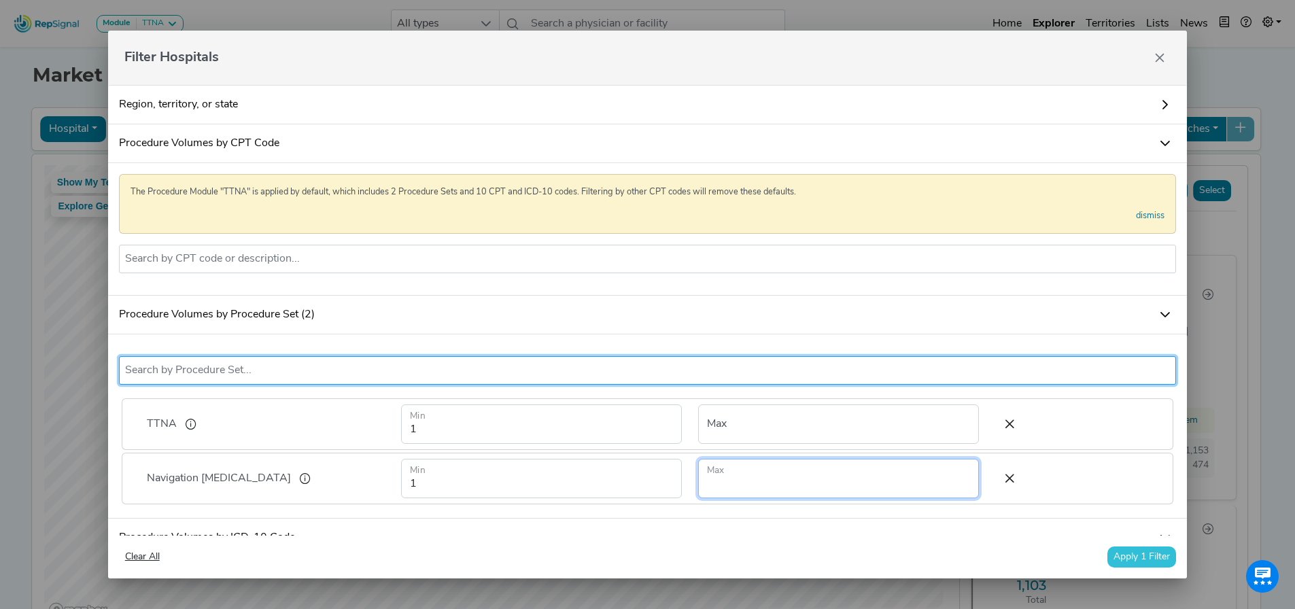
click at [801, 487] on input "number" at bounding box center [838, 478] width 281 height 39
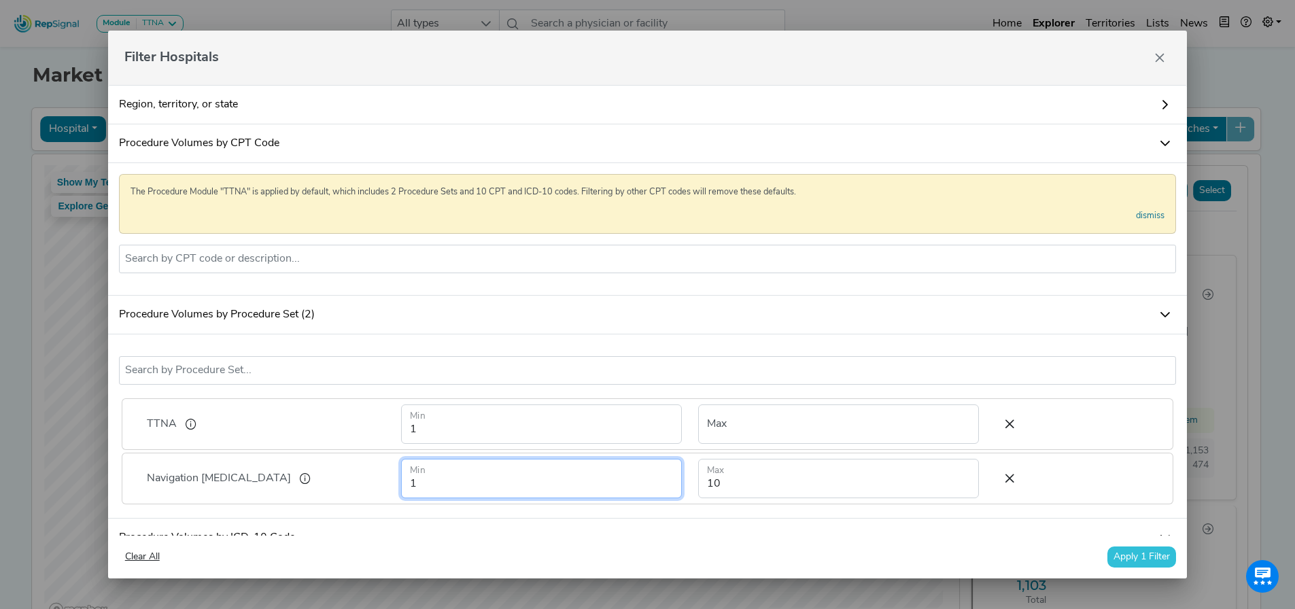
click at [461, 491] on input "1" at bounding box center [541, 478] width 281 height 39
click at [658, 491] on input "2" at bounding box center [541, 478] width 281 height 39
click at [654, 498] on input "2" at bounding box center [541, 478] width 281 height 39
click at [654, 497] on input "1" at bounding box center [541, 478] width 281 height 39
click at [654, 497] on input "number" at bounding box center [541, 478] width 281 height 39
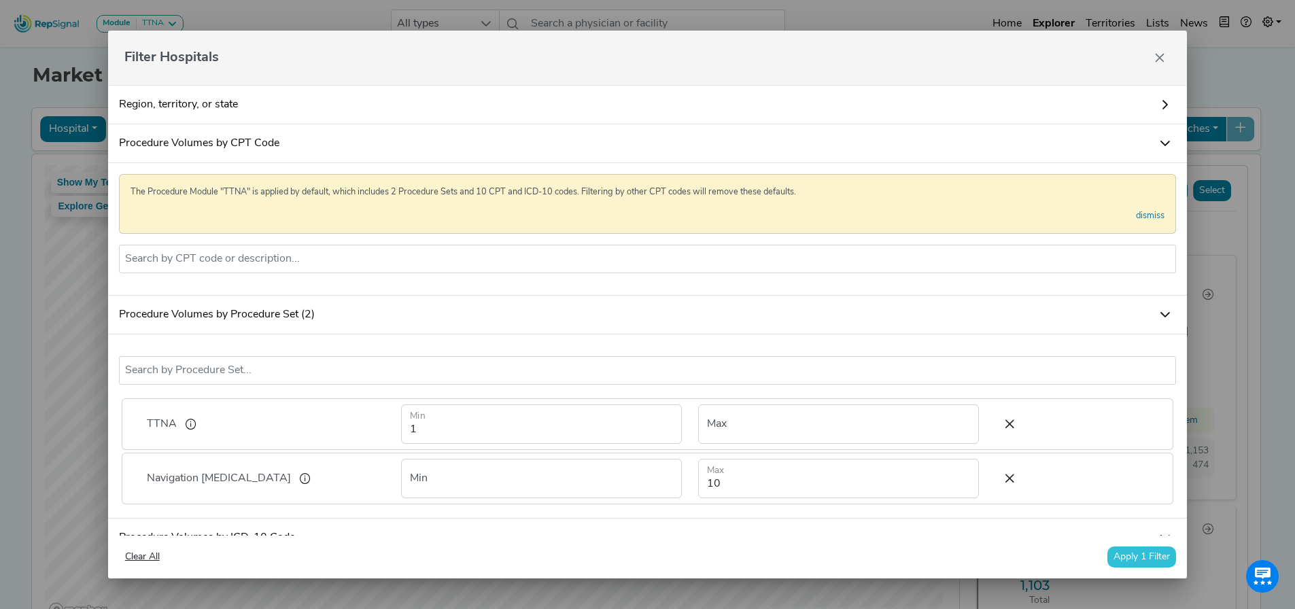
click at [1125, 561] on button "Apply 1 Filter" at bounding box center [1141, 556] width 69 height 21
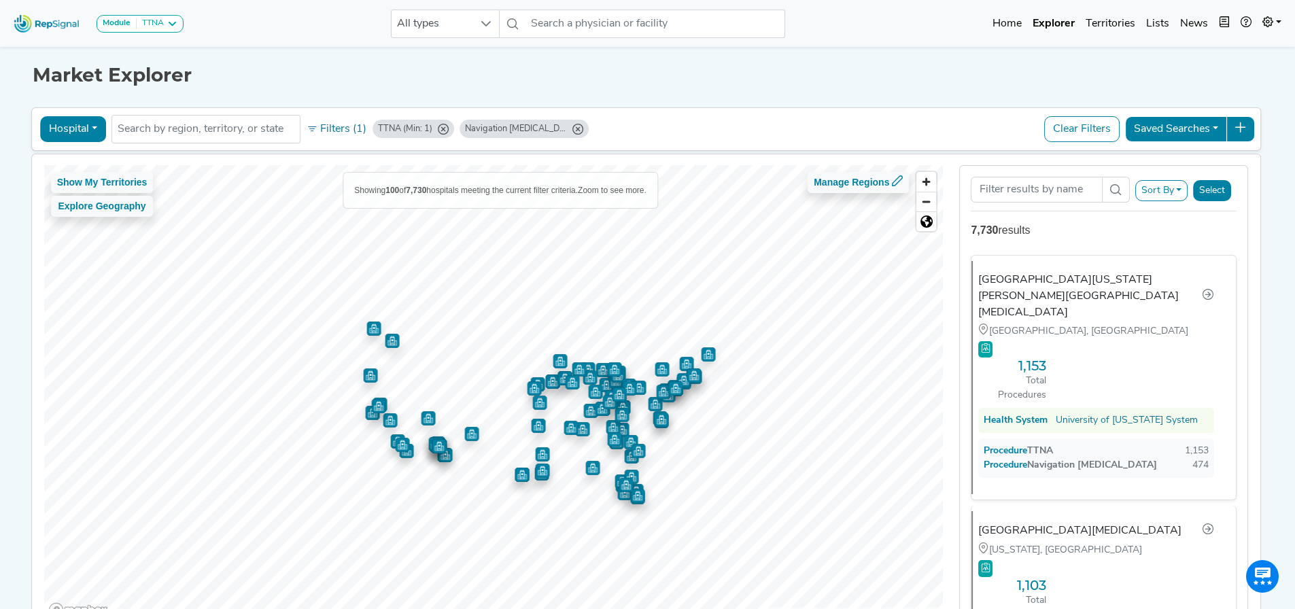
click at [421, 132] on div "TTNA (Min: 1)" at bounding box center [405, 128] width 54 height 13
click at [407, 126] on div "TTNA (Min: 1)" at bounding box center [405, 128] width 54 height 13
click at [438, 130] on icon "TTNA (Min: 1)" at bounding box center [443, 129] width 11 height 11
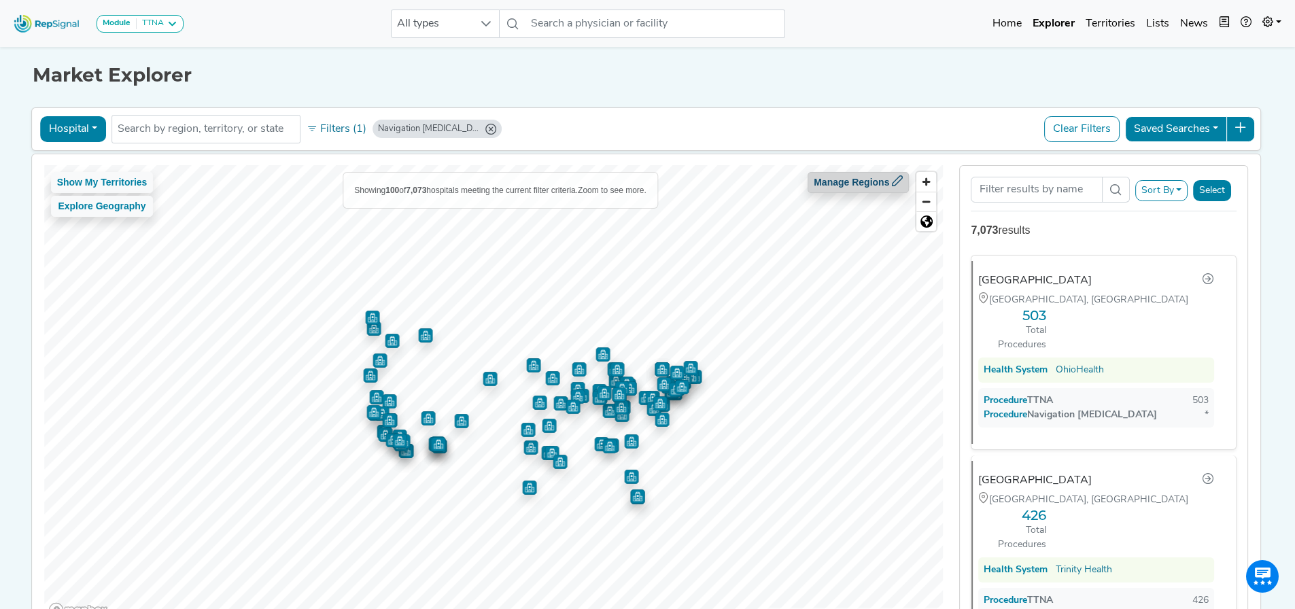
click at [888, 185] on button "Manage Regions" at bounding box center [857, 182] width 101 height 21
